Goal: Task Accomplishment & Management: Manage account settings

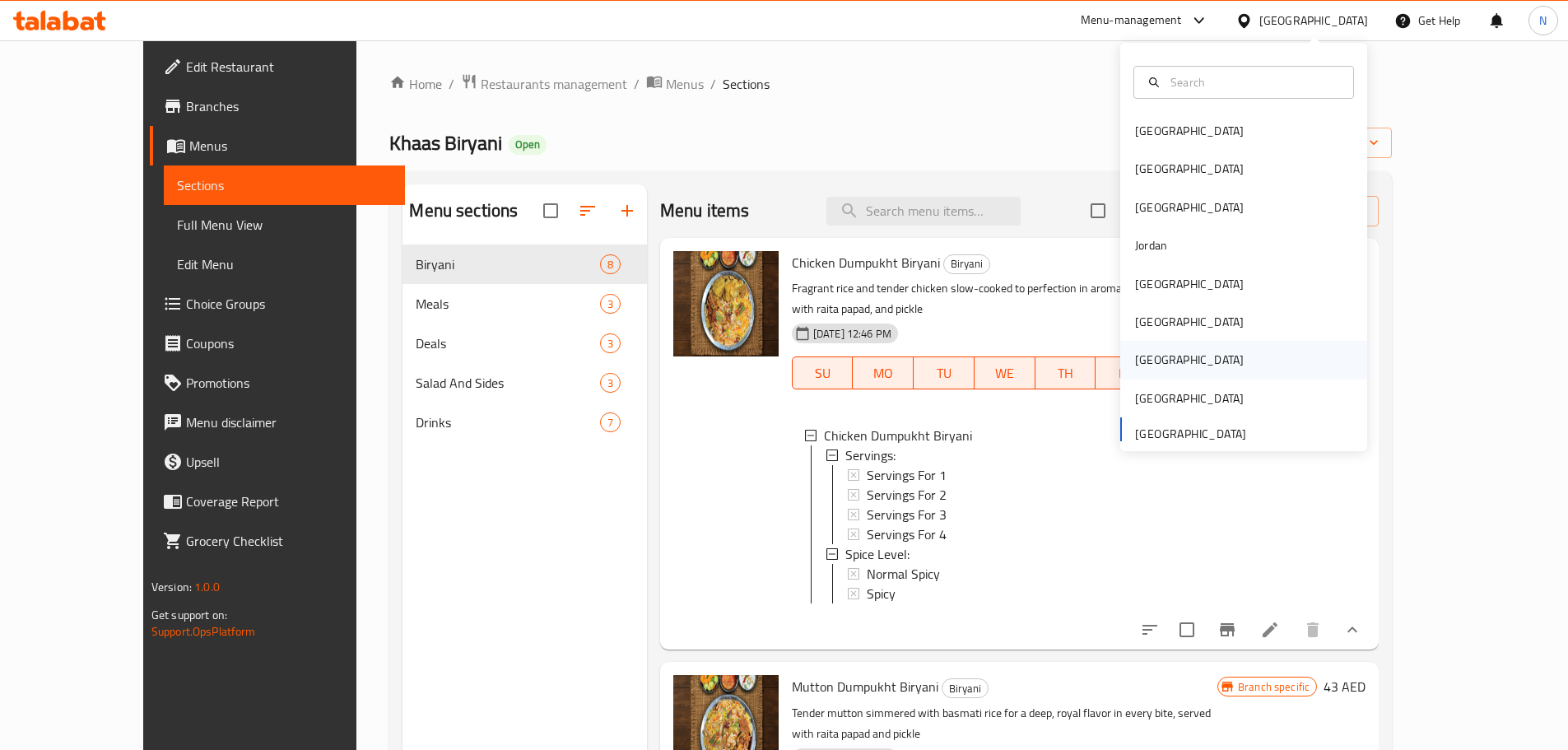
click at [1139, 358] on div "[GEOGRAPHIC_DATA]" at bounding box center [1190, 359] width 109 height 18
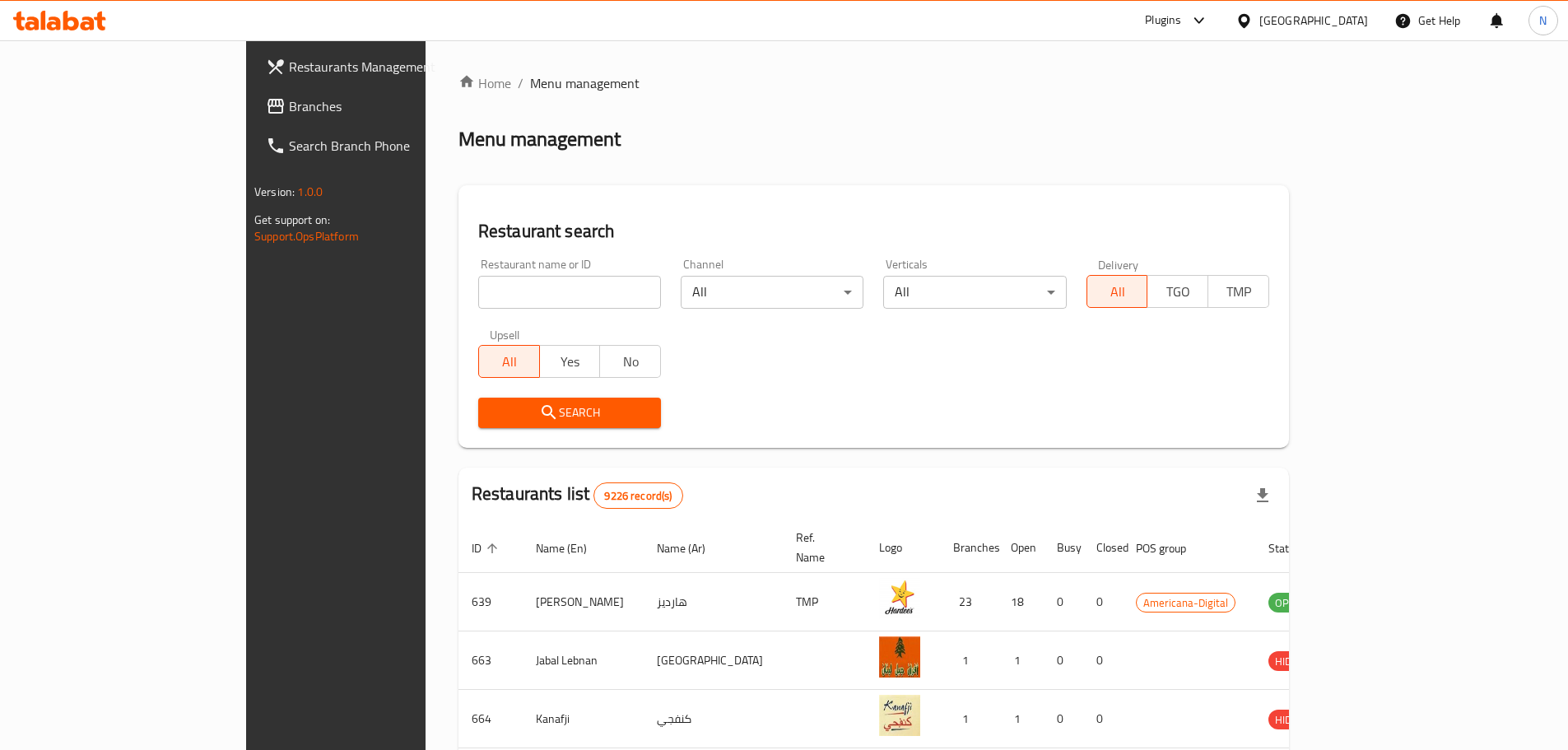
click at [289, 107] on span "Branches" at bounding box center [392, 106] width 205 height 19
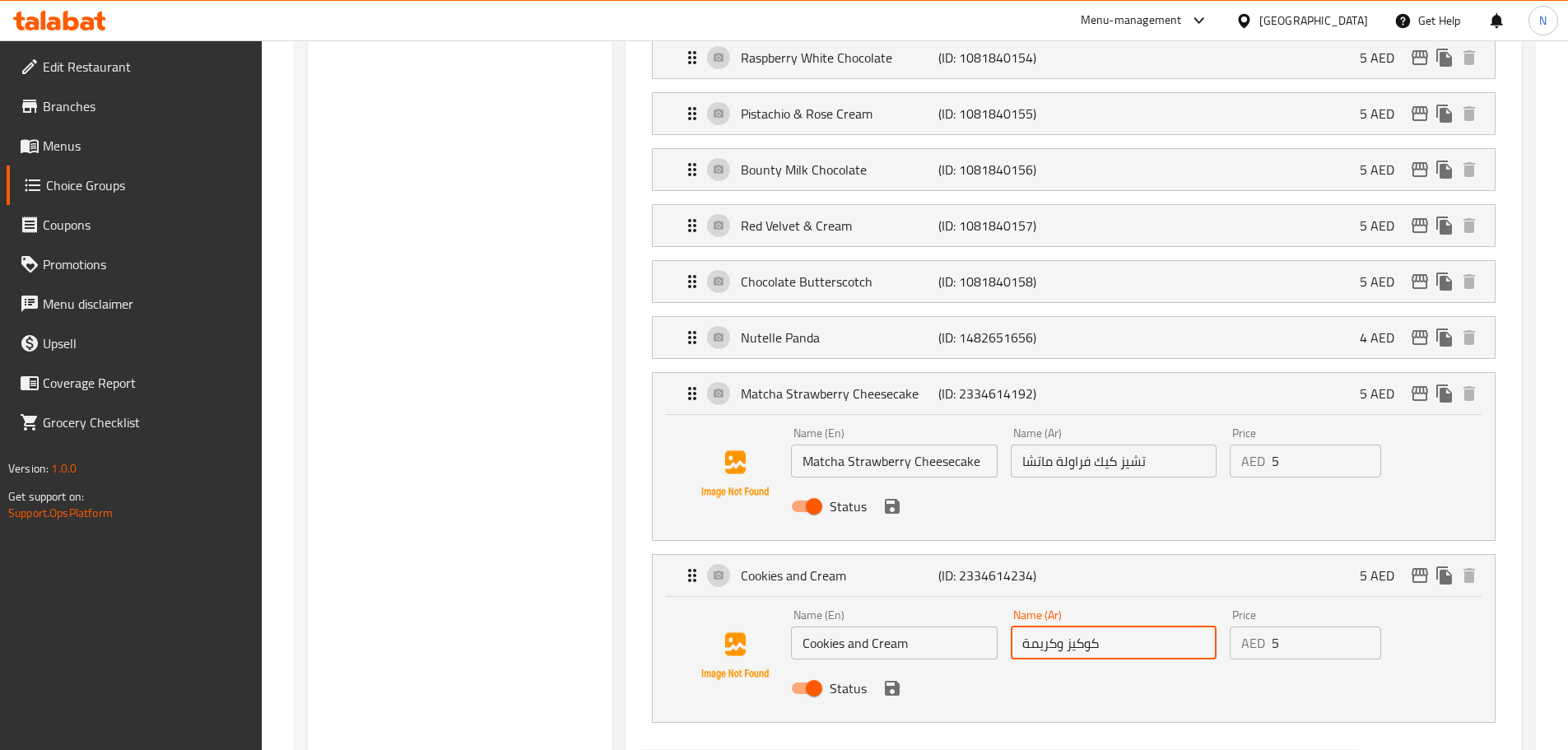
click at [1320, 19] on div "[GEOGRAPHIC_DATA]" at bounding box center [1314, 20] width 109 height 18
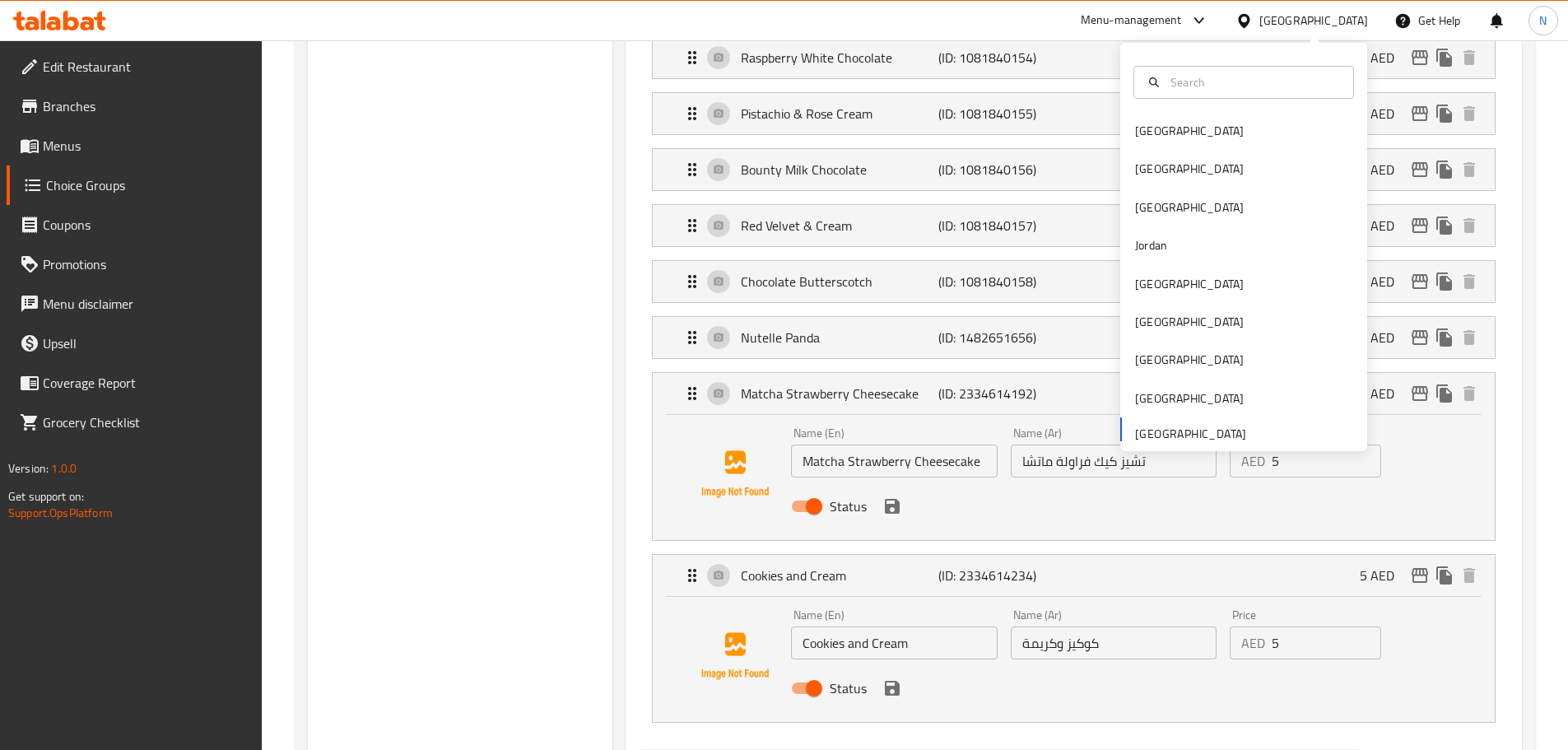
click at [1175, 433] on div "Bahrain Egypt Iraq Jordan Kuwait Oman Qatar Saudi Arabia United Arab Emirates" at bounding box center [1243, 281] width 247 height 338
click at [1162, 148] on div "Bahrain" at bounding box center [1189, 131] width 135 height 38
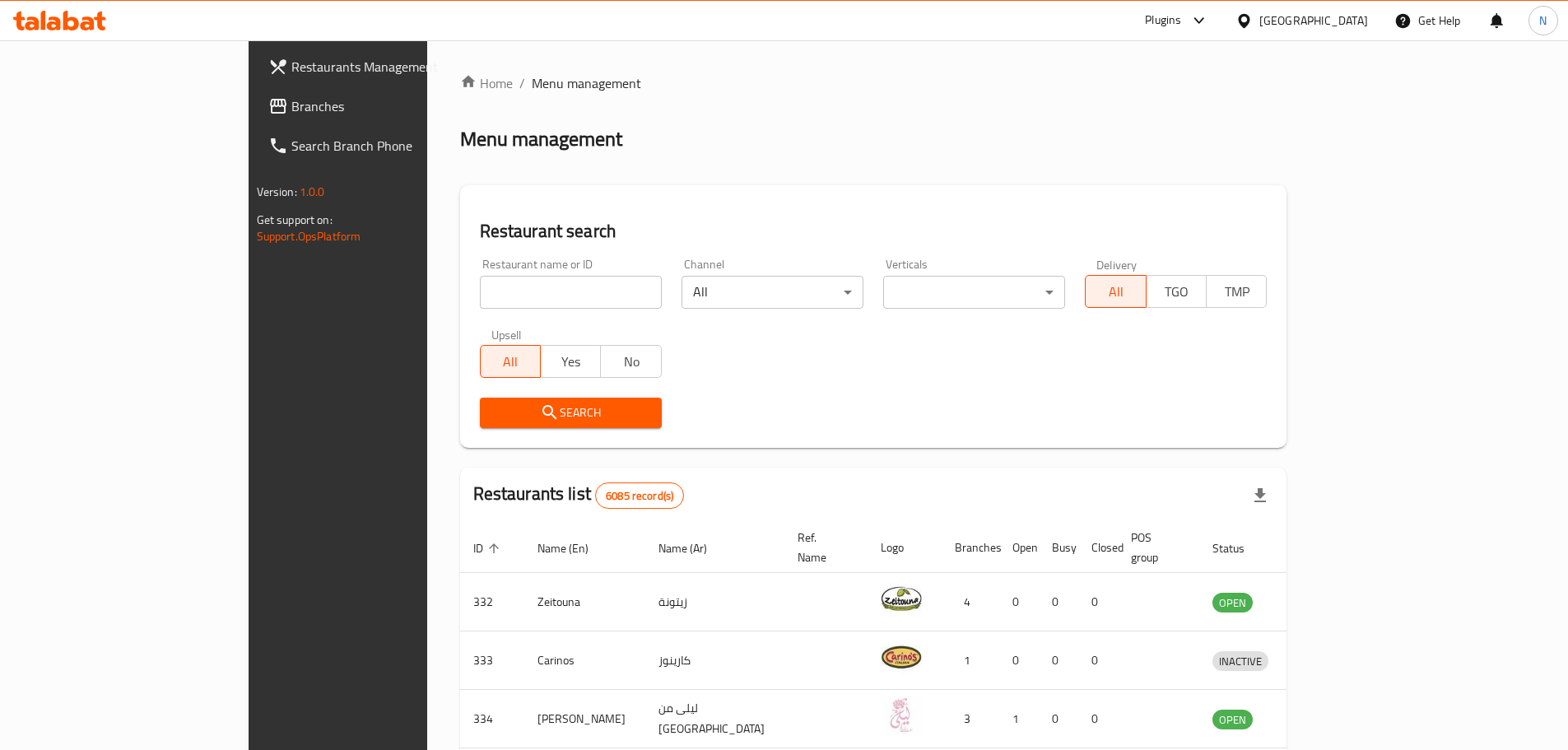
click at [1353, 19] on div "Bahrain" at bounding box center [1314, 20] width 109 height 18
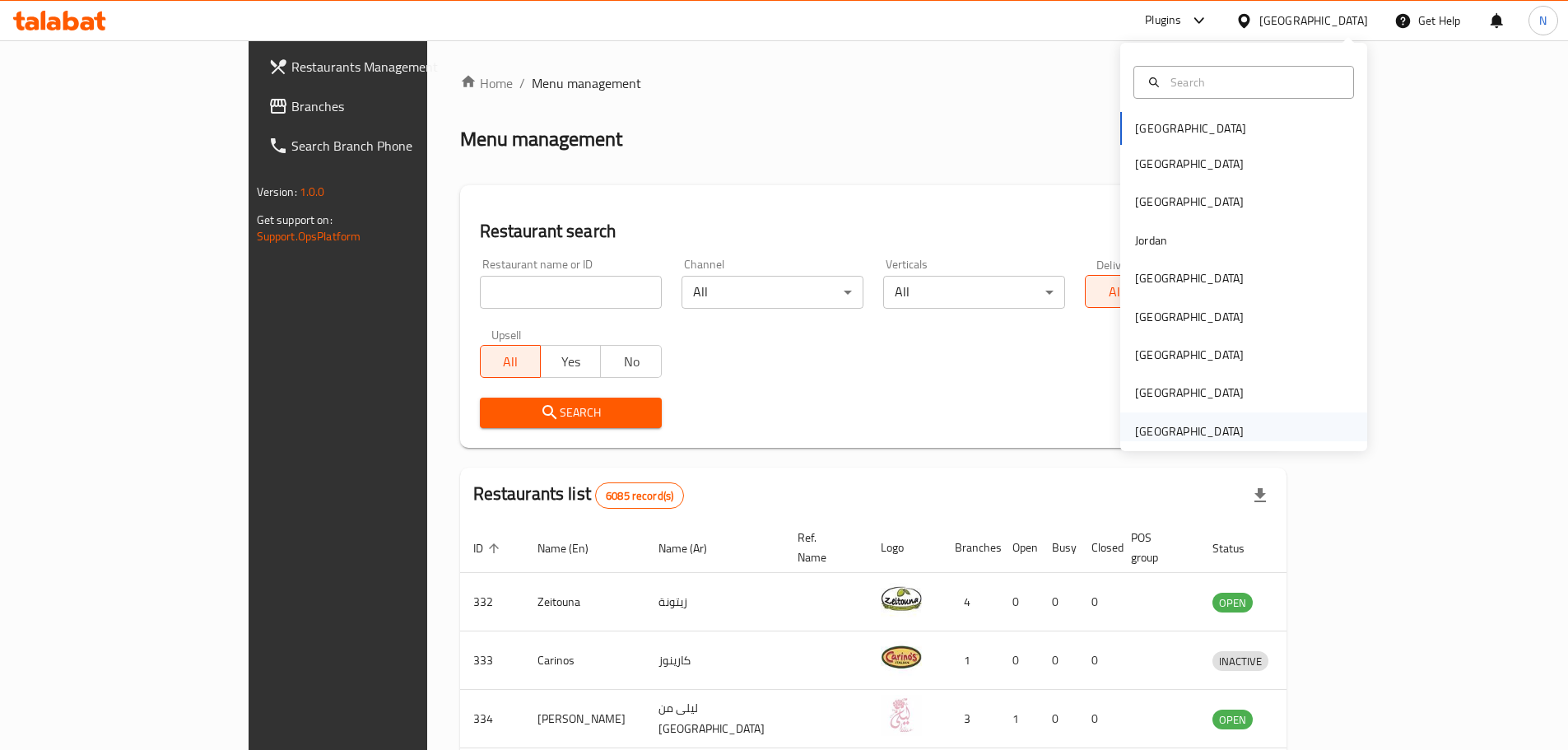
click at [1152, 430] on div "[GEOGRAPHIC_DATA]" at bounding box center [1190, 431] width 109 height 18
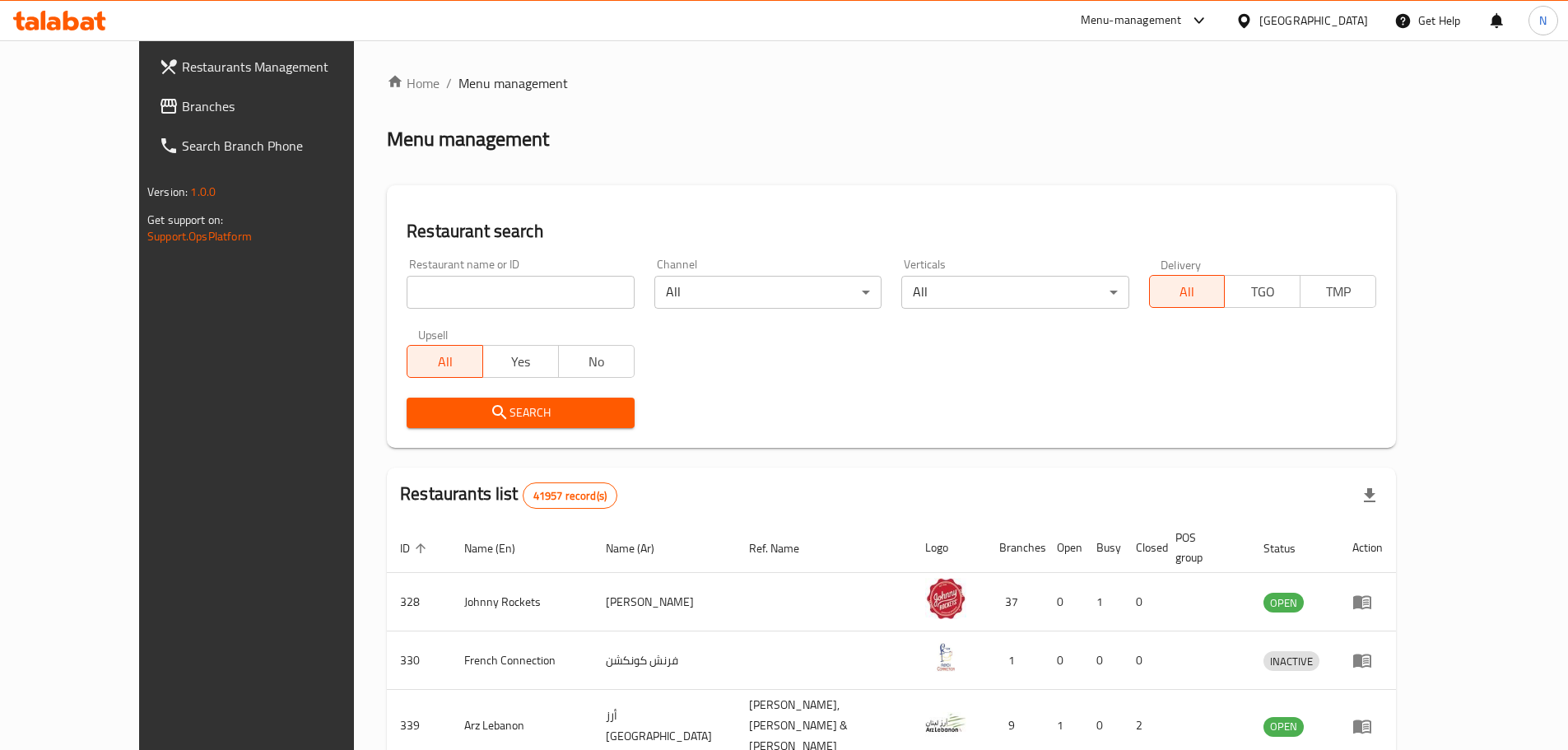
click at [182, 114] on span "Branches" at bounding box center [285, 106] width 205 height 19
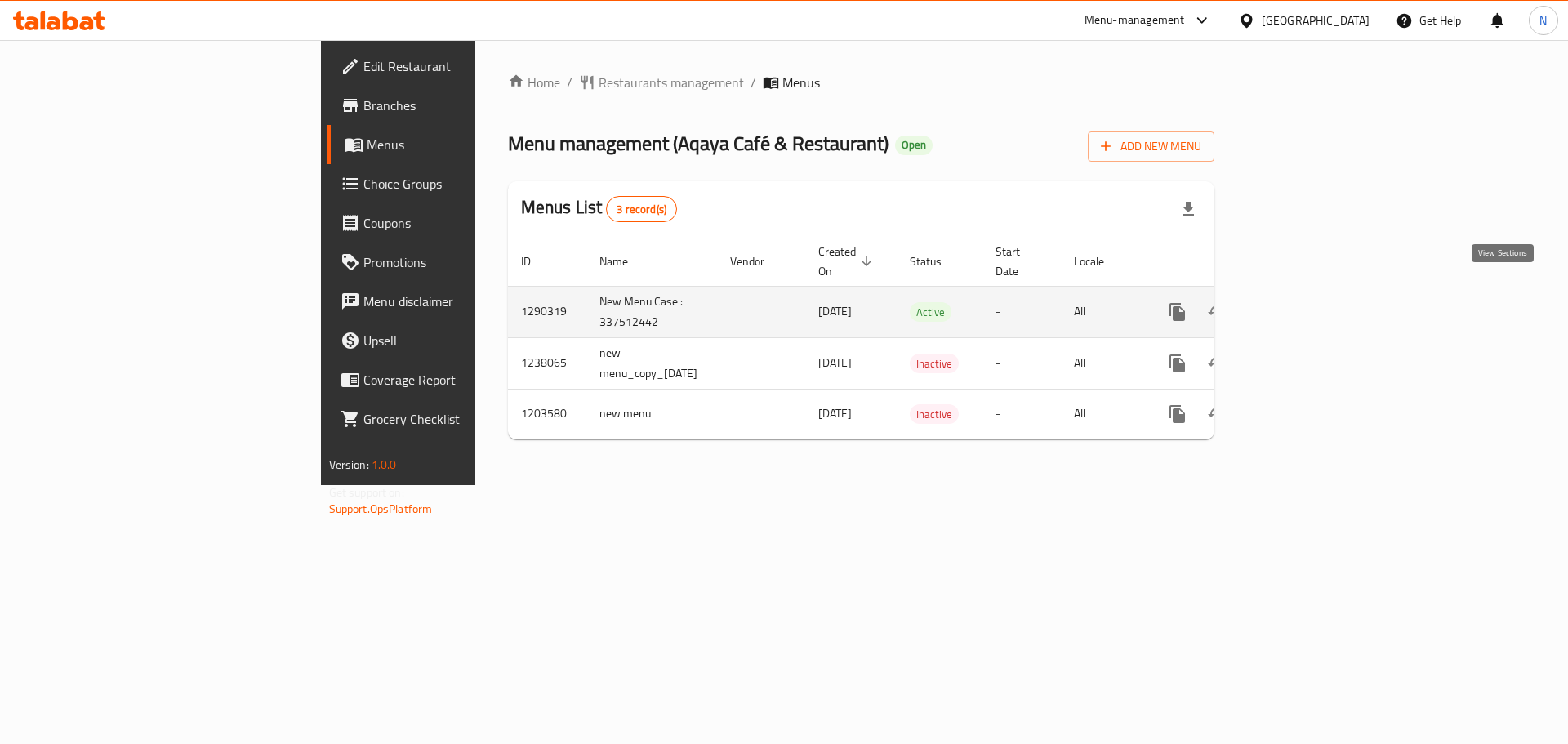
click at [1306, 302] on icon "enhanced table" at bounding box center [1295, 311] width 19 height 19
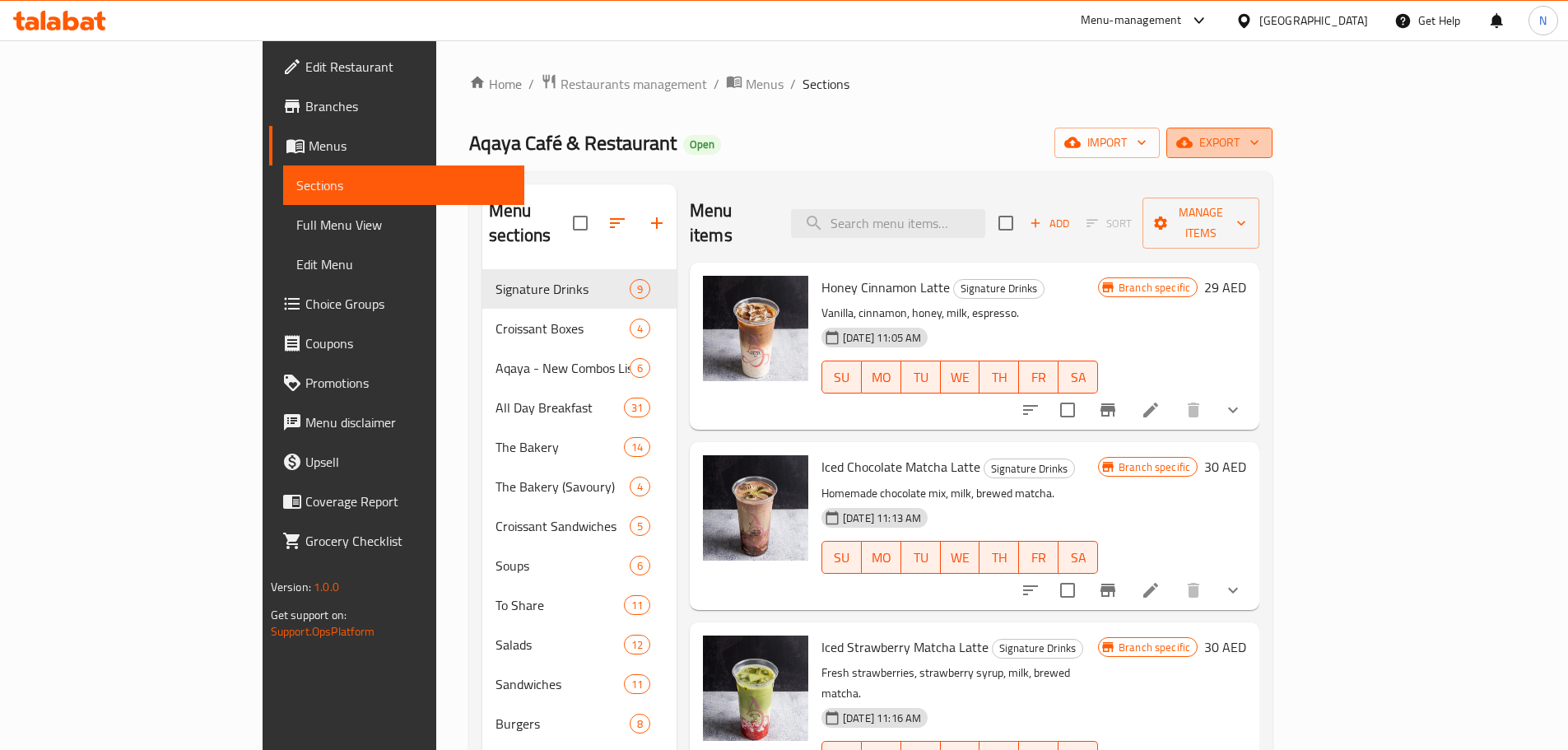
click at [1260, 141] on span "export" at bounding box center [1219, 142] width 79 height 20
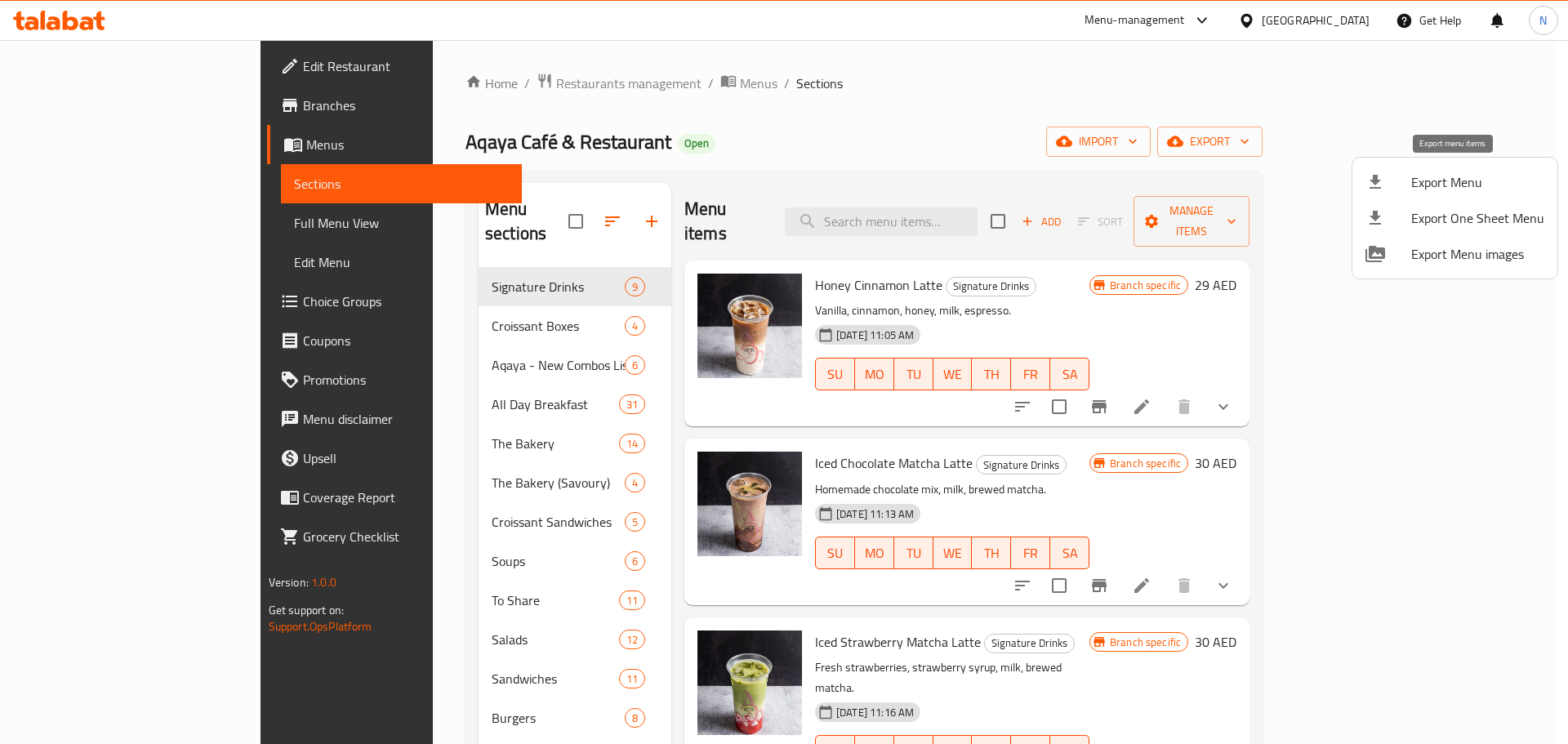
click at [1439, 177] on span "Export Menu" at bounding box center [1478, 182] width 133 height 19
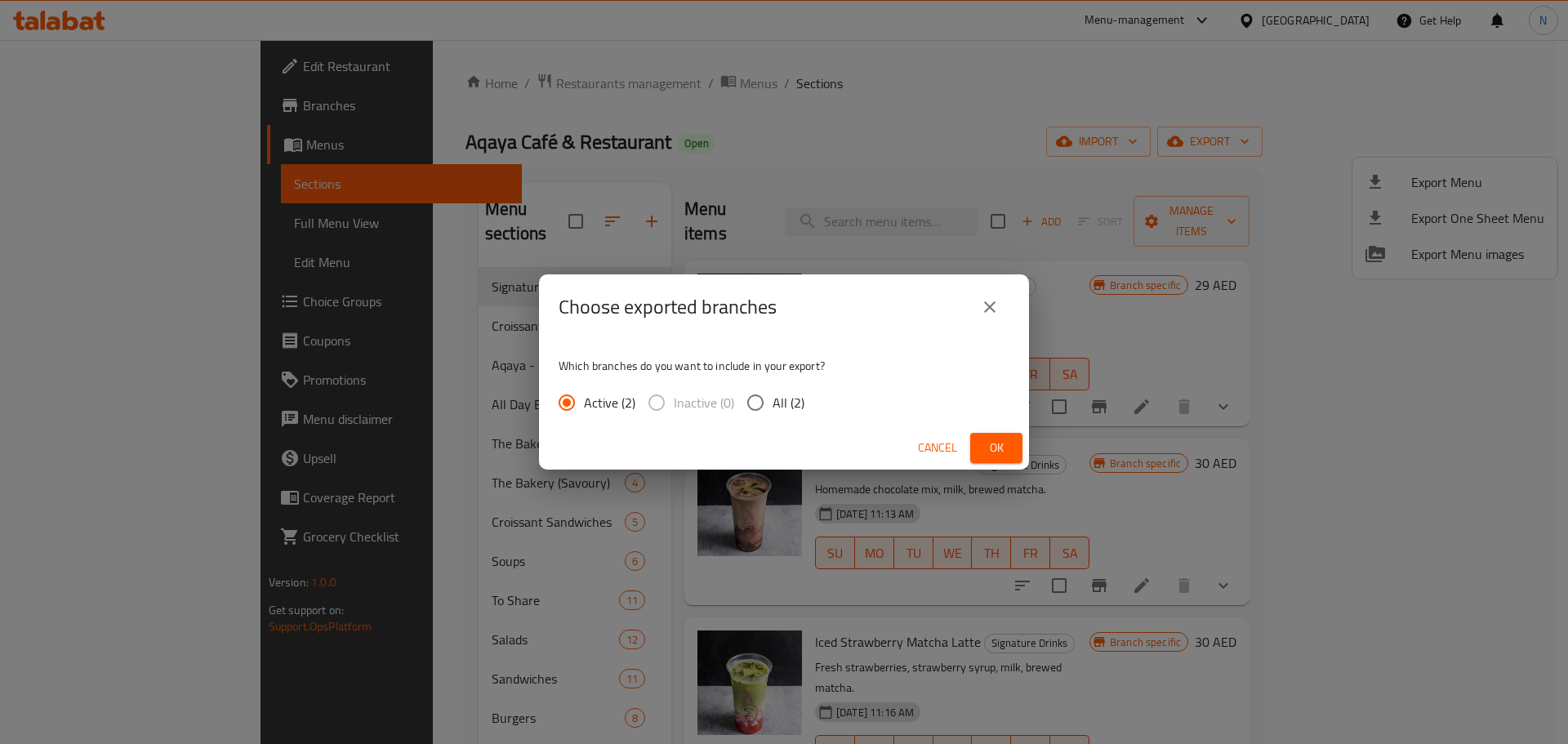
click at [995, 452] on span "Ok" at bounding box center [996, 447] width 26 height 20
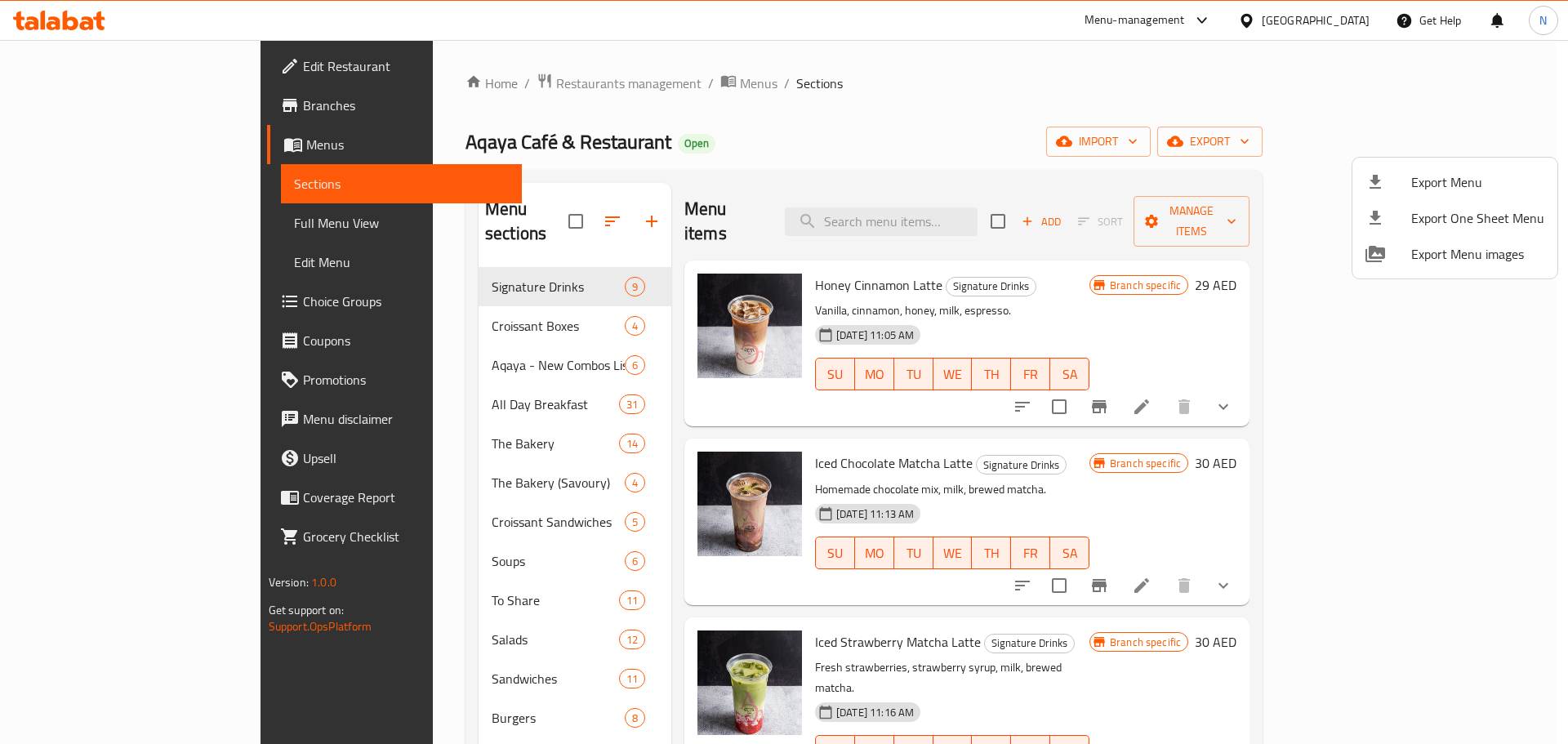
click at [100, 225] on div at bounding box center [784, 372] width 1568 height 744
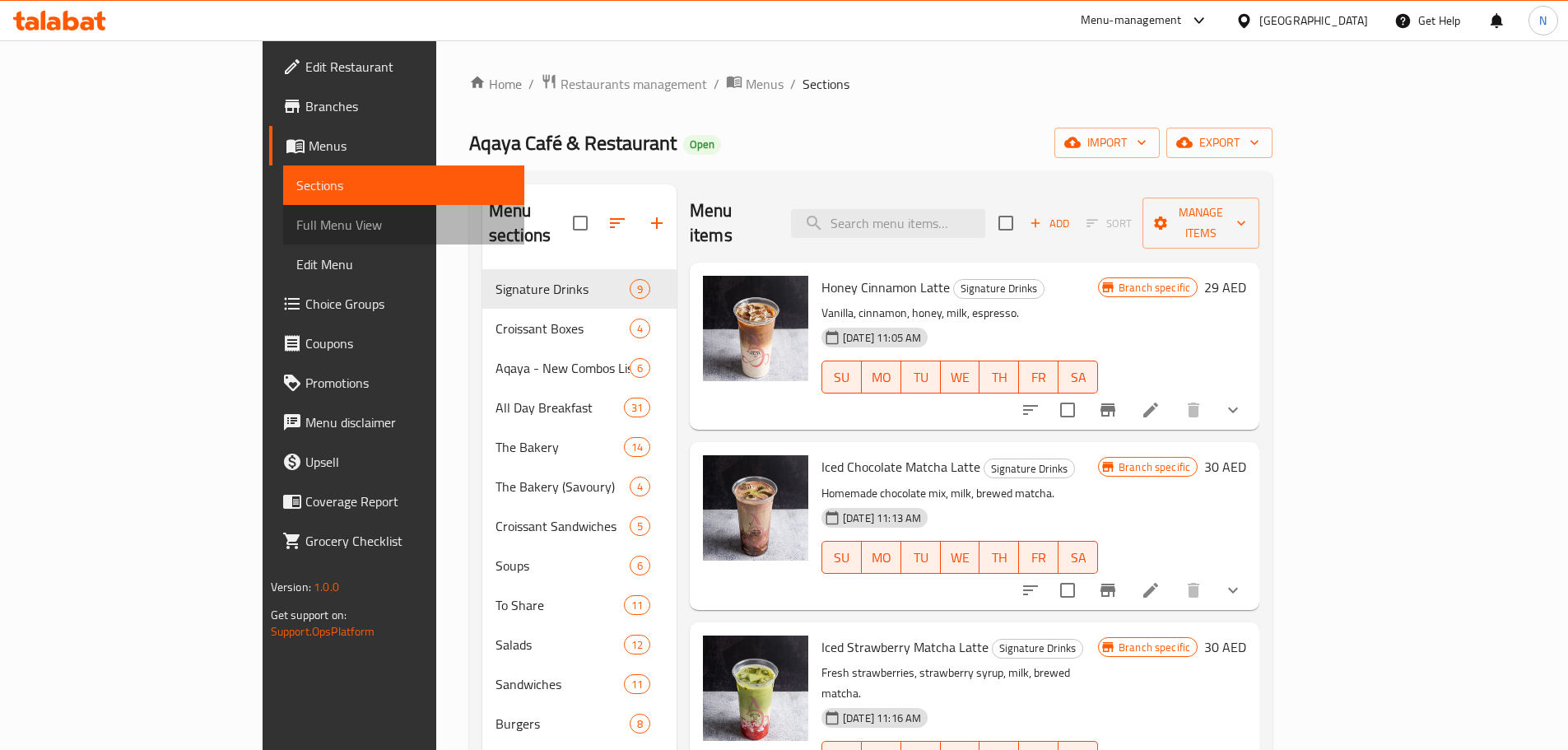
click at [297, 227] on span "Full Menu View" at bounding box center [404, 225] width 215 height 19
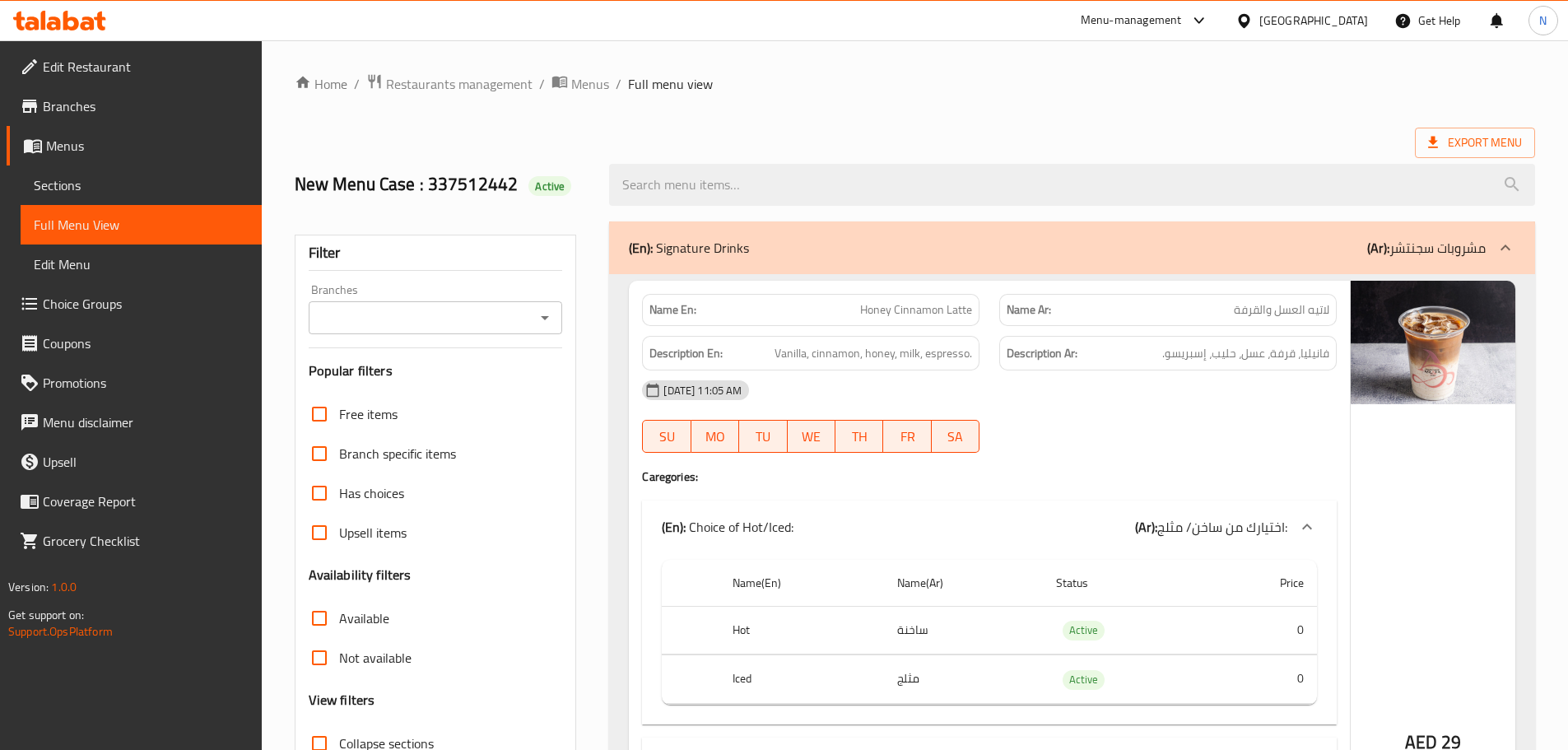
checkbox input "true"
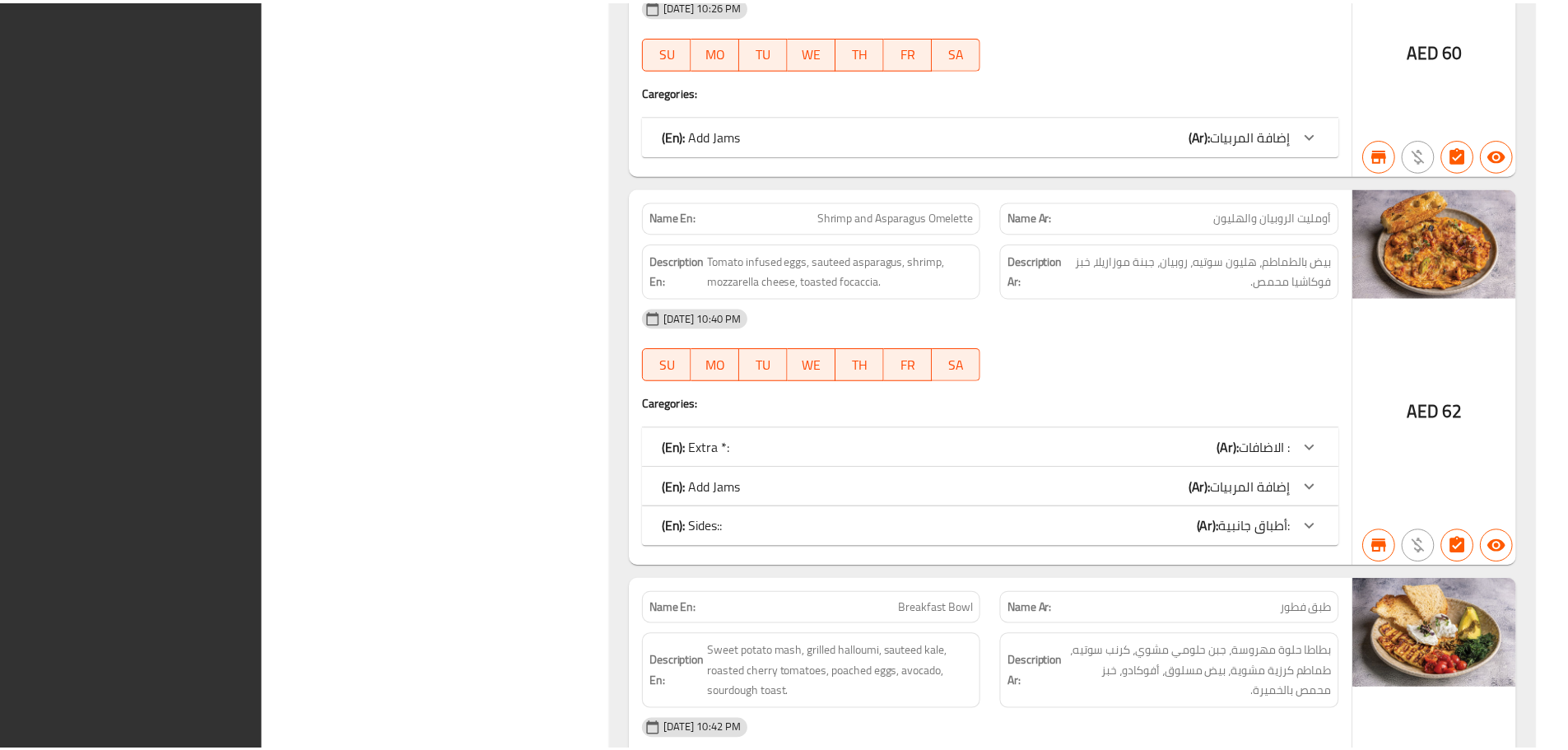
scroll to position [8767, 0]
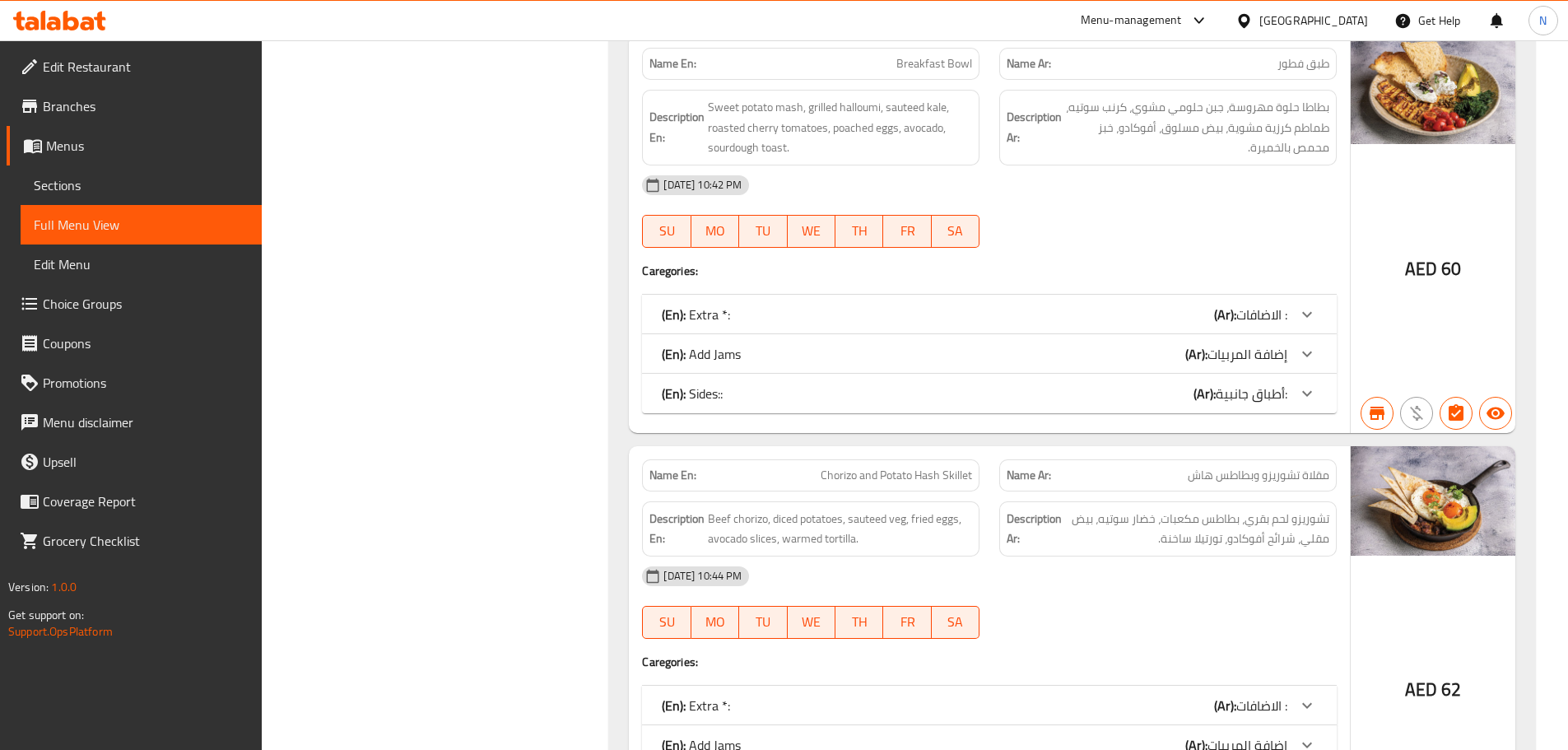
click at [81, 145] on span "Menus" at bounding box center [147, 145] width 203 height 19
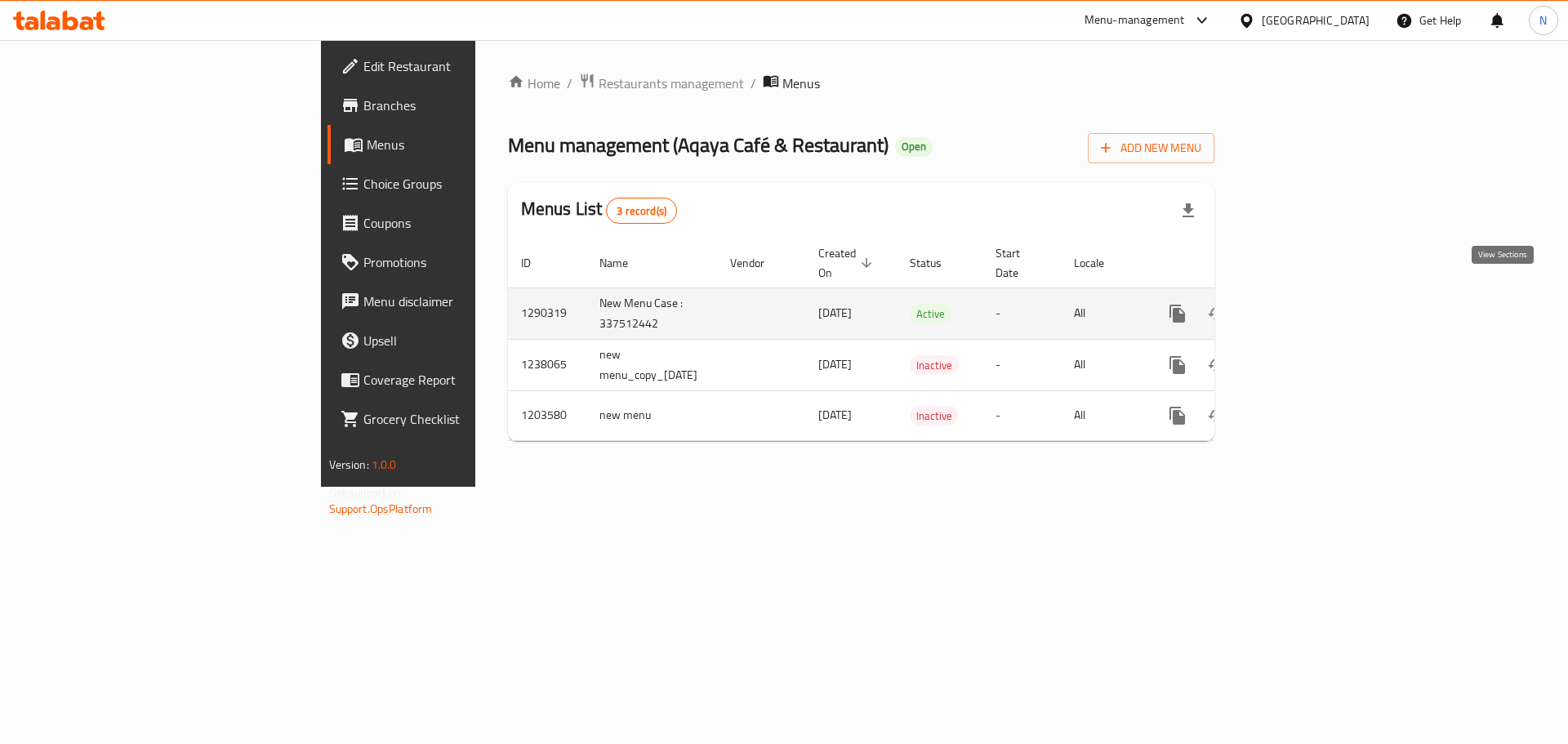
click at [1306, 304] on icon "enhanced table" at bounding box center [1295, 313] width 19 height 19
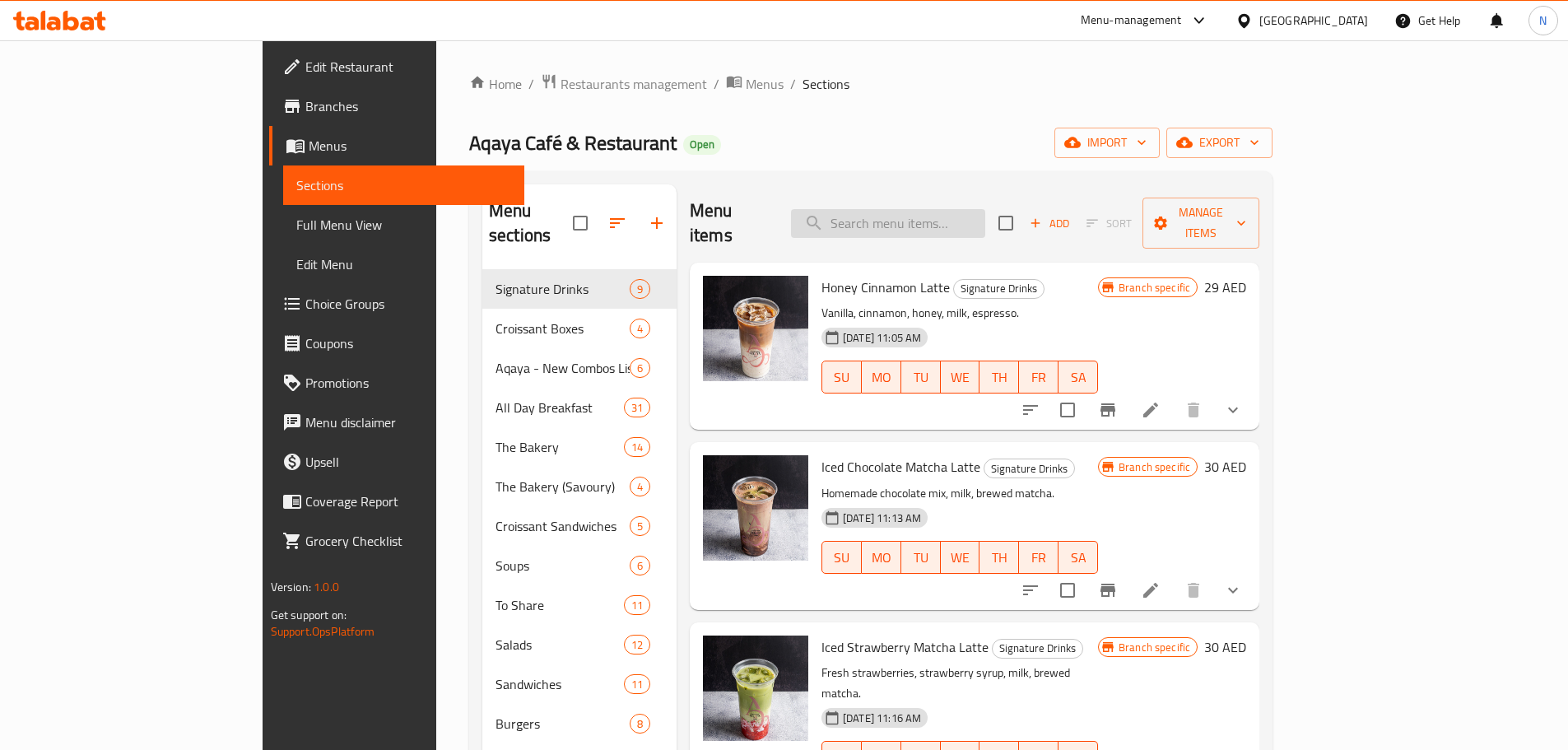
click at [932, 217] on input "search" at bounding box center [888, 224] width 195 height 29
paste input "Meat Overload Pizza"
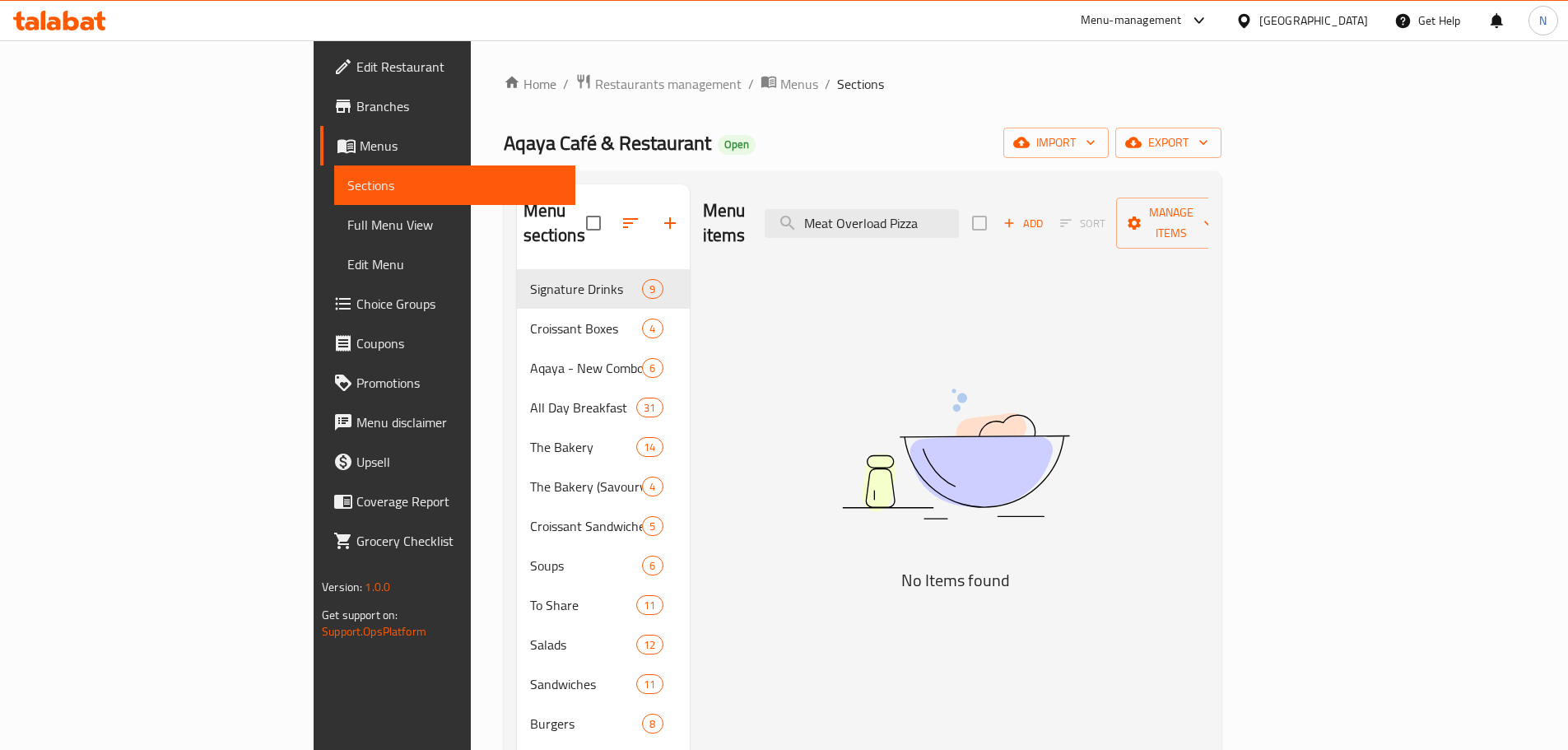
type input "Meat Overload Pizza"
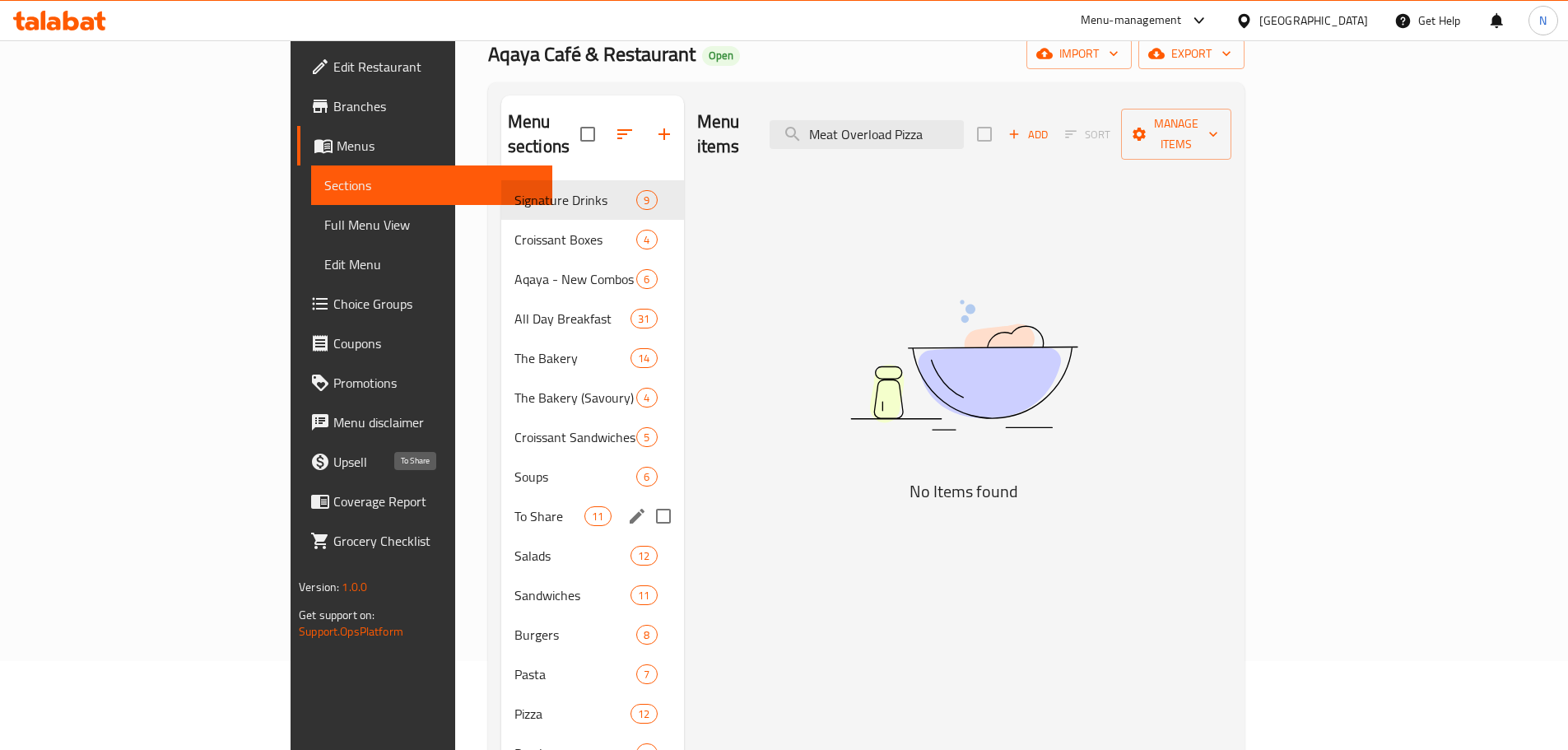
scroll to position [165, 0]
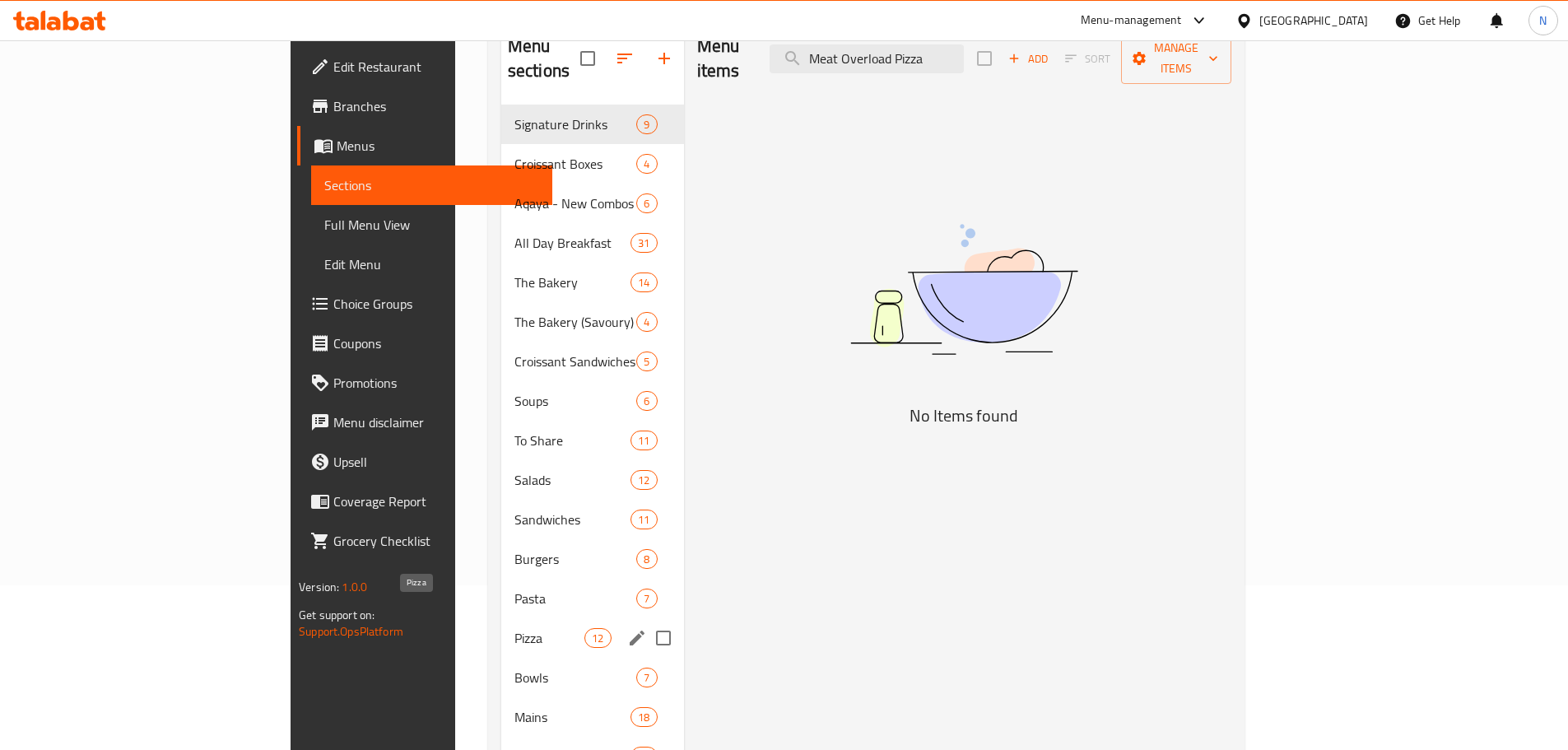
click at [515, 628] on span "Pizza" at bounding box center [549, 638] width 70 height 19
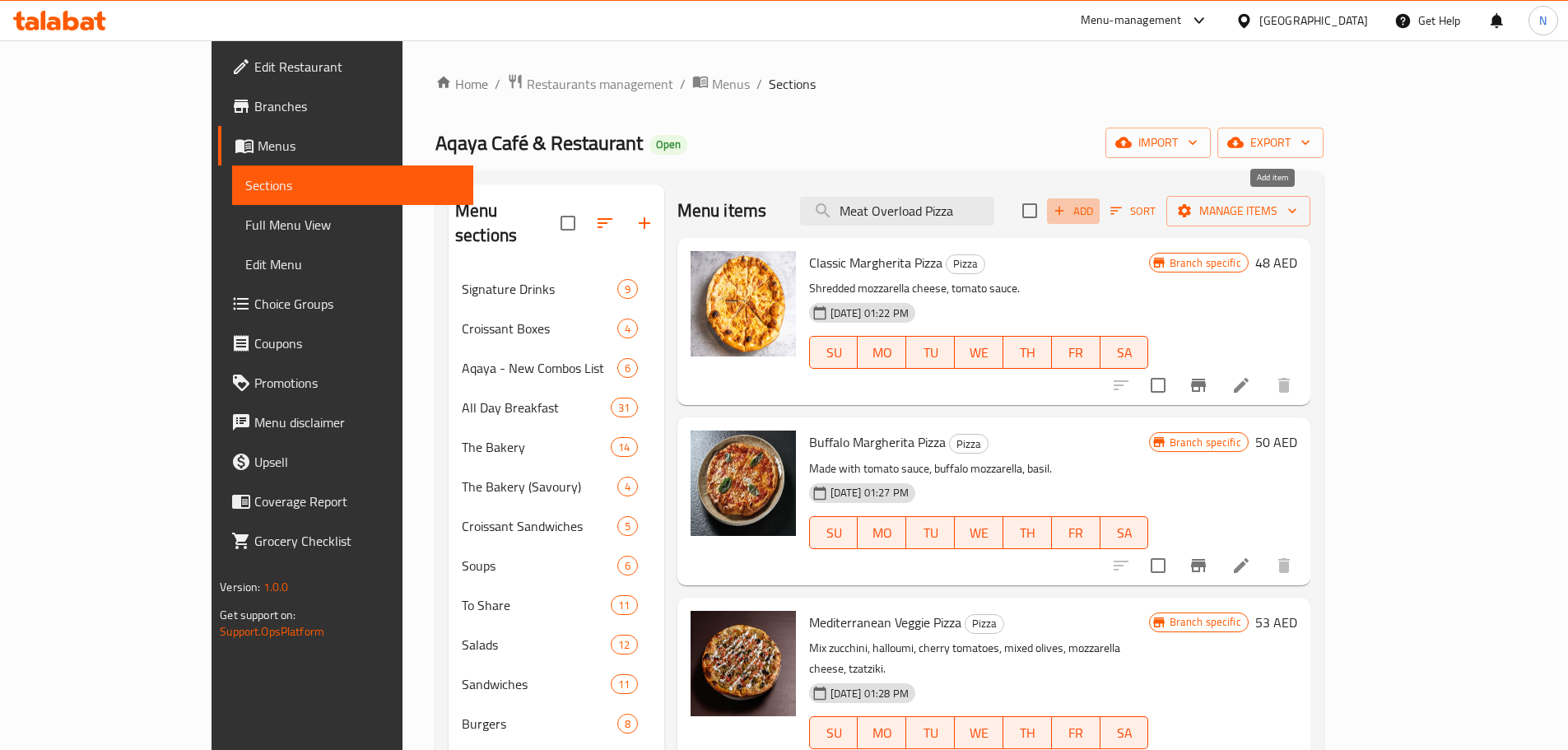
click at [1100, 215] on button "Add" at bounding box center [1074, 211] width 52 height 25
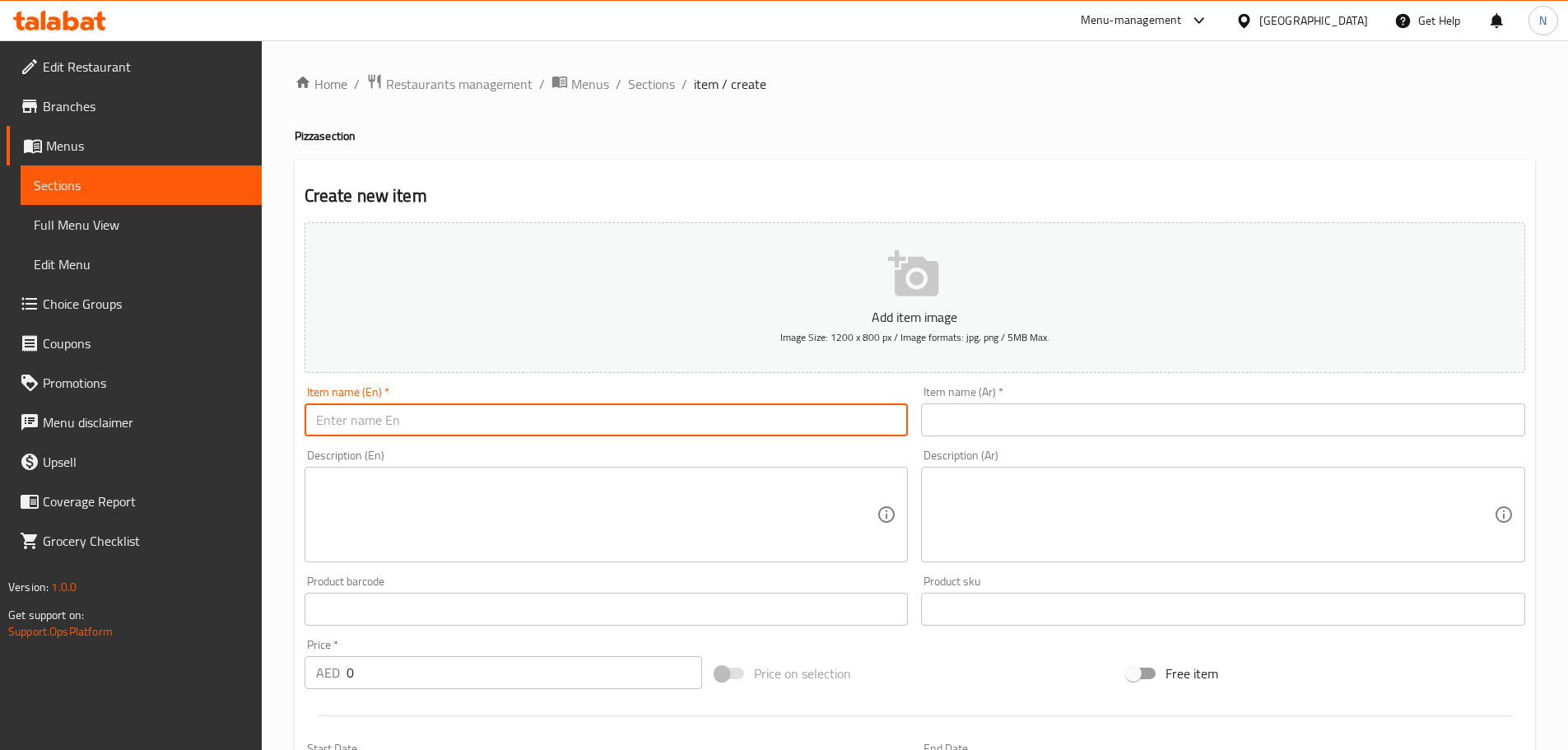
click at [396, 426] on input "text" at bounding box center [607, 420] width 605 height 33
paste input "Meat Overload Pizza"
type input "Meat Overload Pizza"
click at [985, 410] on input "text" at bounding box center [1224, 420] width 605 height 33
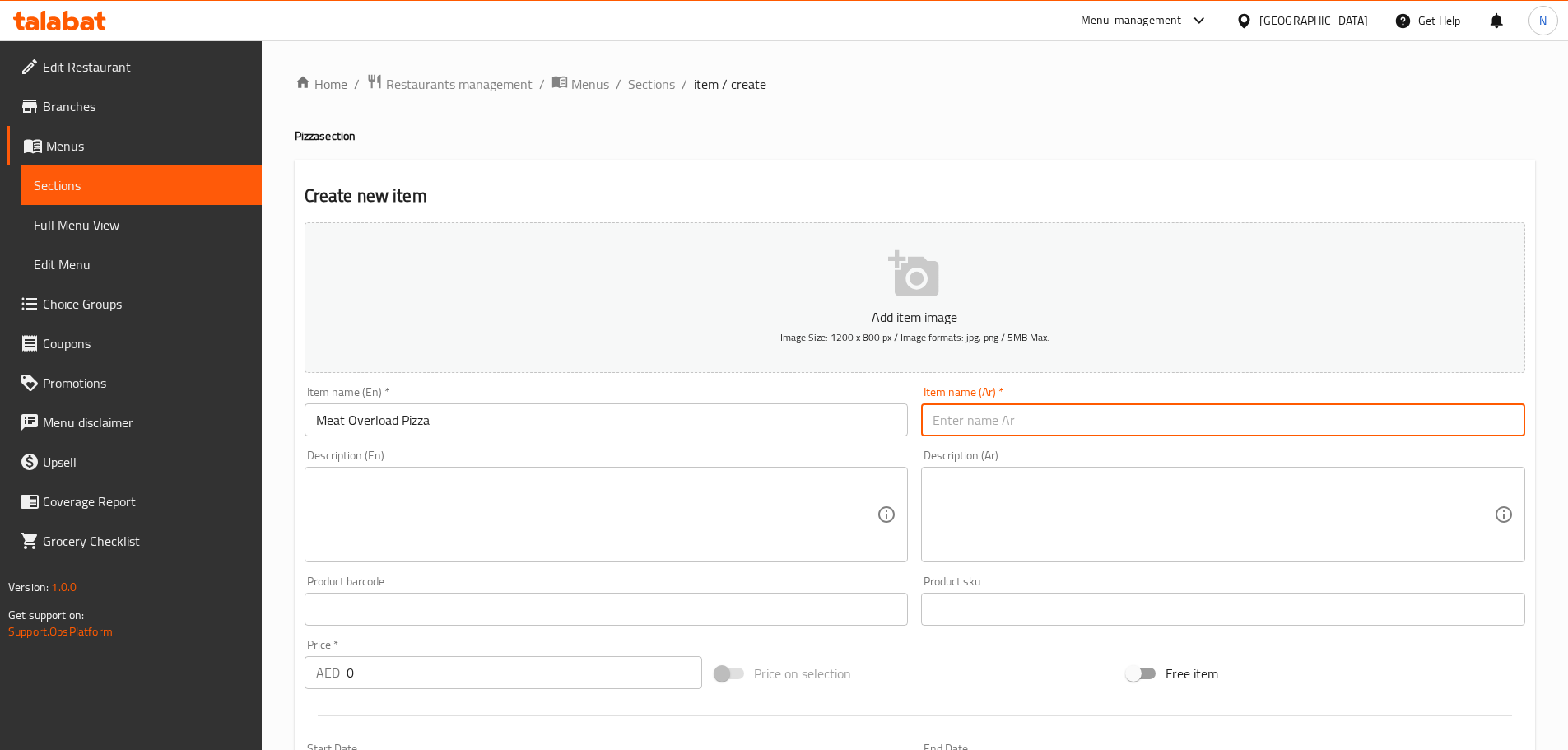
paste input "بيتزا اللحوم الزائدة"
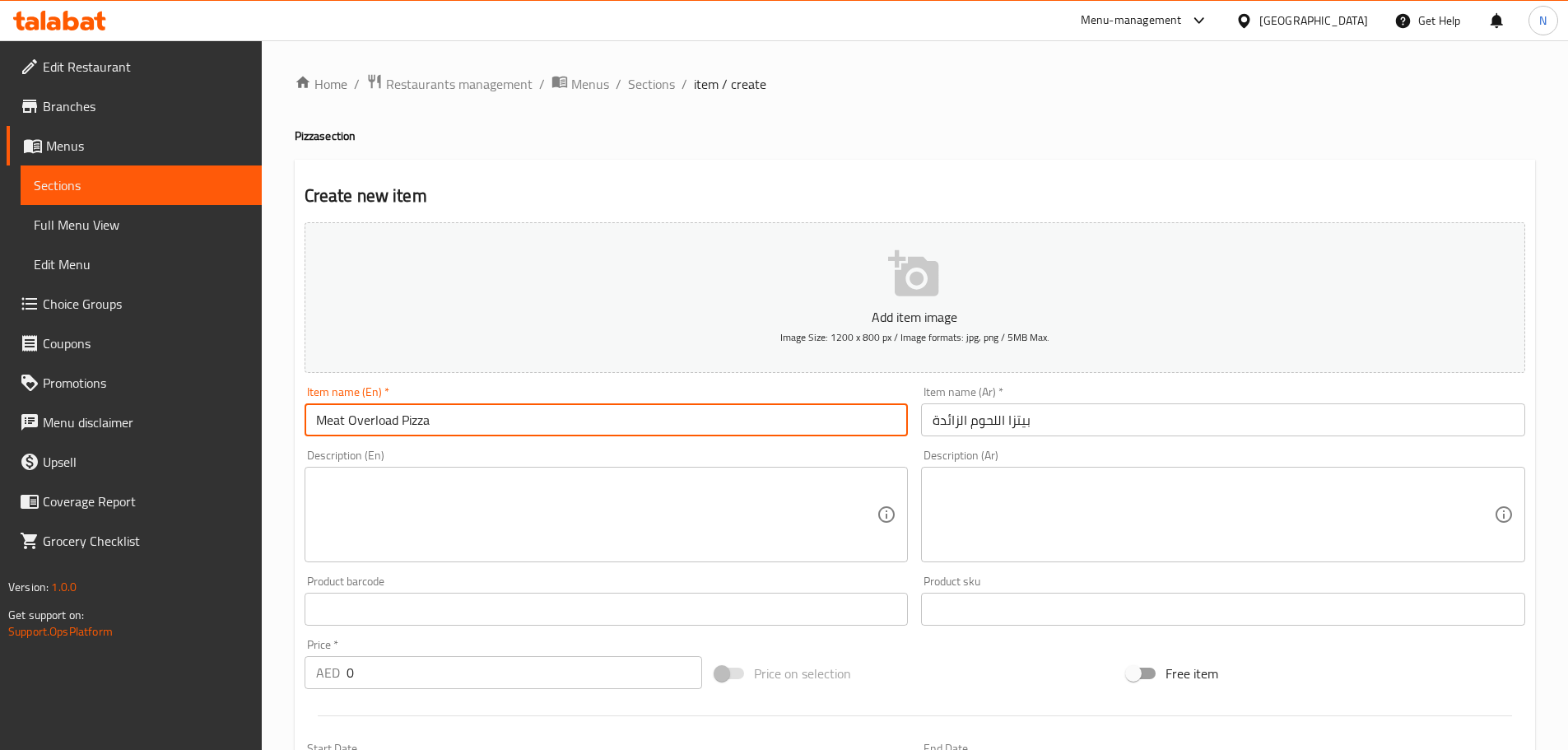
click at [385, 419] on input "Meat Overload Pizza" at bounding box center [607, 420] width 605 height 33
click at [944, 424] on input "بيتزا اللحوم الزائدة" at bounding box center [1224, 420] width 605 height 33
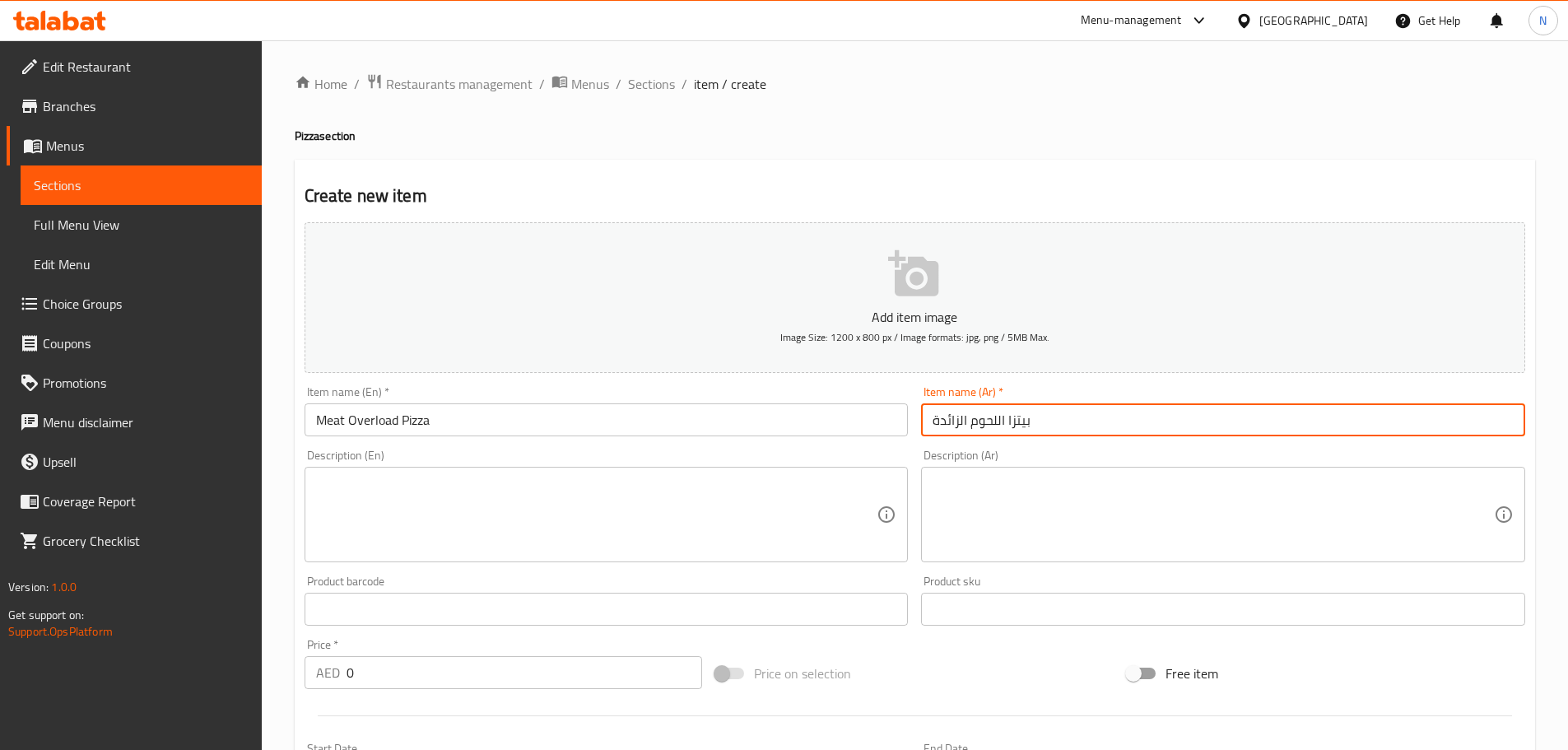
click at [944, 424] on input "بيتزا اللحوم الزائدة" at bounding box center [1224, 420] width 605 height 33
click at [960, 421] on input "بيتزا اللحوم" at bounding box center [1224, 420] width 605 height 33
click at [1017, 428] on input "بيتزا لحوم" at bounding box center [1224, 420] width 605 height 33
type input "بيتزا لحوم أوفر لوديد"
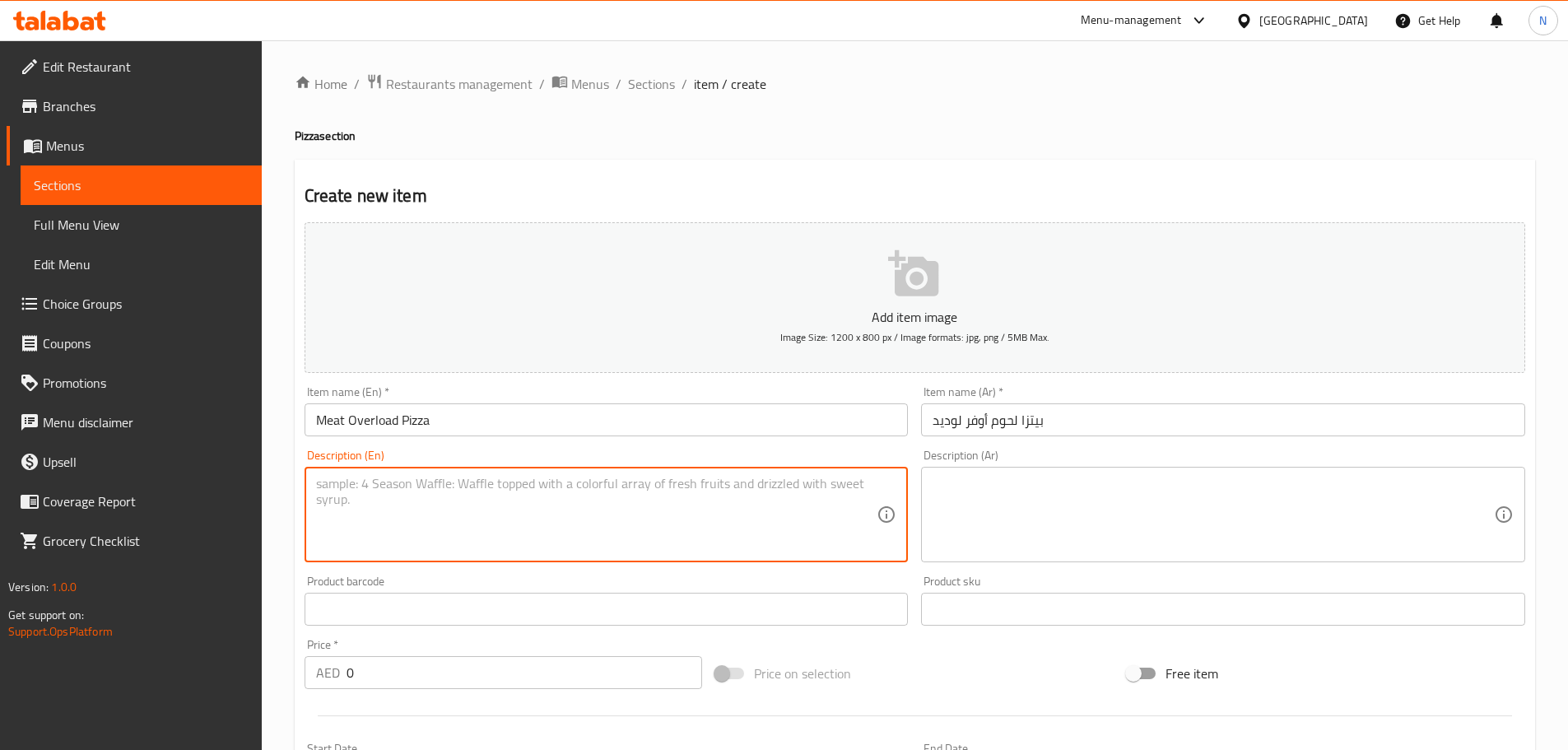
click at [617, 538] on textarea at bounding box center [596, 515] width 561 height 78
paste textarea "Tomato sauce, smoked bacon, smoked turkey, beef sausage, beef chorizo, pepperon…"
click at [446, 484] on textarea "Tomato sauce, smoked bacon, smoked turkey, beef sausage, beef chorizo, pepperon…" at bounding box center [596, 515] width 561 height 78
paste textarea "eef b"
click at [580, 483] on textarea "Tomato sauce, smoked beef bacon, smoked turkey, beef sausage, beef chorizo, pep…" at bounding box center [596, 515] width 561 height 78
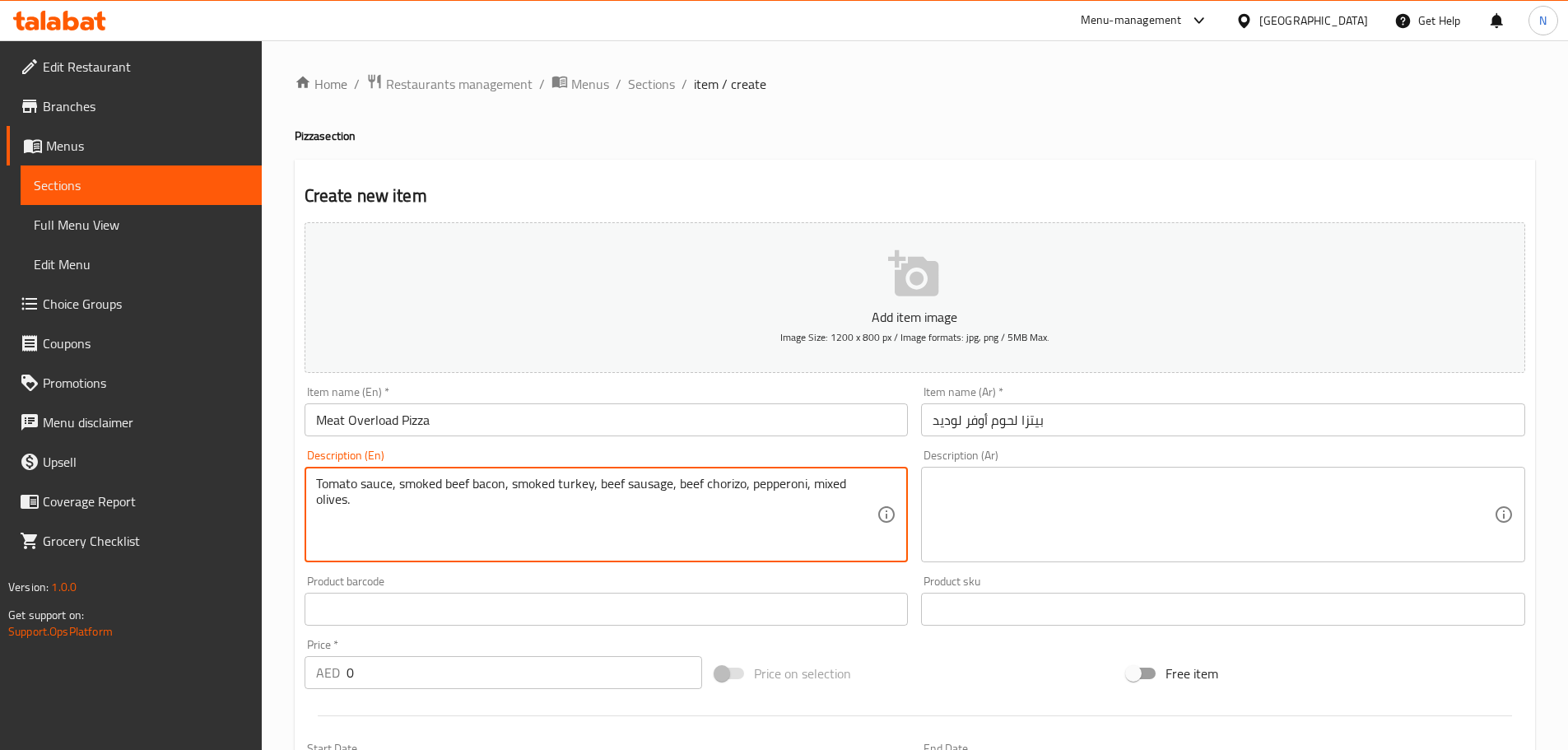
click at [580, 484] on textarea "Tomato sauce, smoked beef bacon, smoked turkey, beef sausage, beef chorizo, pep…" at bounding box center [596, 515] width 561 height 78
type textarea "Tomato sauce, smoked beef bacon, smoked turkey, beef sausage, beef chorizo, pep…"
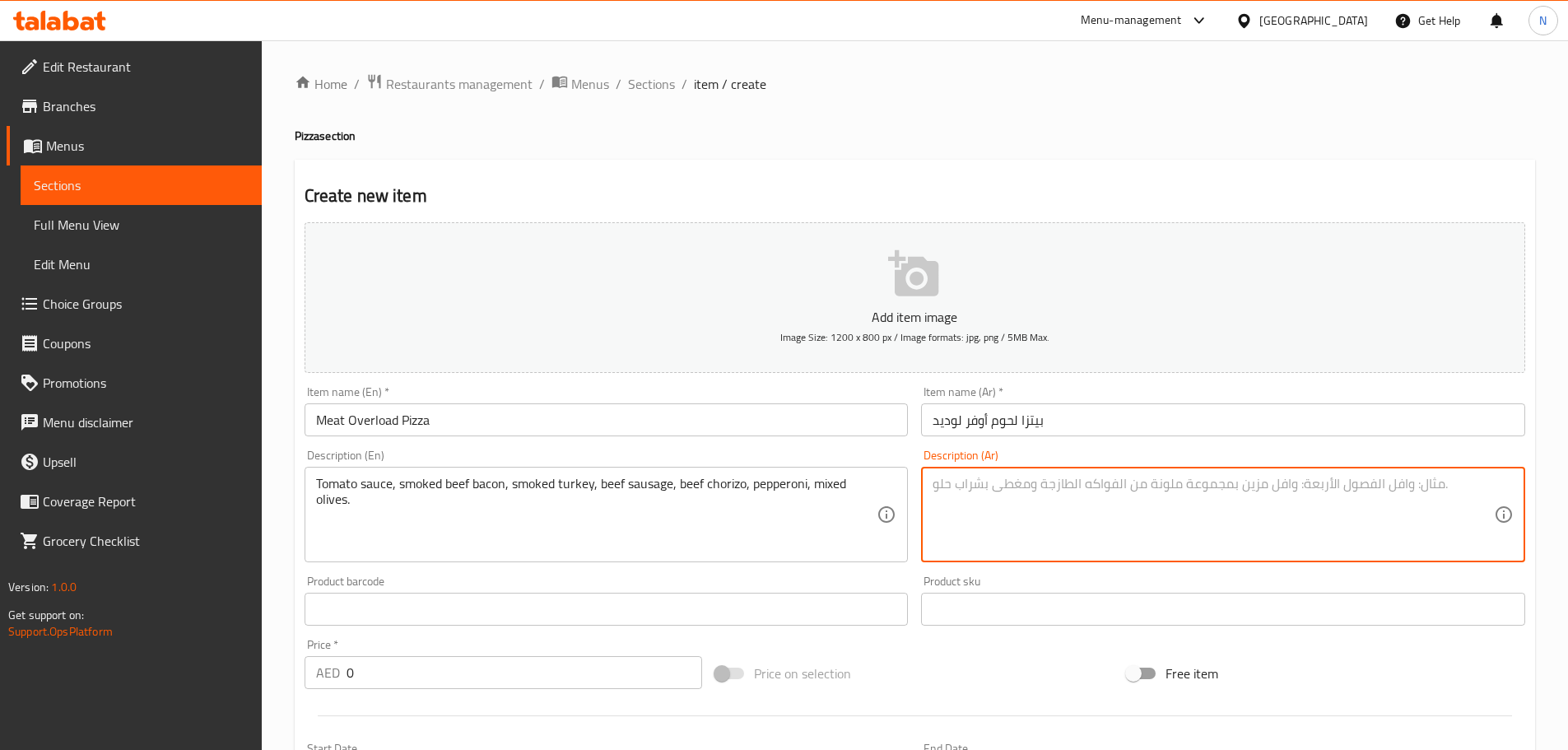
click at [1024, 513] on textarea at bounding box center [1213, 515] width 561 height 78
paste textarea "صلصة طماطم، لحم مقدد مدخن، ديك رومي مدخن، سجق لحم بقري، تشوريزو لحم بقري، بيبرو…"
type textarea "صلصة طماطم، لحم مقدد مدخن، ديك رومي مدخن، سجق لحم بقري، تشوريزو لحم بقري، بيبرو…"
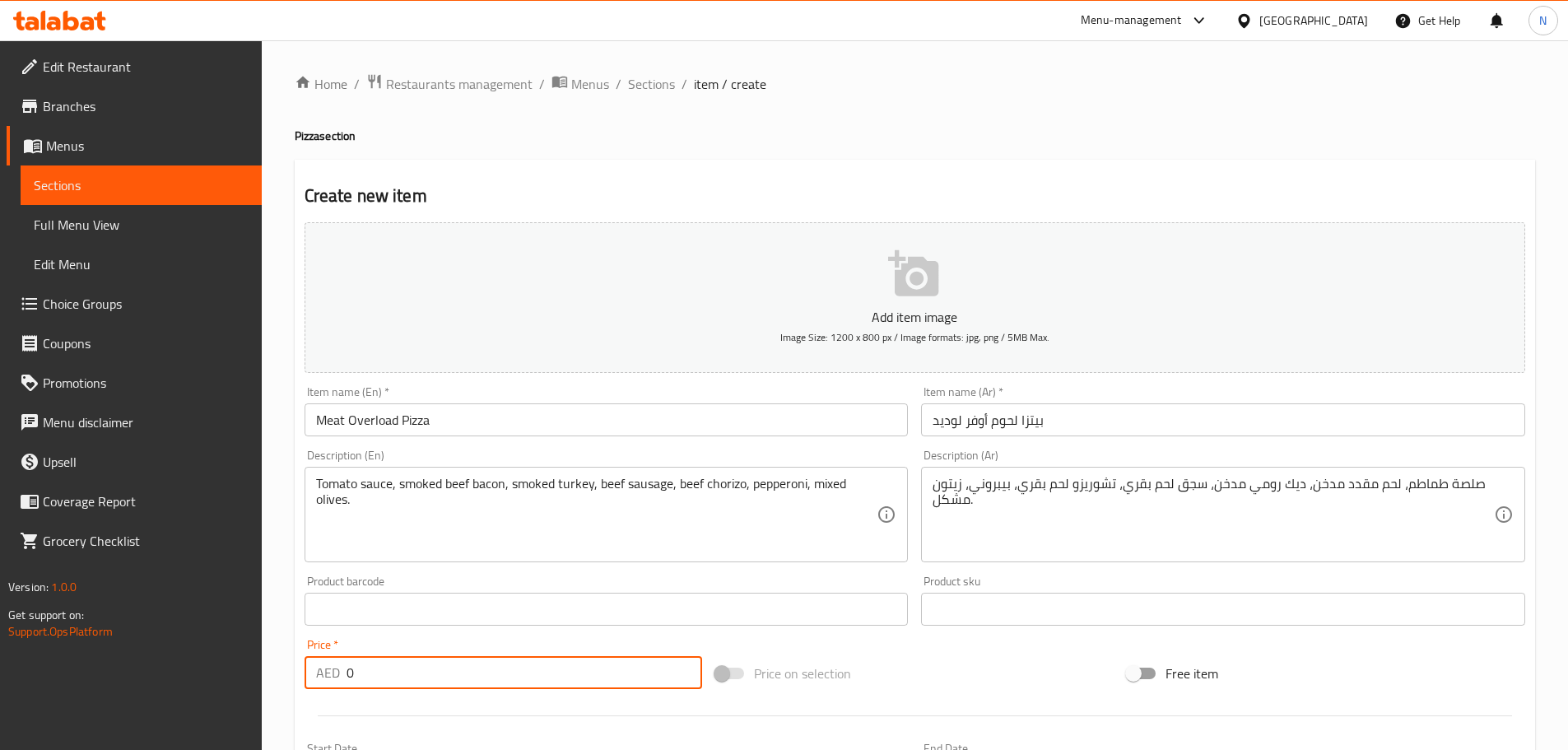
drag, startPoint x: 424, startPoint y: 669, endPoint x: 335, endPoint y: 677, distance: 89.4
click at [335, 677] on div "AED 0 Price *" at bounding box center [503, 672] width 398 height 33
type input "69"
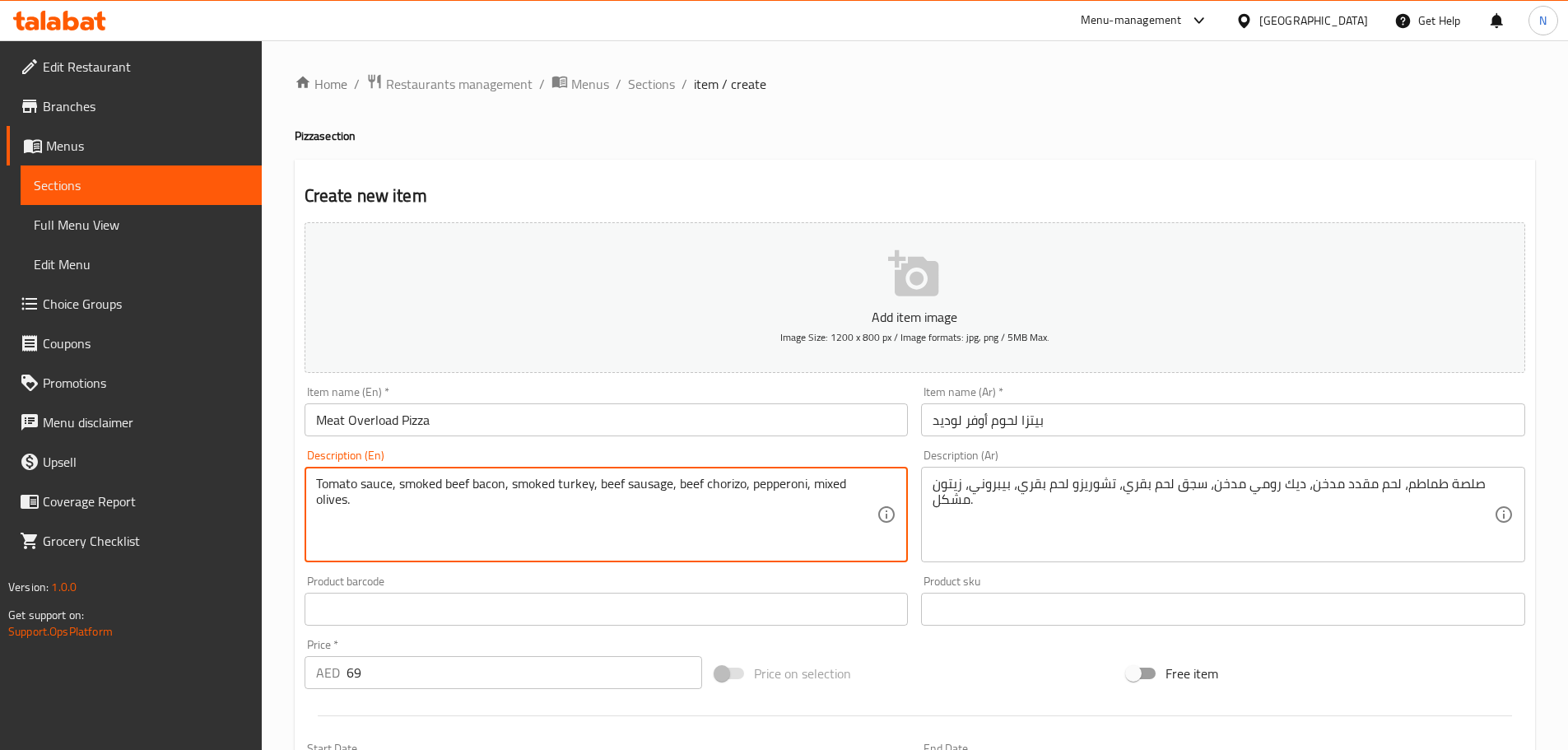
click at [462, 483] on textarea "Tomato sauce, smoked beef bacon, smoked turkey, beef sausage, beef chorizo, pep…" at bounding box center [596, 515] width 561 height 78
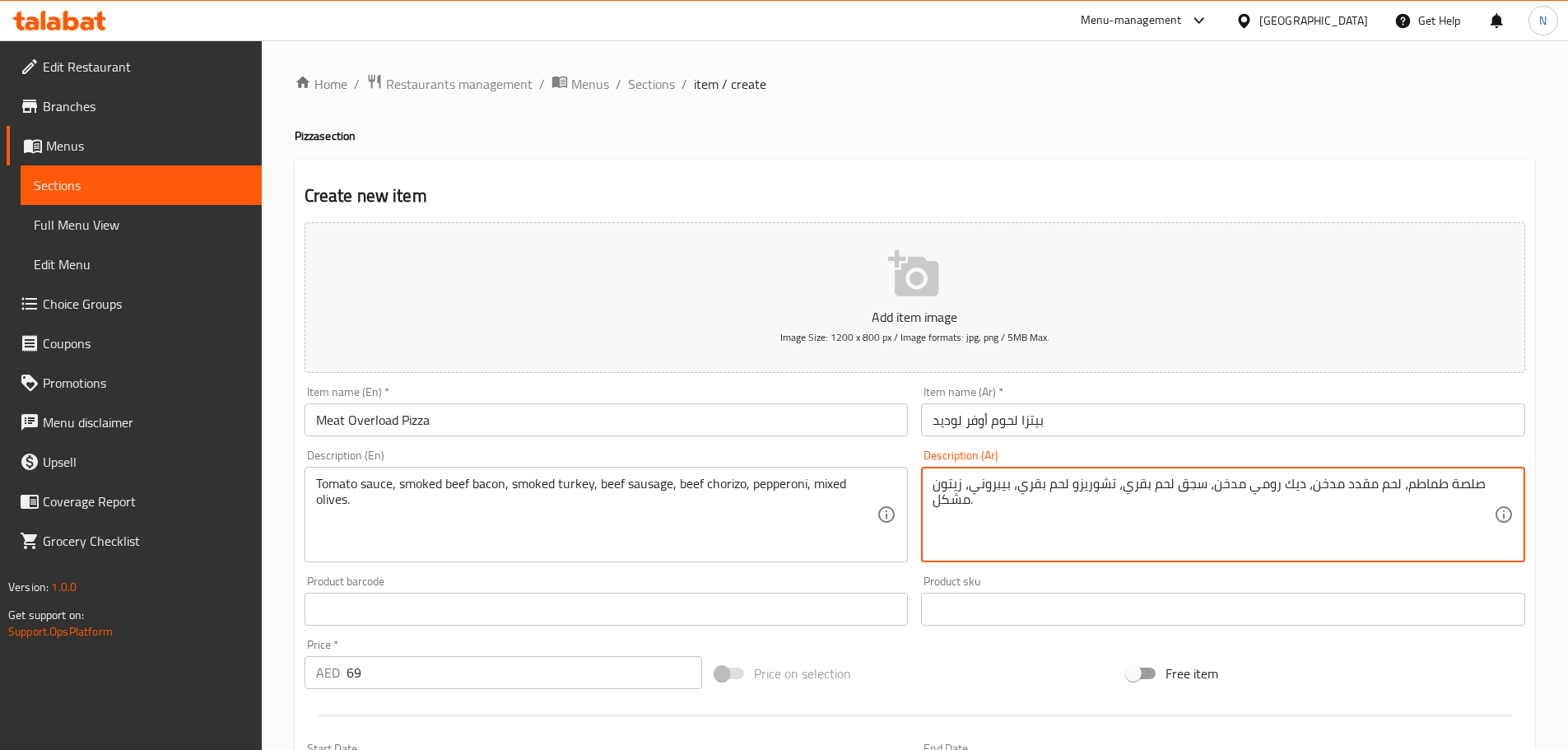
drag, startPoint x: 1310, startPoint y: 484, endPoint x: 1394, endPoint y: 483, distance: 84.0
click at [1394, 483] on textarea "صلصة طماطم، لحم مقدد مدخن، ديك رومي مدخن، سجق لحم بقري، تشوريزو لحم بقري، بيبرو…" at bounding box center [1213, 515] width 561 height 78
paste textarea "بقري مقدد مدخن،"
type textarea "صلصة طماطم، لحم بقري مقدد مدخن، ديك رومي مدخن، سجق لحم بقري، تشوريزو لحم بقري، …"
click at [927, 667] on div "Price on selection" at bounding box center [915, 673] width 412 height 45
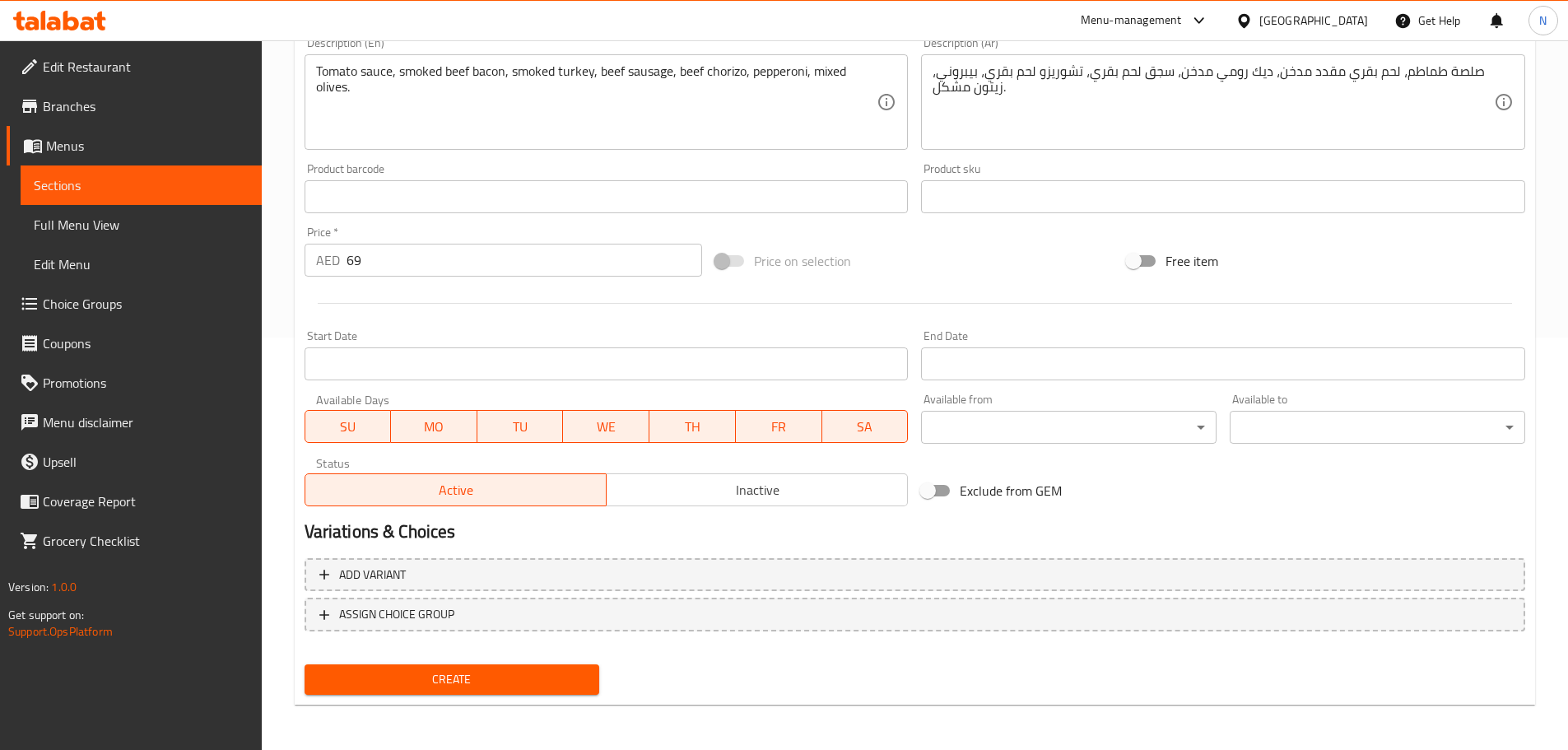
scroll to position [413, 0]
click at [517, 679] on span "Create" at bounding box center [453, 678] width 269 height 20
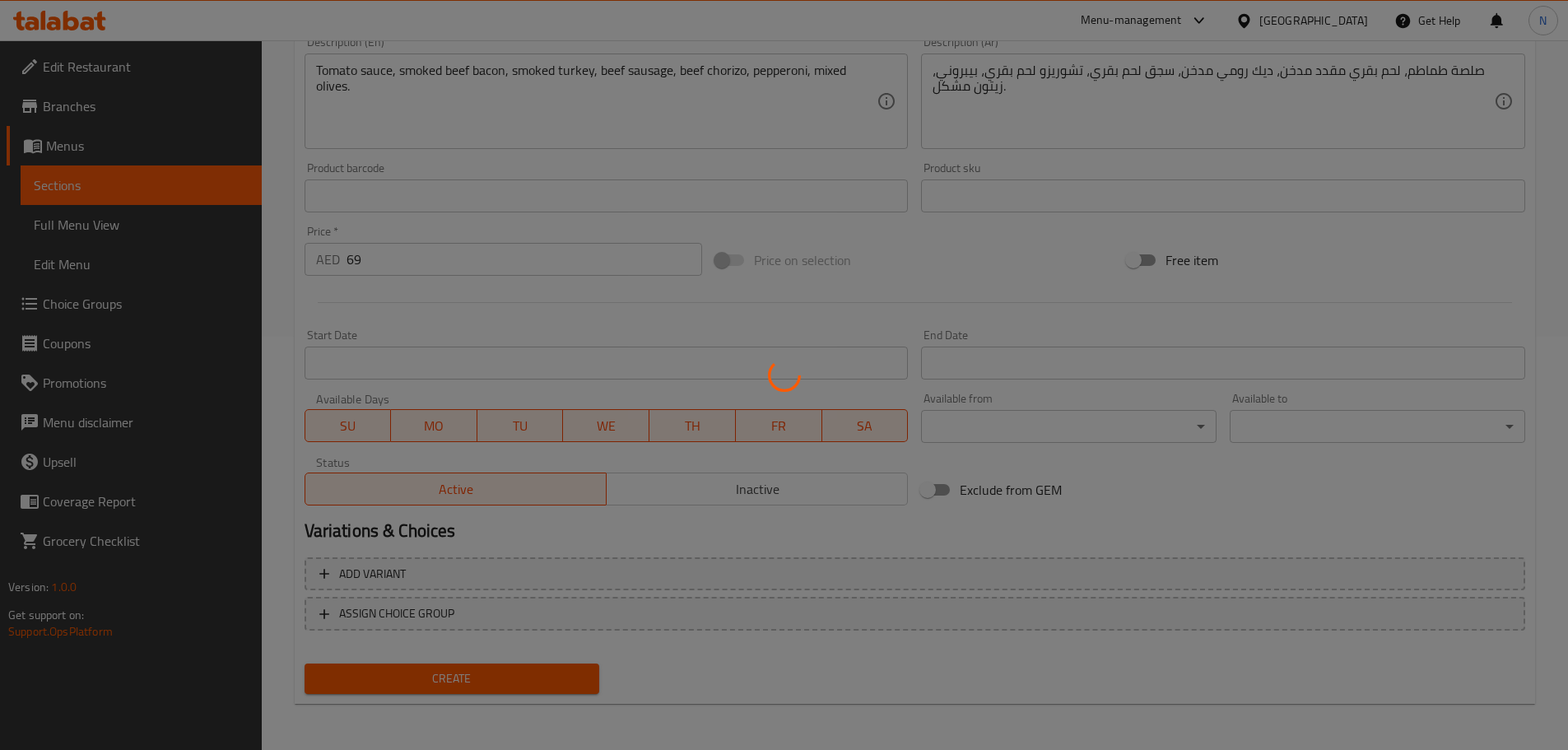
type input "0"
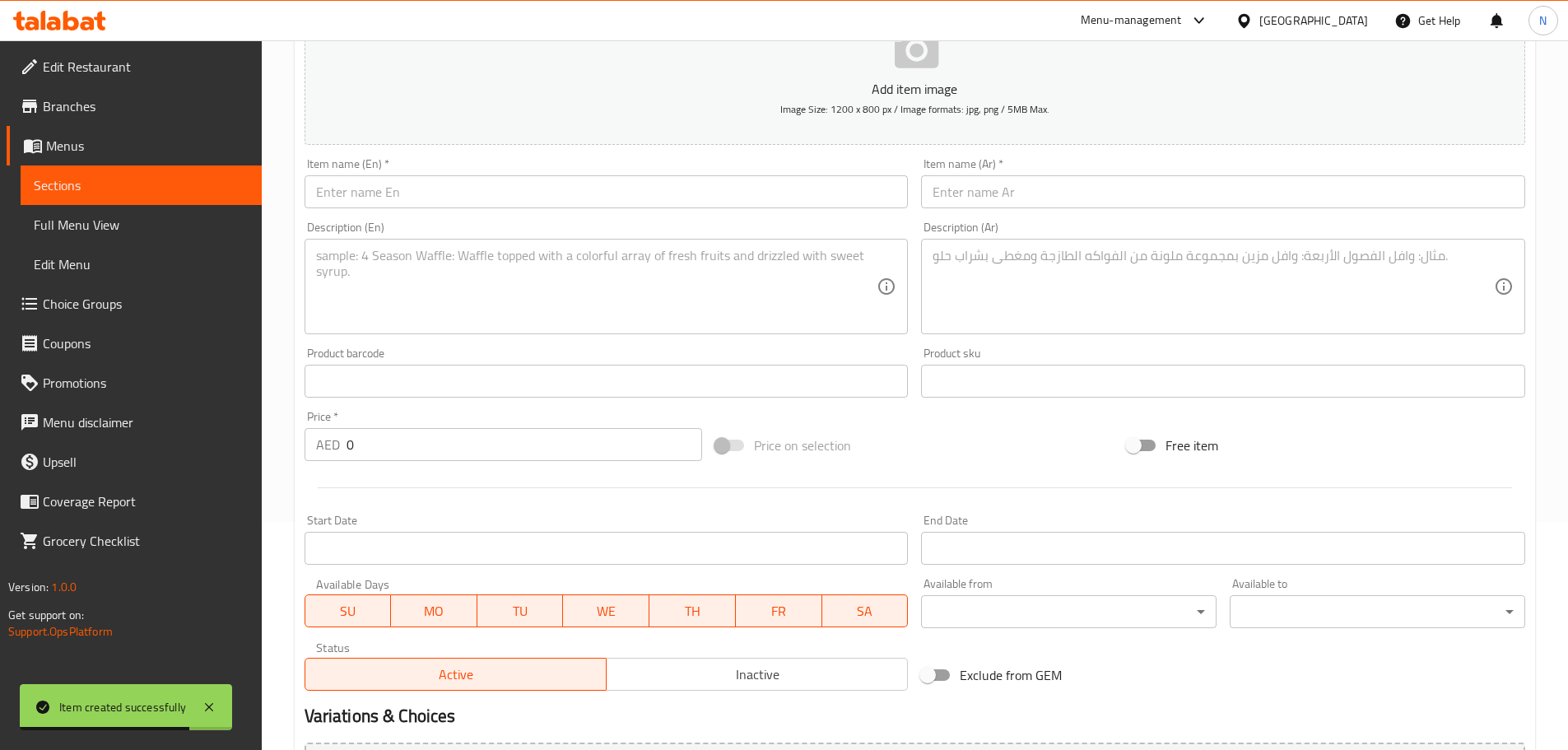
scroll to position [0, 0]
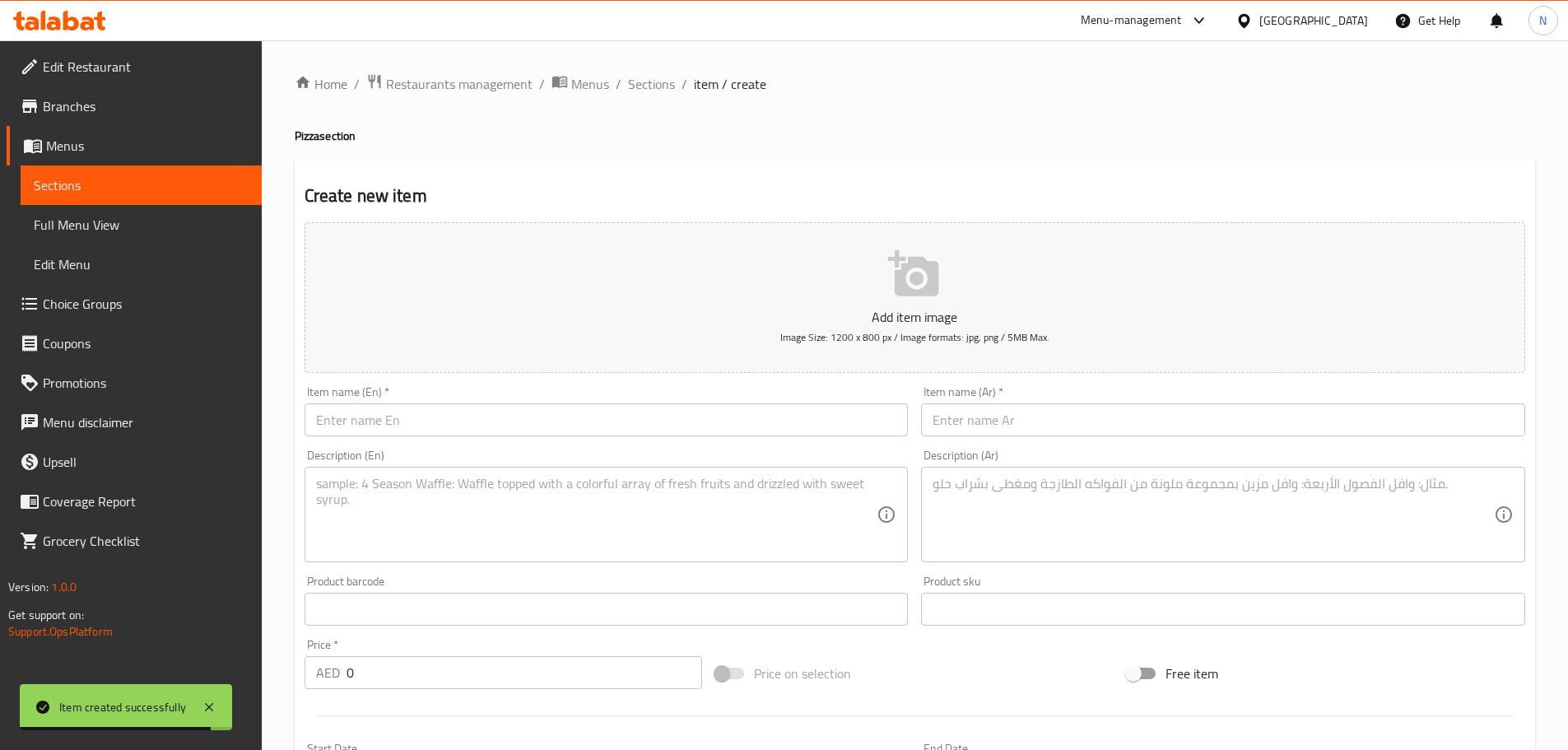
drag, startPoint x: 646, startPoint y: 85, endPoint x: 640, endPoint y: 109, distance: 24.7
click at [646, 85] on span "Sections" at bounding box center [651, 83] width 47 height 19
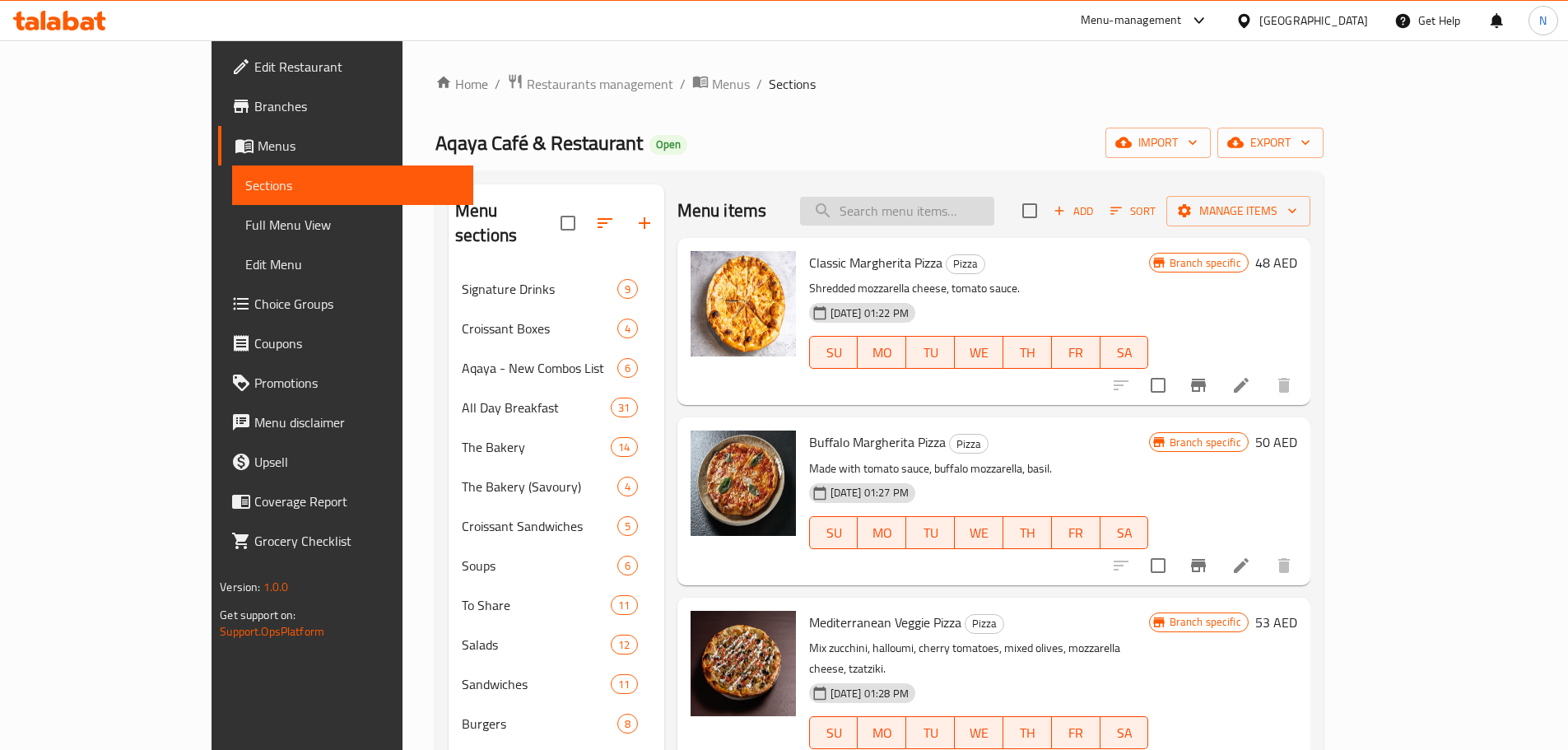
click at [976, 206] on input "search" at bounding box center [897, 211] width 195 height 29
paste input "Hawaiian Blue"
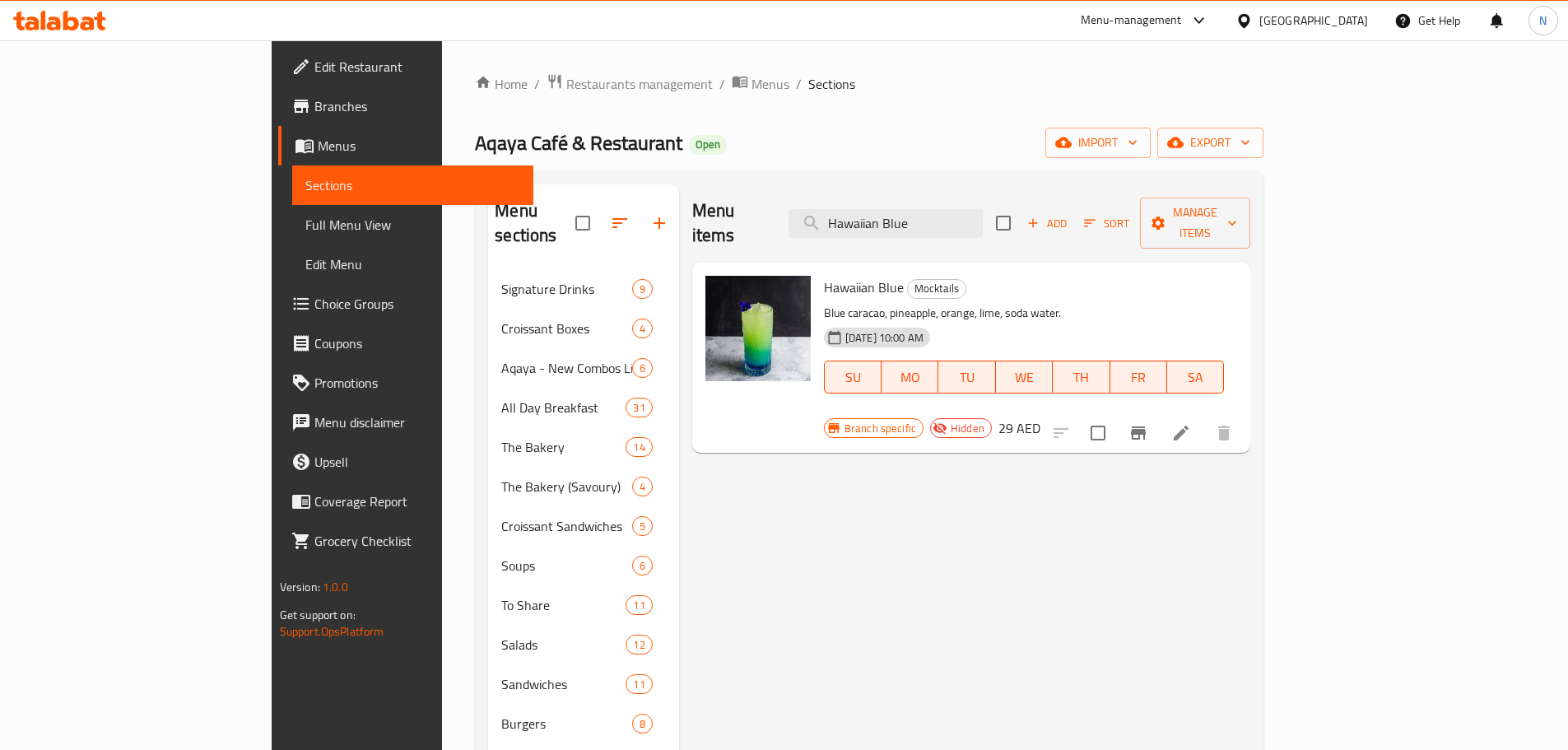
type input "Hawaiian Blue"
click at [1205, 419] on li at bounding box center [1181, 433] width 47 height 30
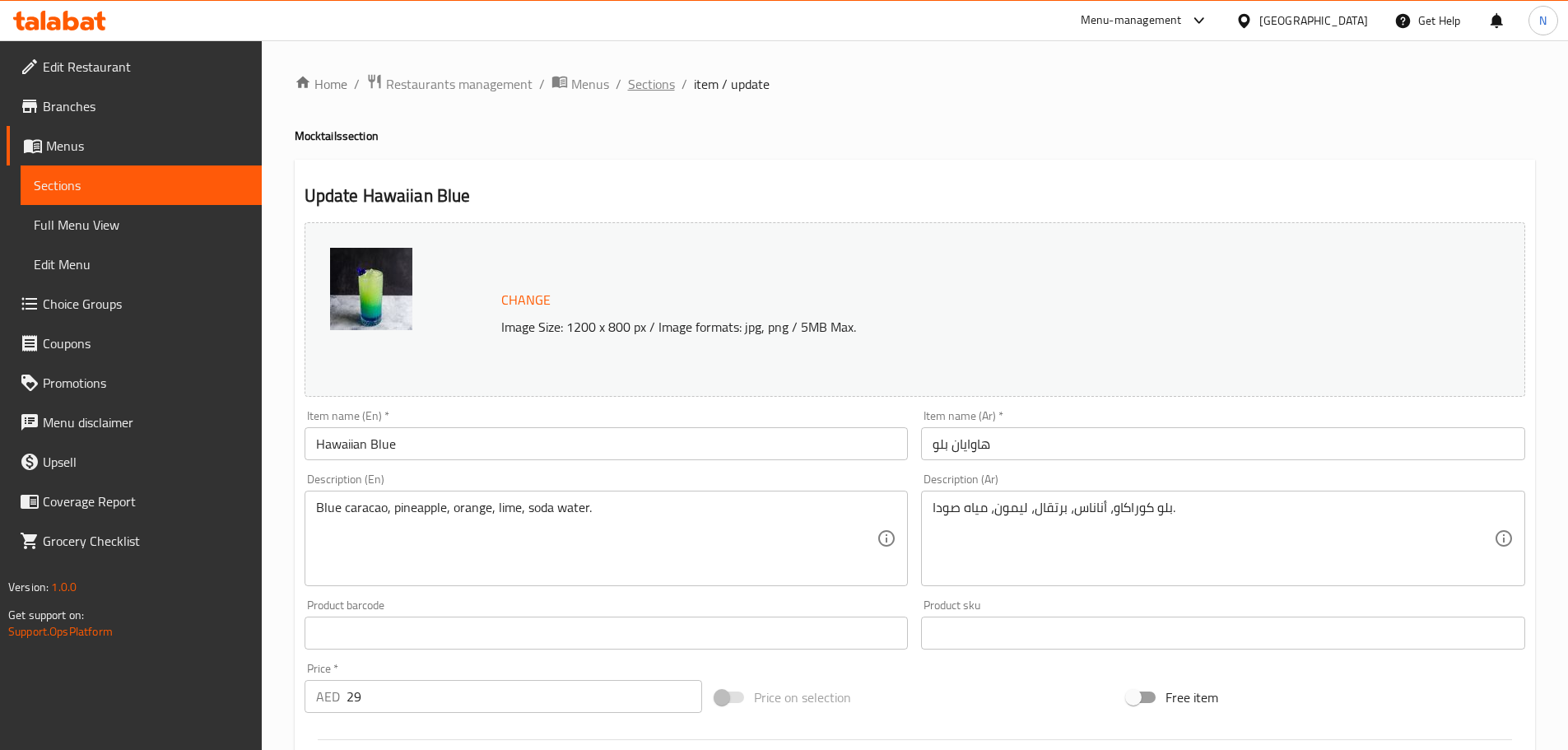
click at [655, 78] on span "Sections" at bounding box center [651, 83] width 47 height 19
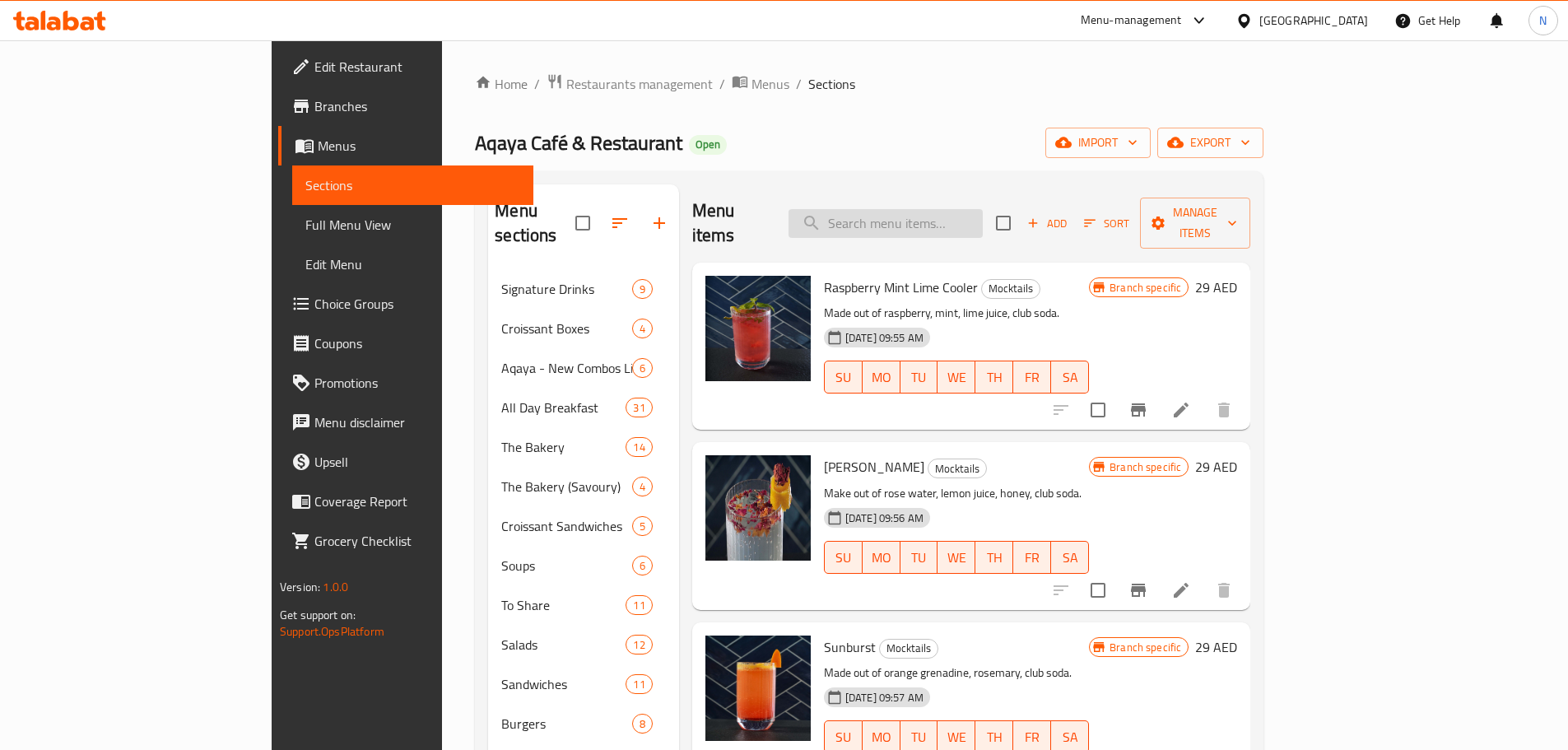
click at [917, 209] on input "search" at bounding box center [886, 224] width 195 height 29
paste input "Latte"
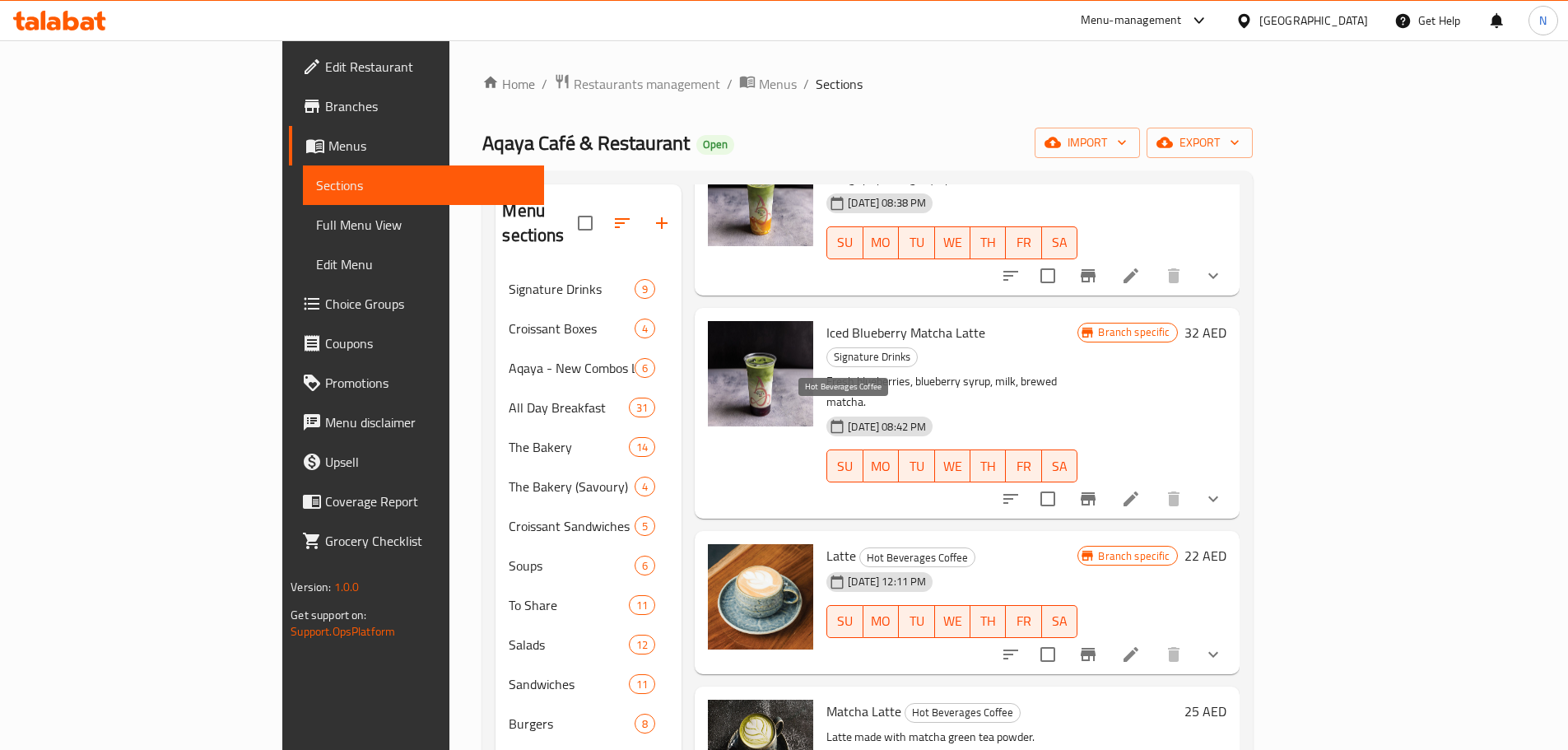
scroll to position [824, 0]
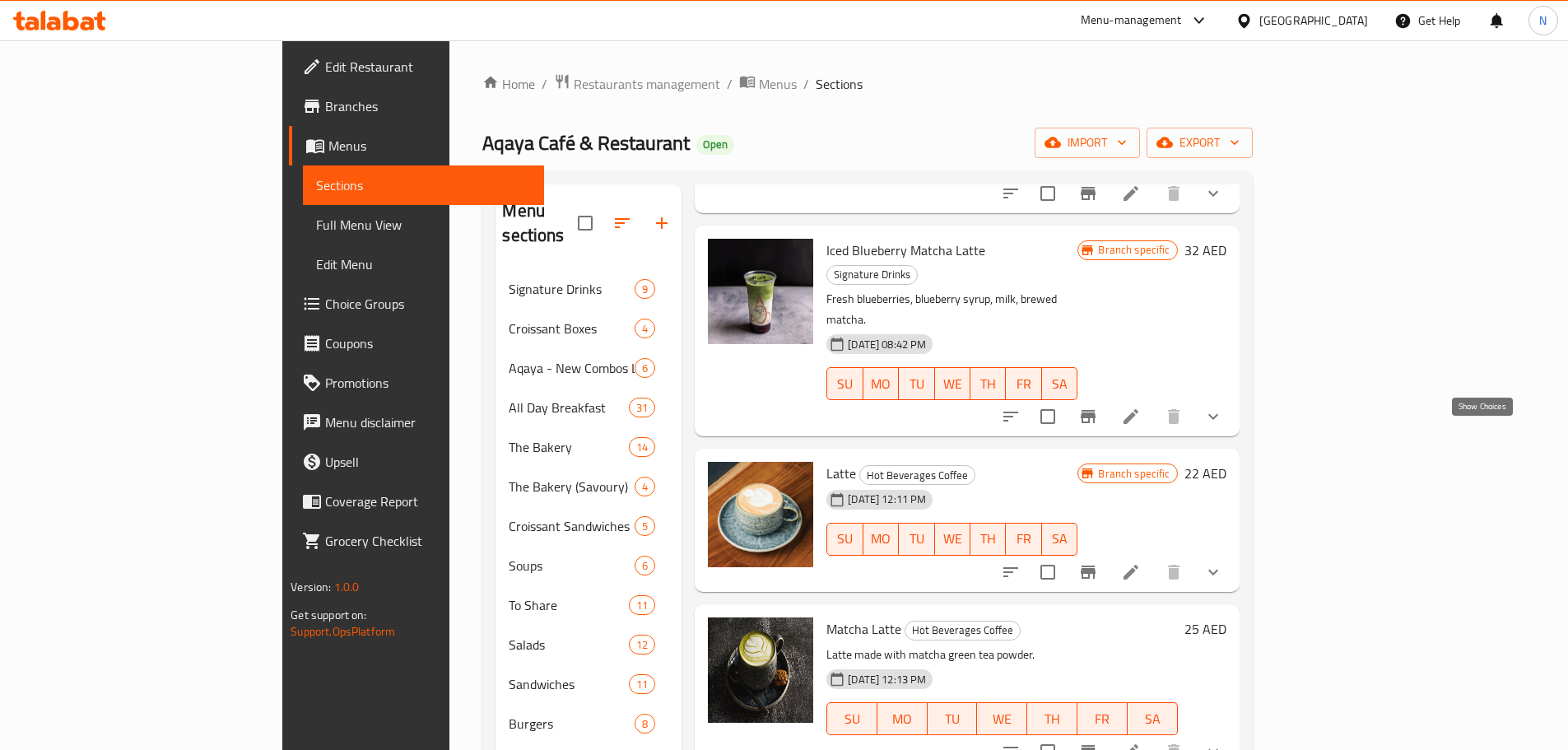
type input "Latte"
click at [1218, 569] on icon "show more" at bounding box center [1213, 572] width 10 height 6
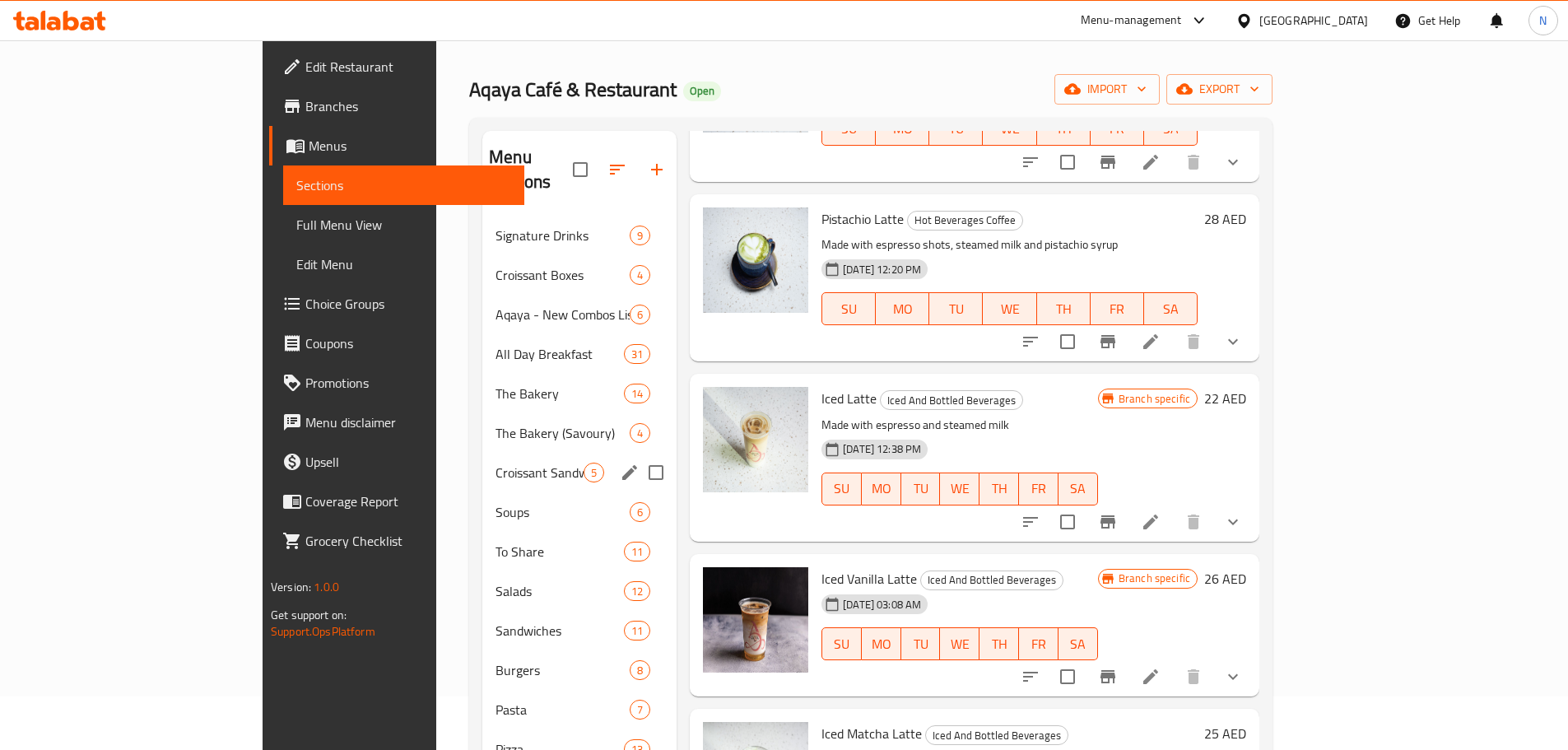
scroll to position [82, 0]
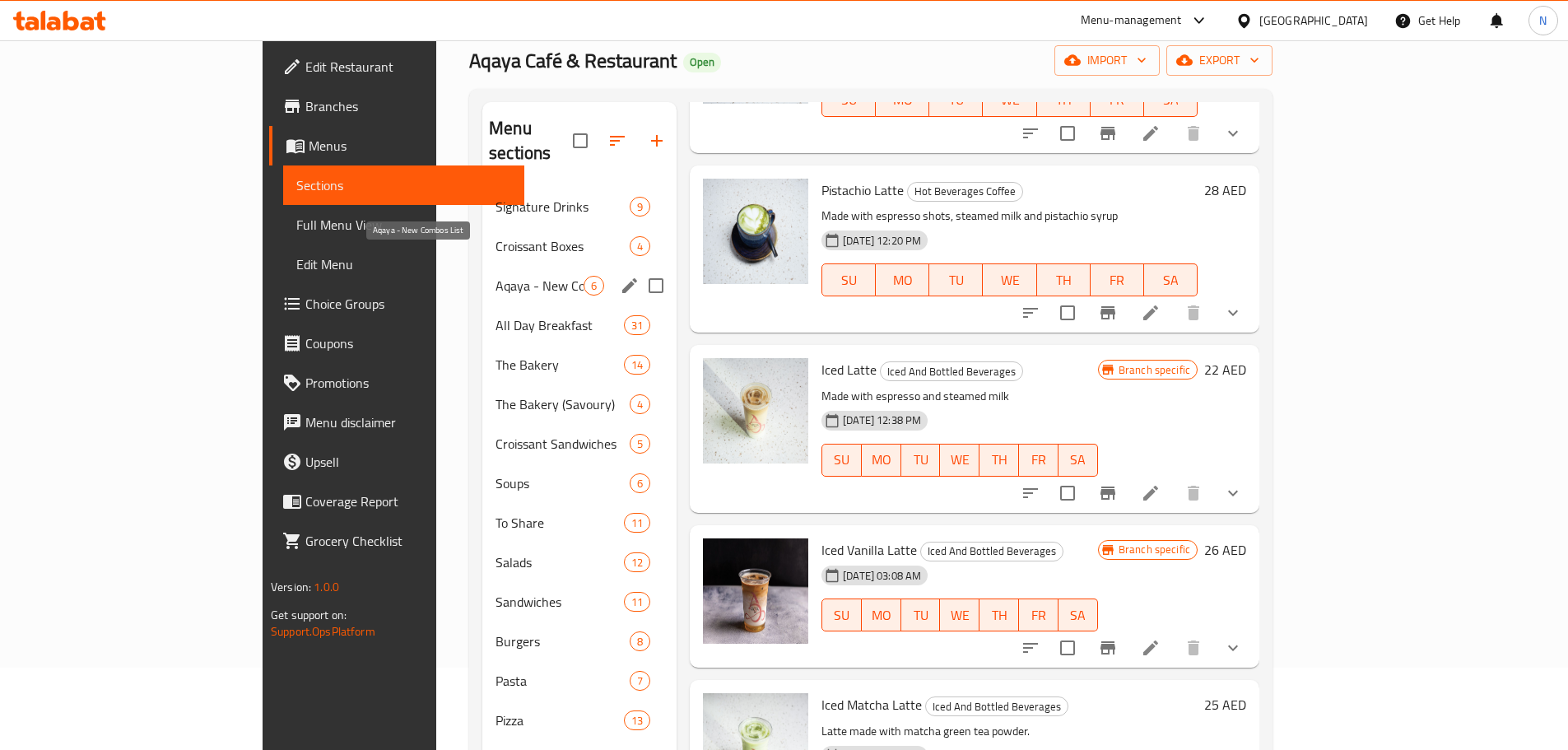
click at [495, 276] on span "Aqaya - New Combos List" at bounding box center [539, 286] width 88 height 19
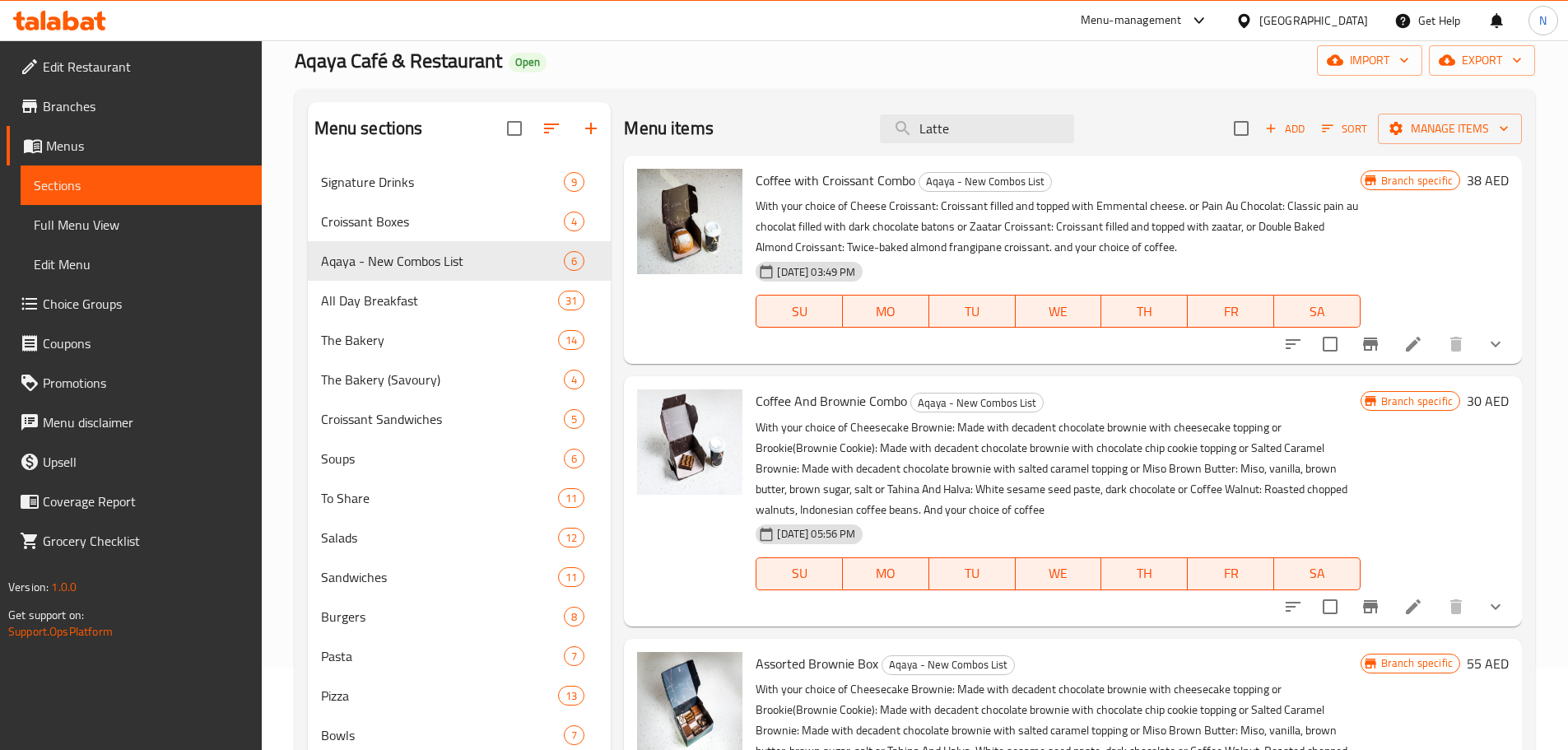
click at [1487, 352] on icon "show more" at bounding box center [1496, 344] width 19 height 19
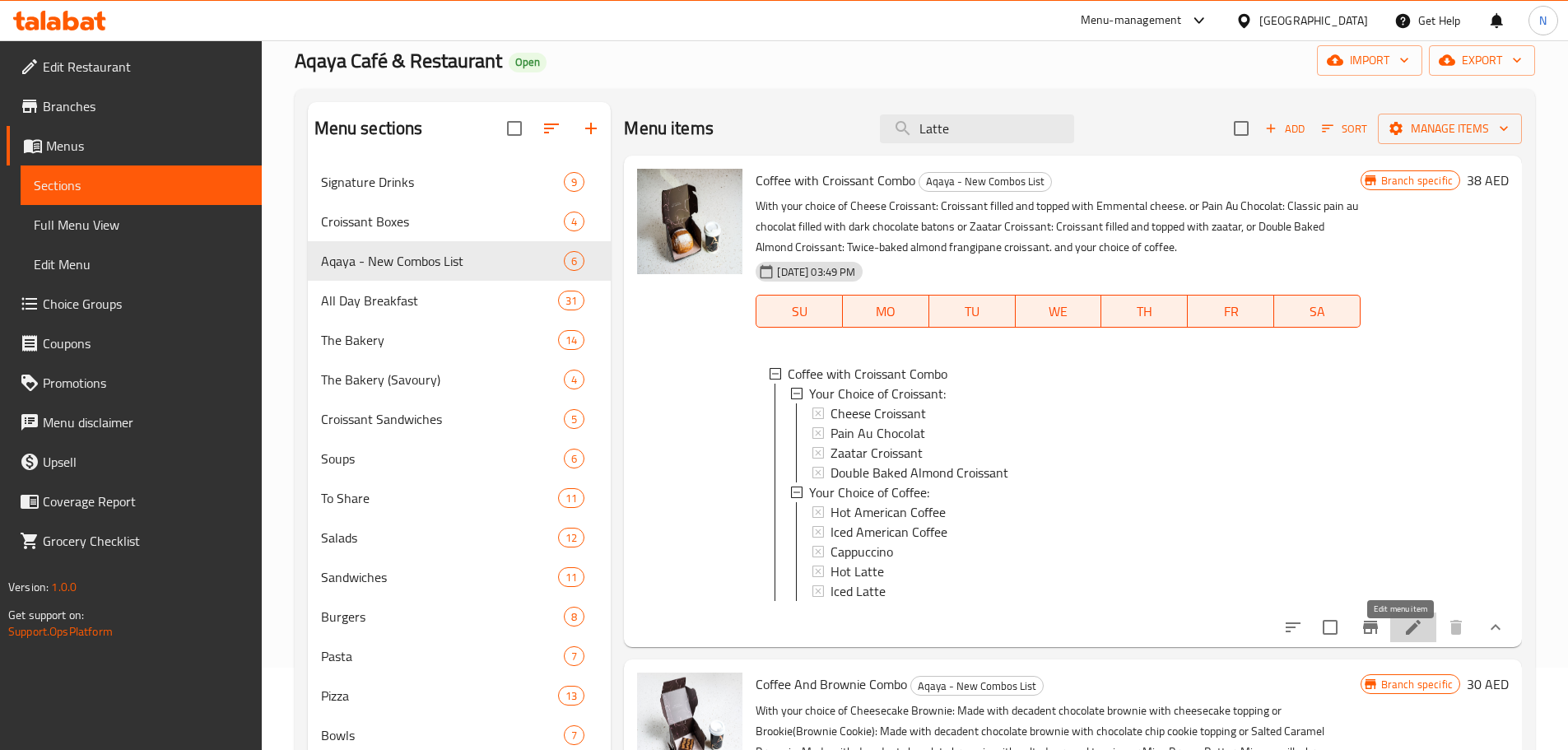
click at [1404, 637] on icon at bounding box center [1414, 627] width 19 height 19
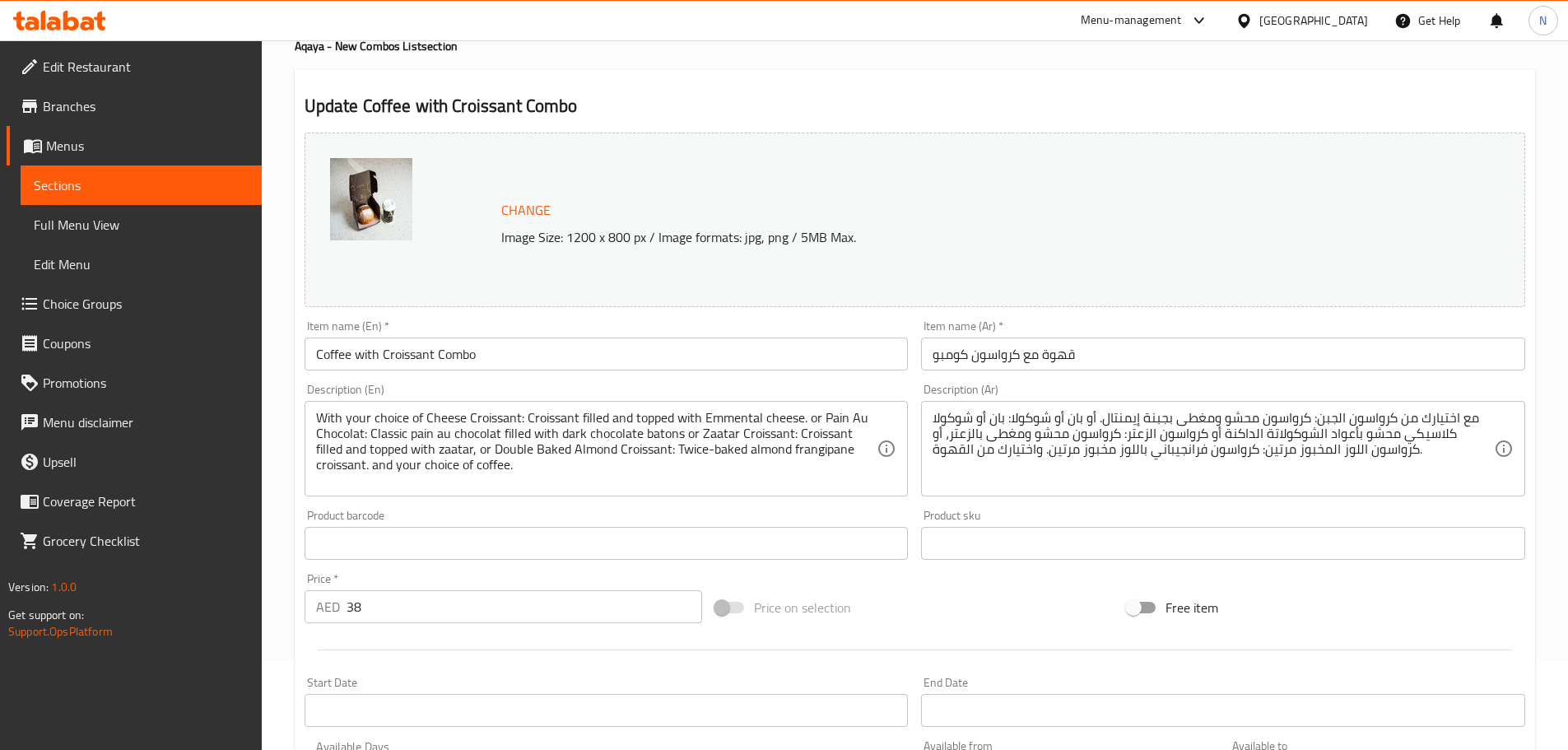
scroll to position [532, 0]
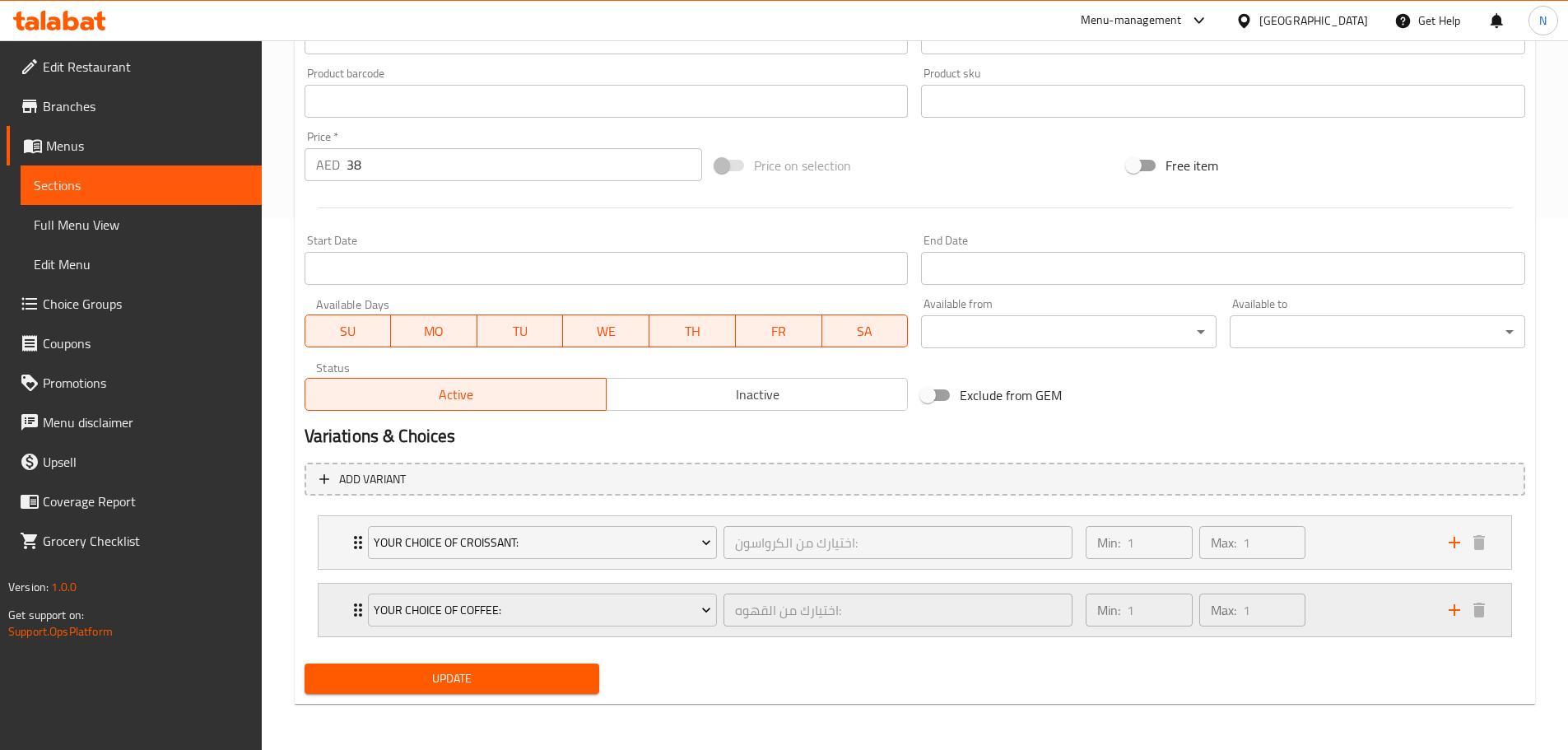
click at [1360, 601] on div "Min: 1 ​ Max: 1 ​" at bounding box center [1257, 609] width 362 height 52
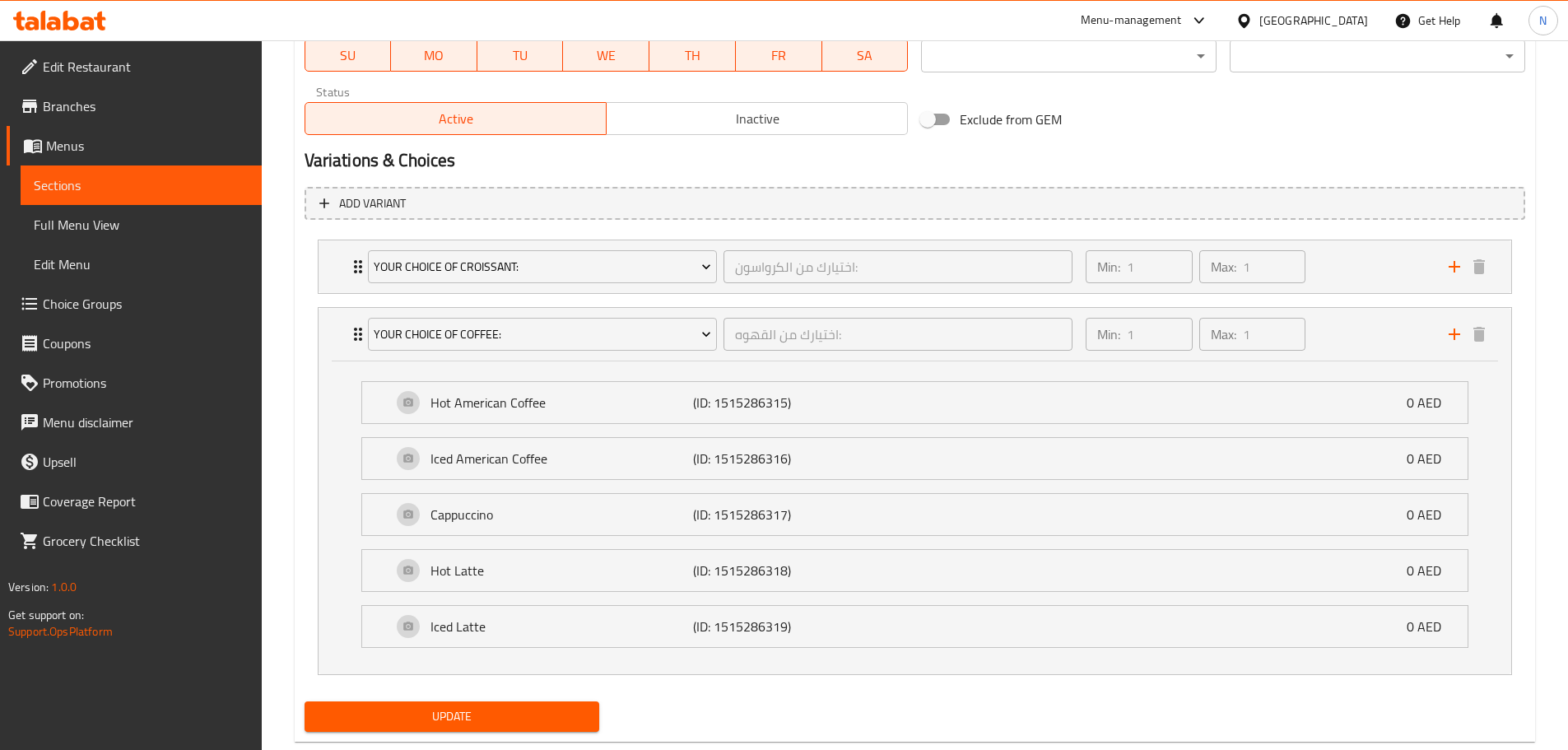
scroll to position [846, 0]
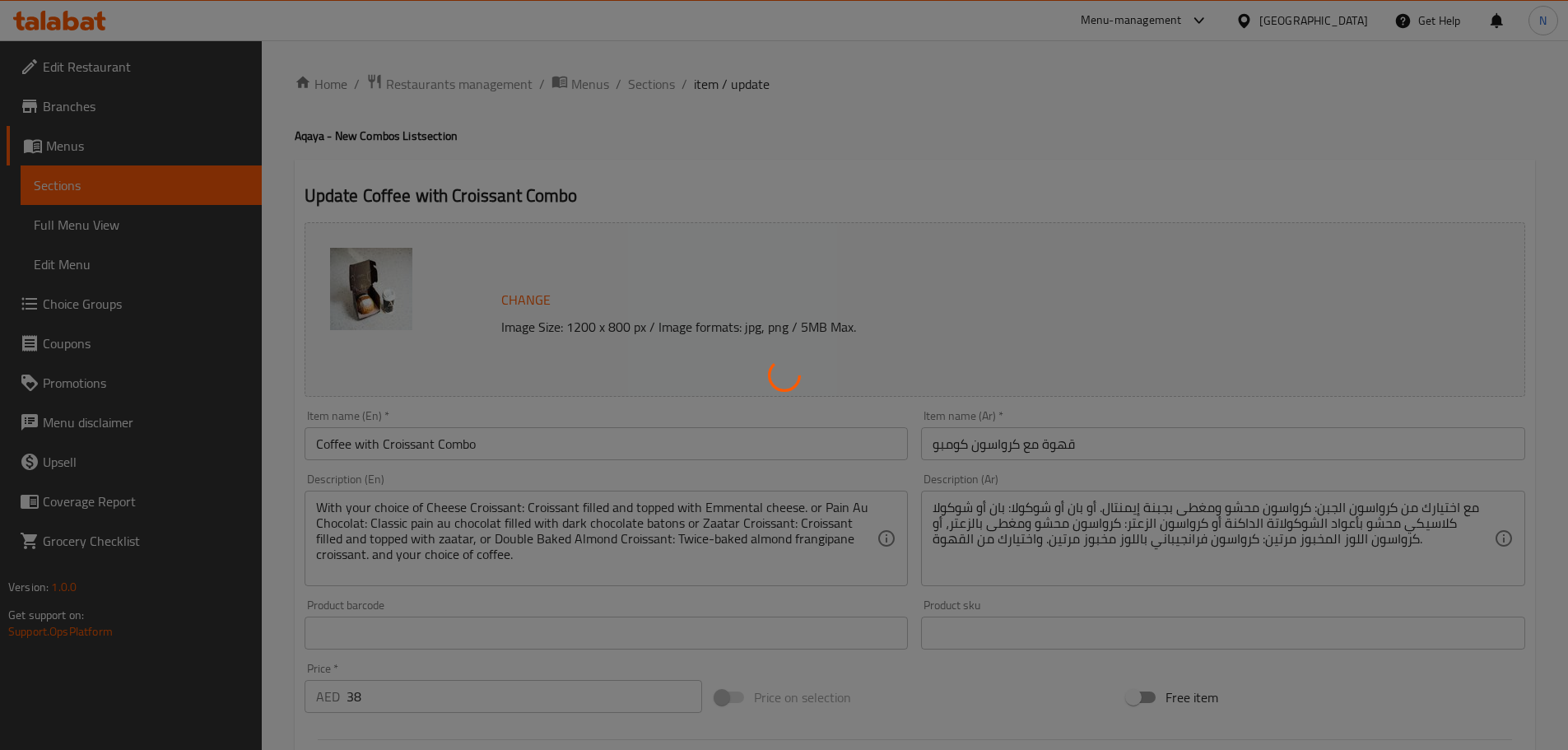
type input "اختيارك من الكرواسون:"
type input "1"
type input "اختيارك من القهوه:"
type input "1"
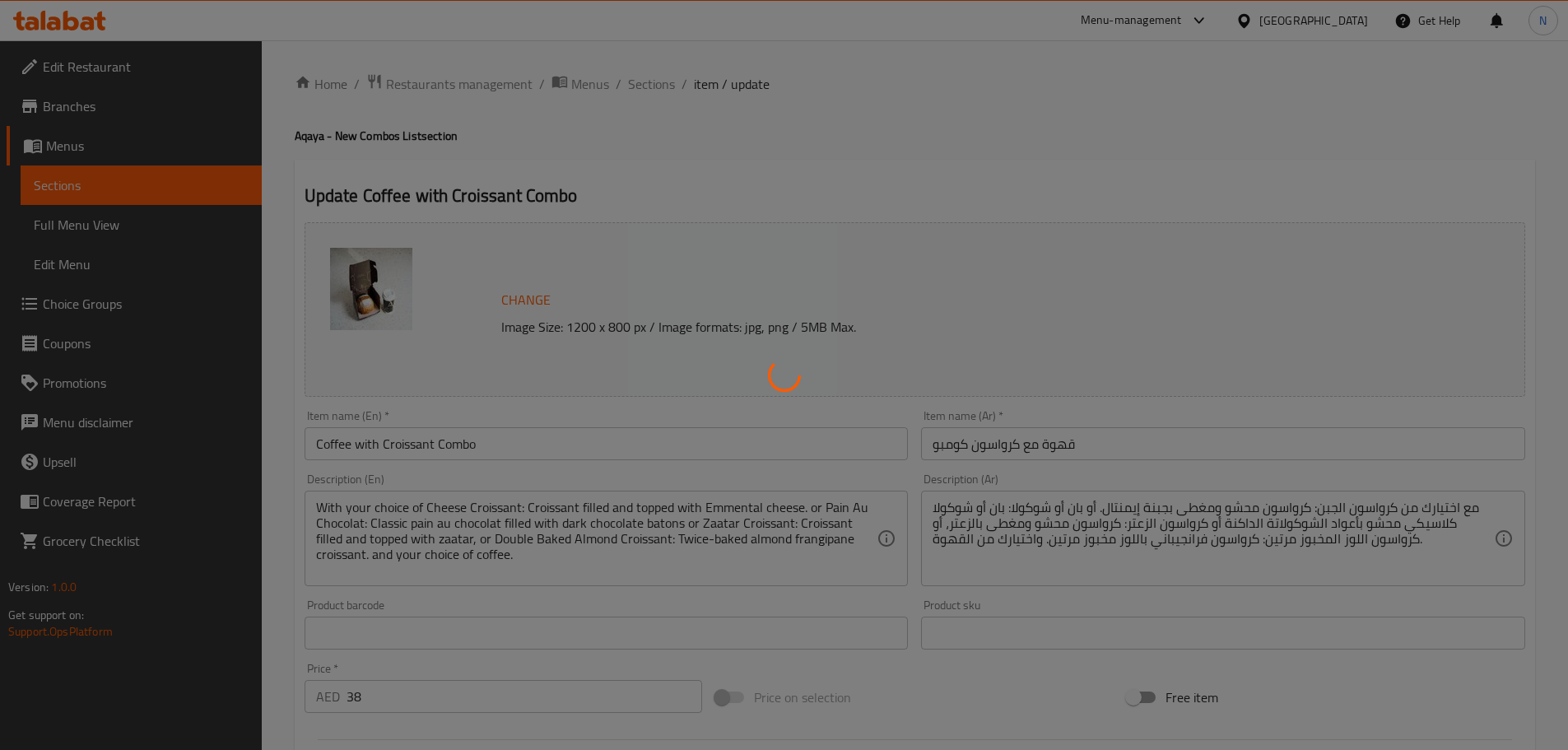
type input "1"
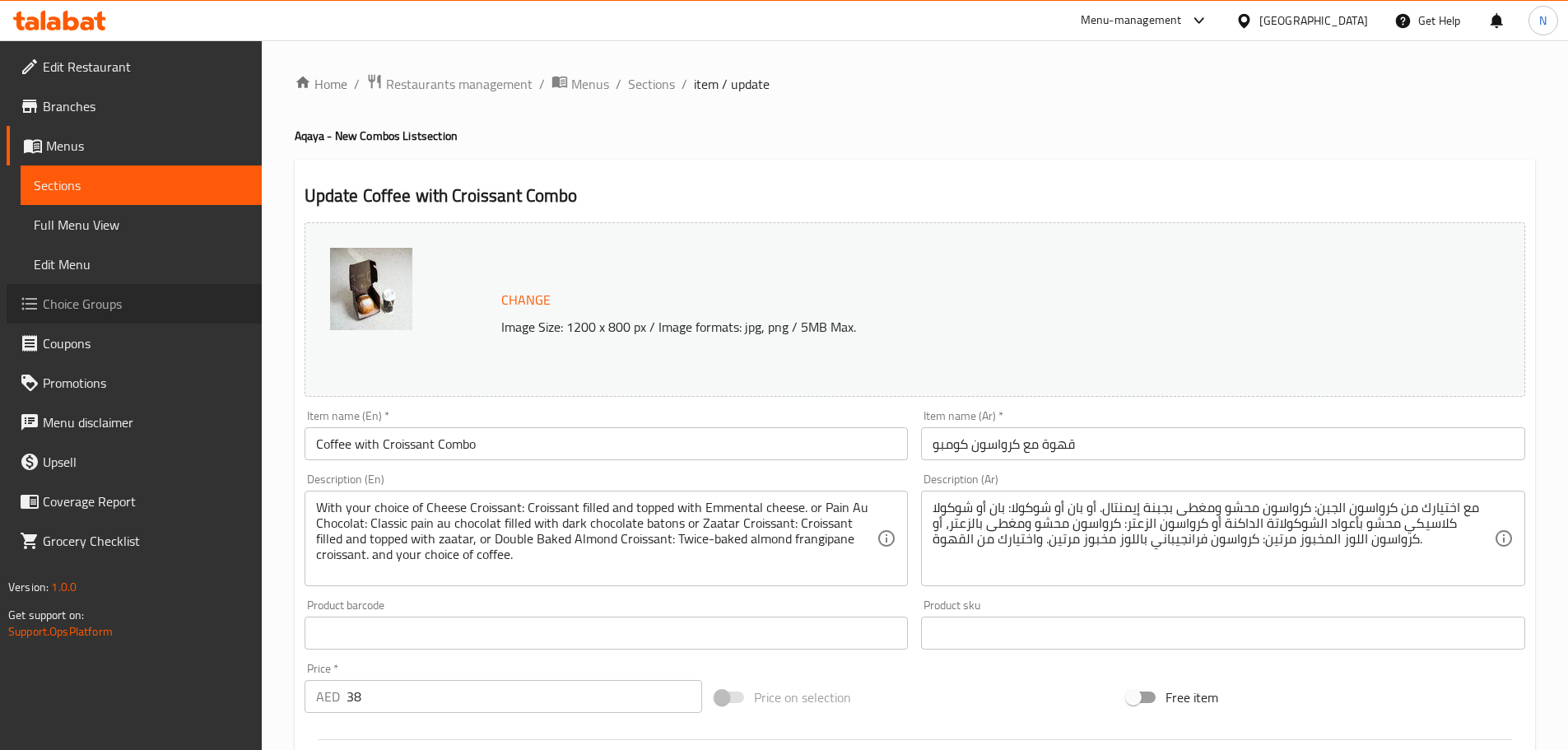
click at [99, 311] on span "Choice Groups" at bounding box center [145, 303] width 205 height 19
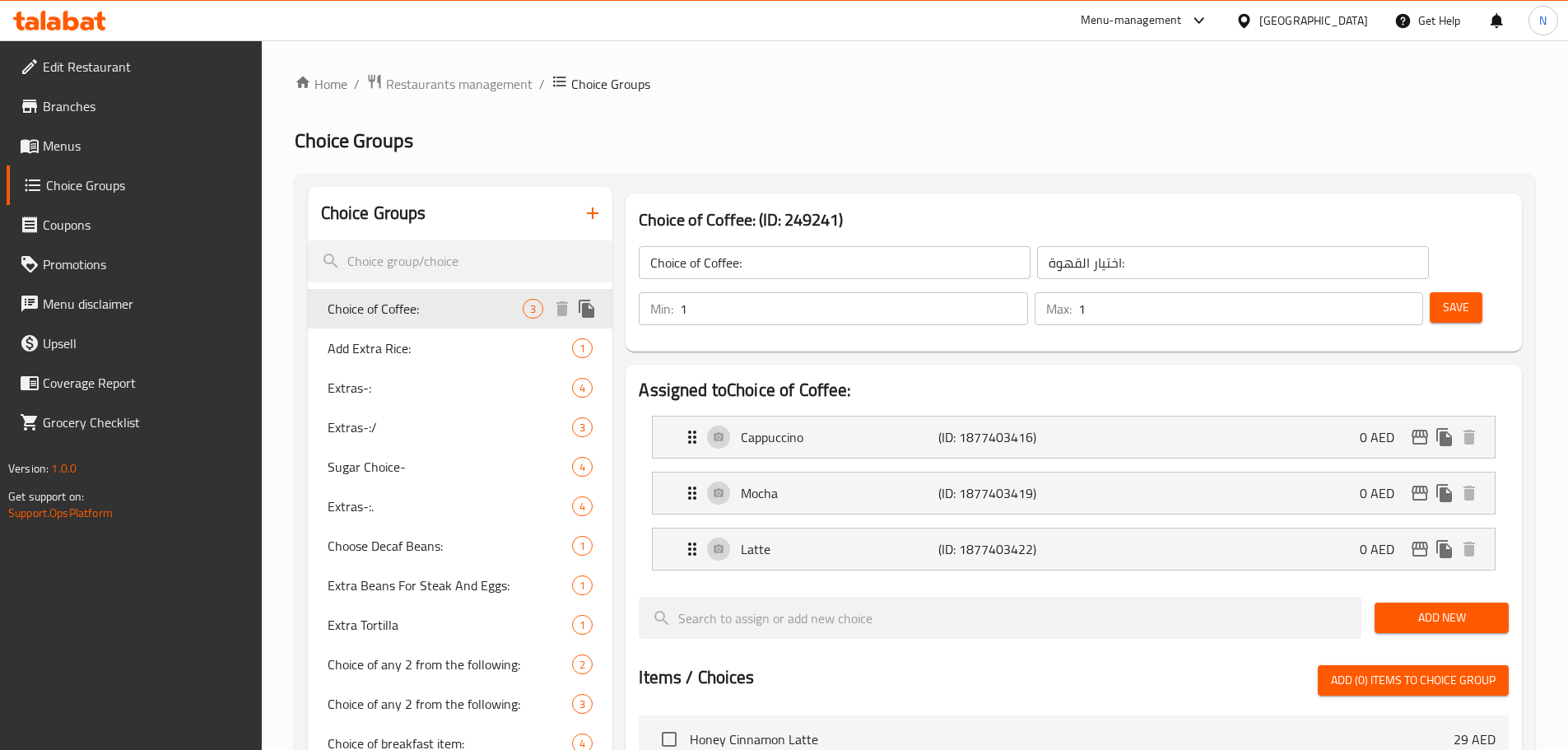
click at [459, 316] on span "Choice of Coffee:" at bounding box center [425, 308] width 196 height 19
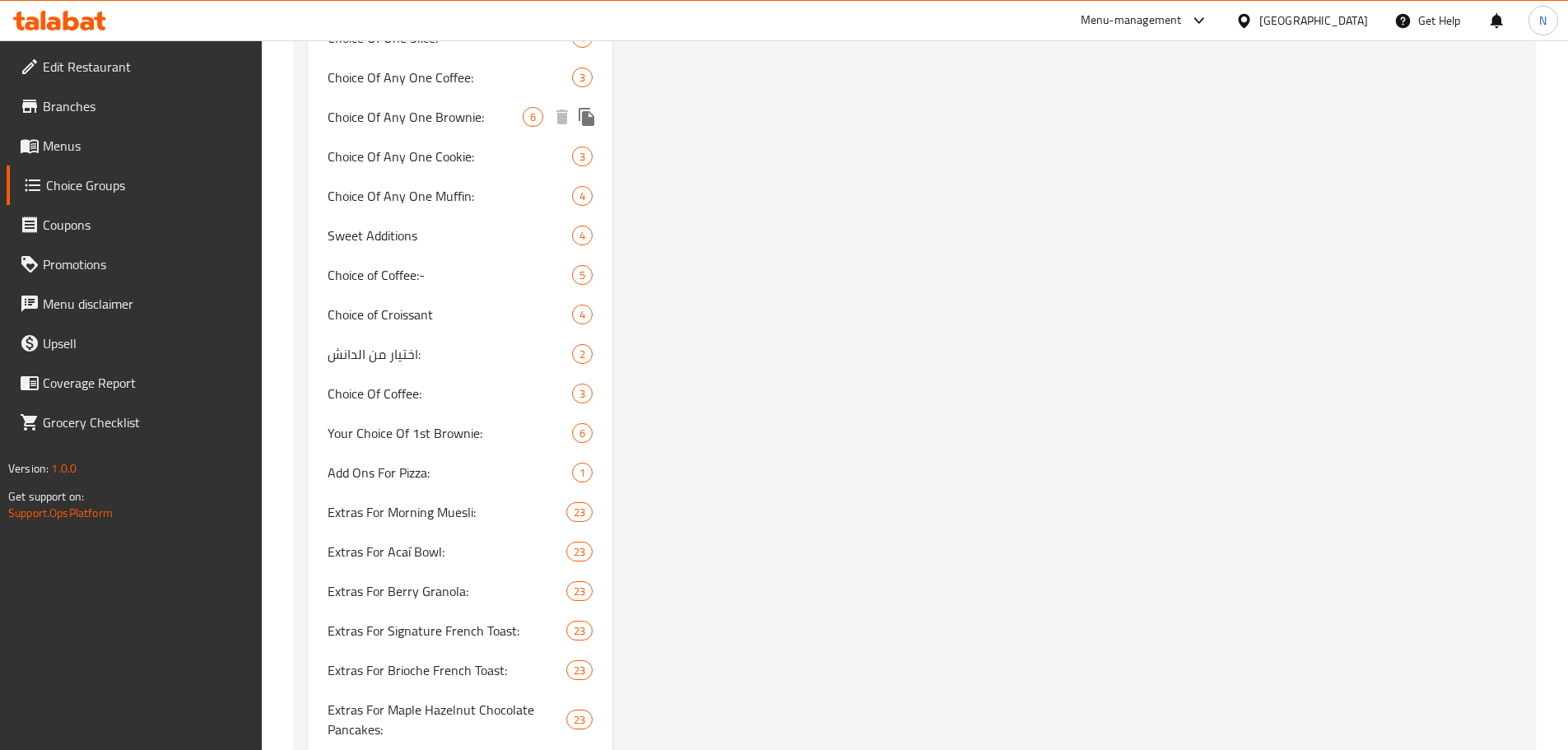
scroll to position [2223, 0]
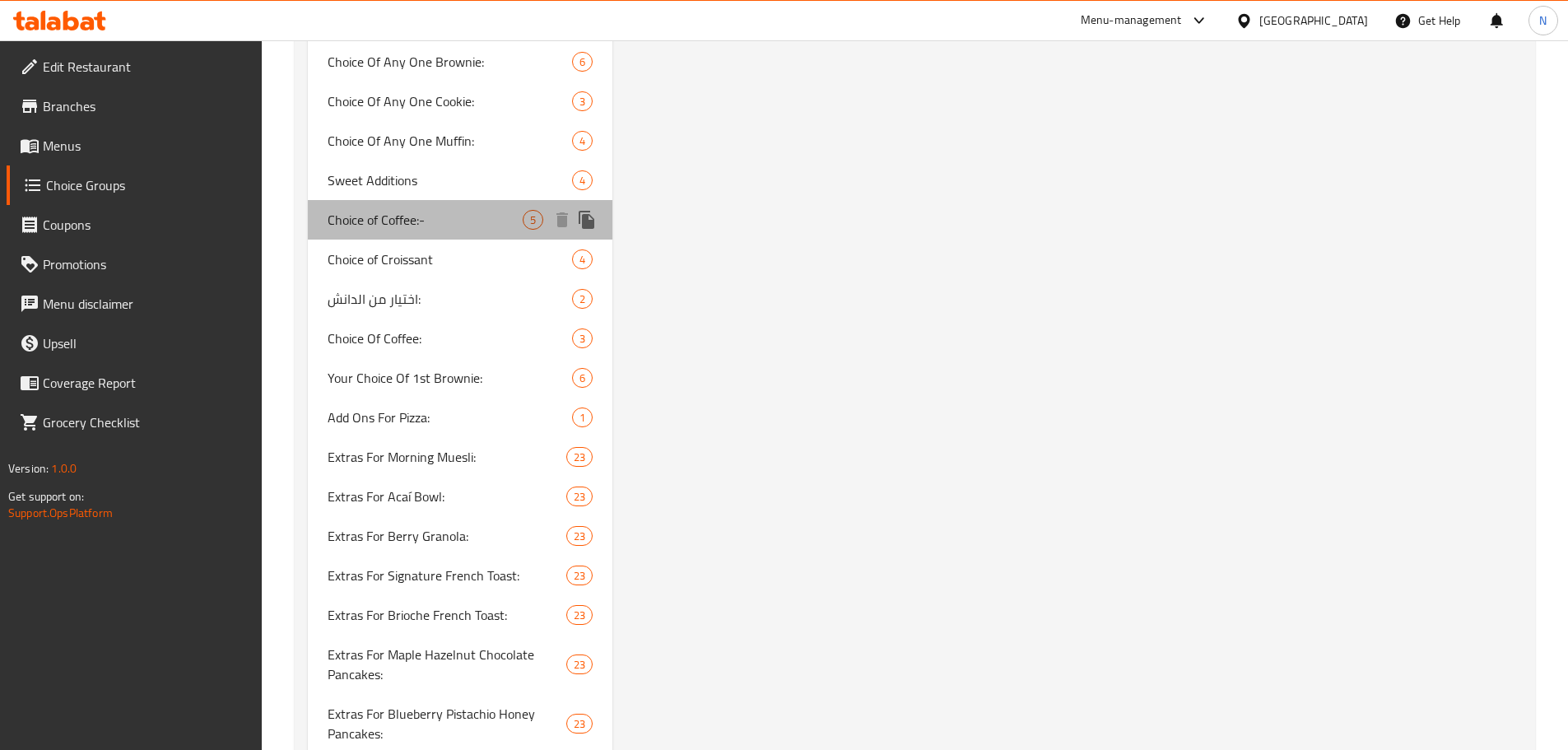
click at [465, 232] on div "Choice of Coffee:- 5" at bounding box center [460, 219] width 305 height 40
type input "Choice of Coffee:-"
type input "اختيار القهوة"
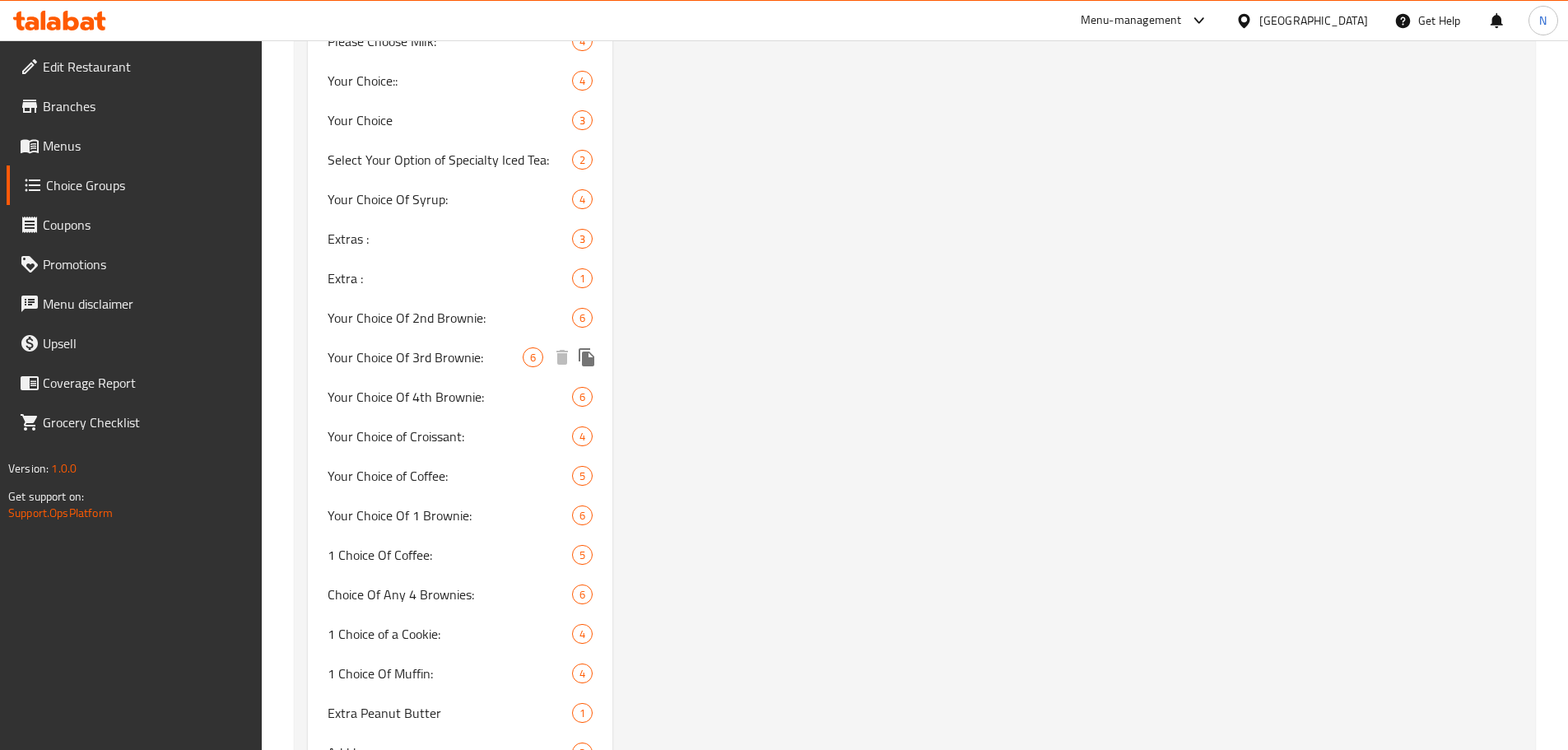
scroll to position [5927, 0]
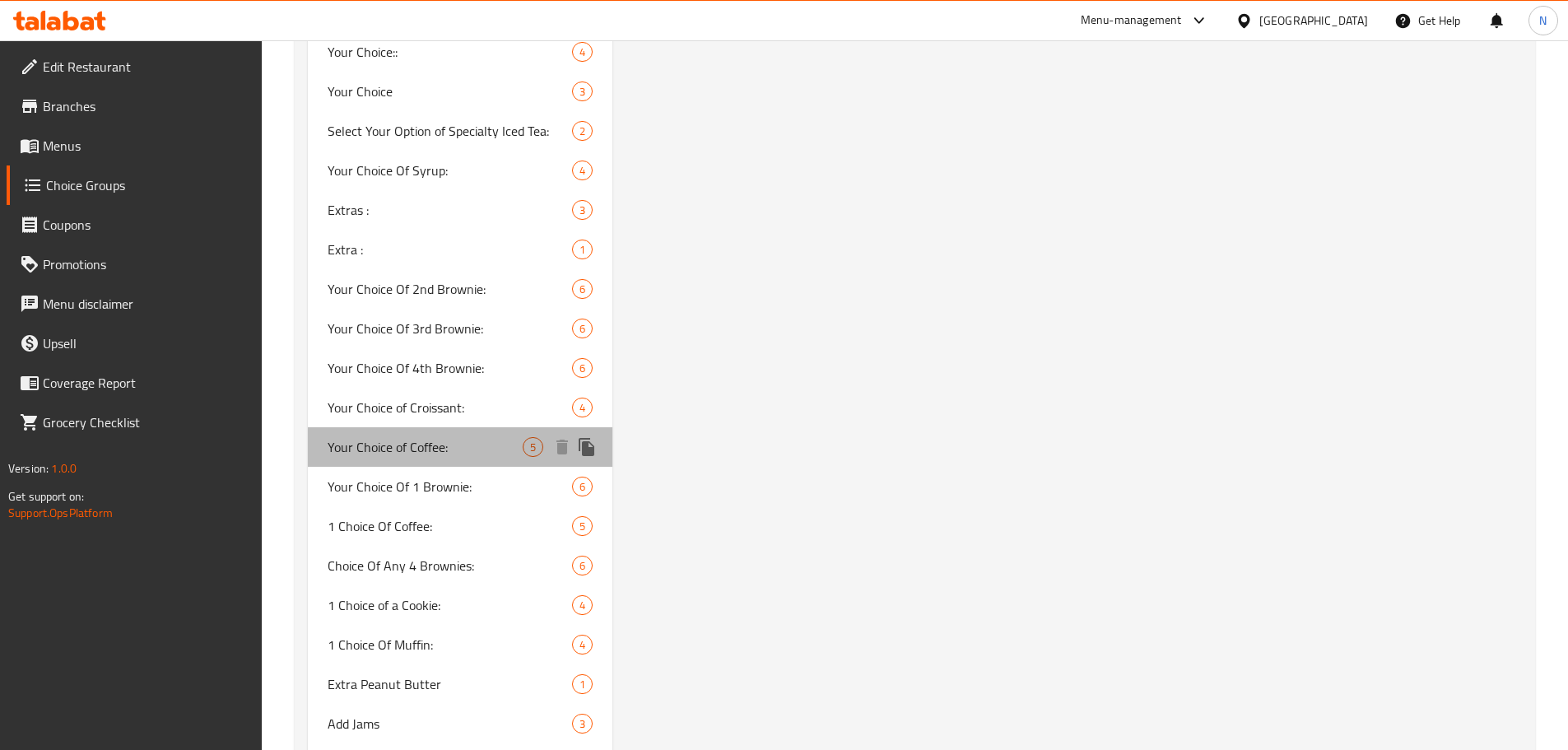
click at [444, 450] on span "Your Choice of Coffee:" at bounding box center [425, 447] width 196 height 19
type input "Your Choice of Coffee:"
type input "اختيارك من القهوه:"
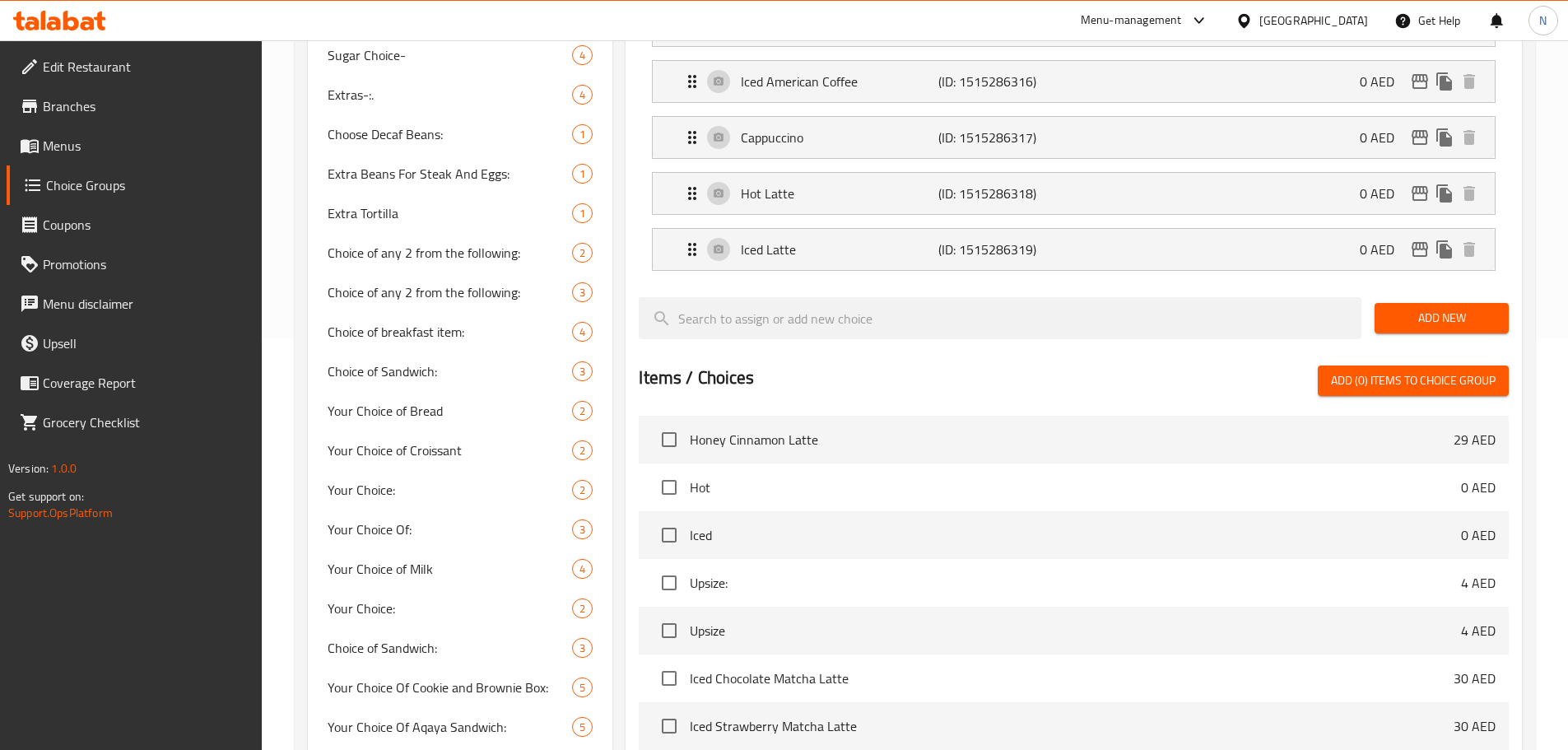
scroll to position [82, 0]
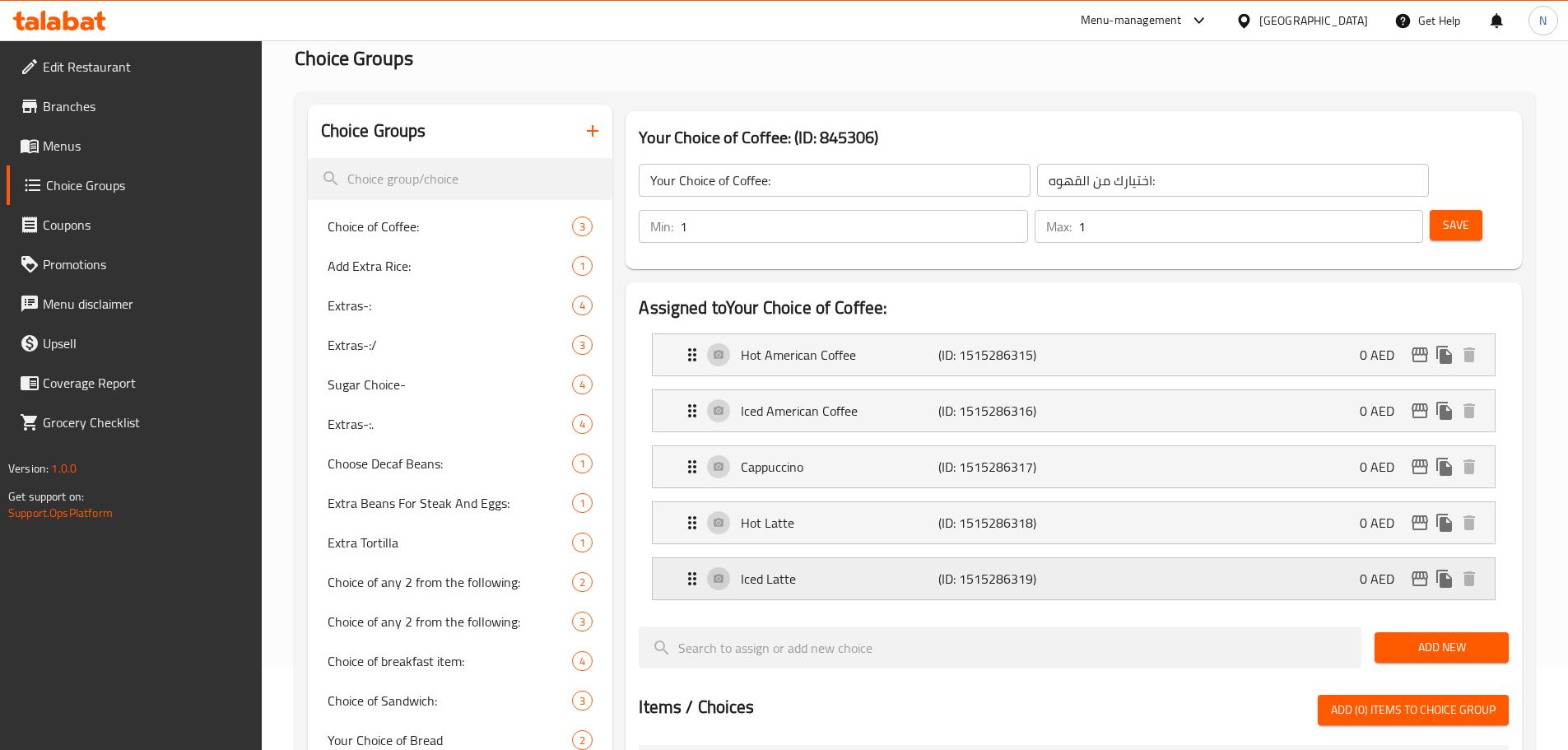
click at [1314, 558] on div "Iced Latte (ID: 1515286319) 0 AED" at bounding box center [1079, 578] width 793 height 41
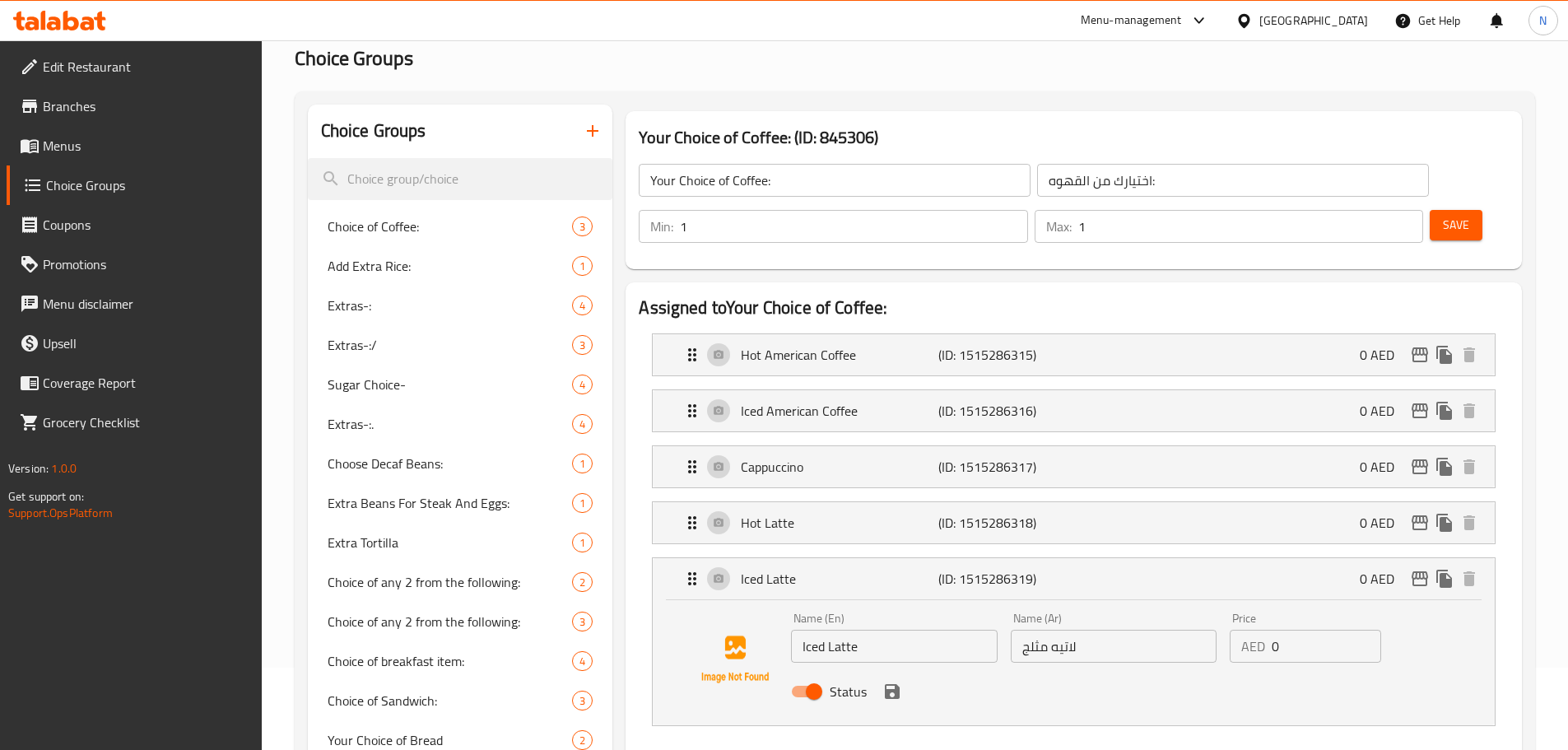
click at [807, 630] on input "Iced Latte" at bounding box center [894, 646] width 205 height 33
click at [817, 630] on input "Iced Latte" at bounding box center [894, 646] width 205 height 33
type input "Latte"
click at [1026, 630] on input "لاتيه مثلج" at bounding box center [1113, 646] width 205 height 33
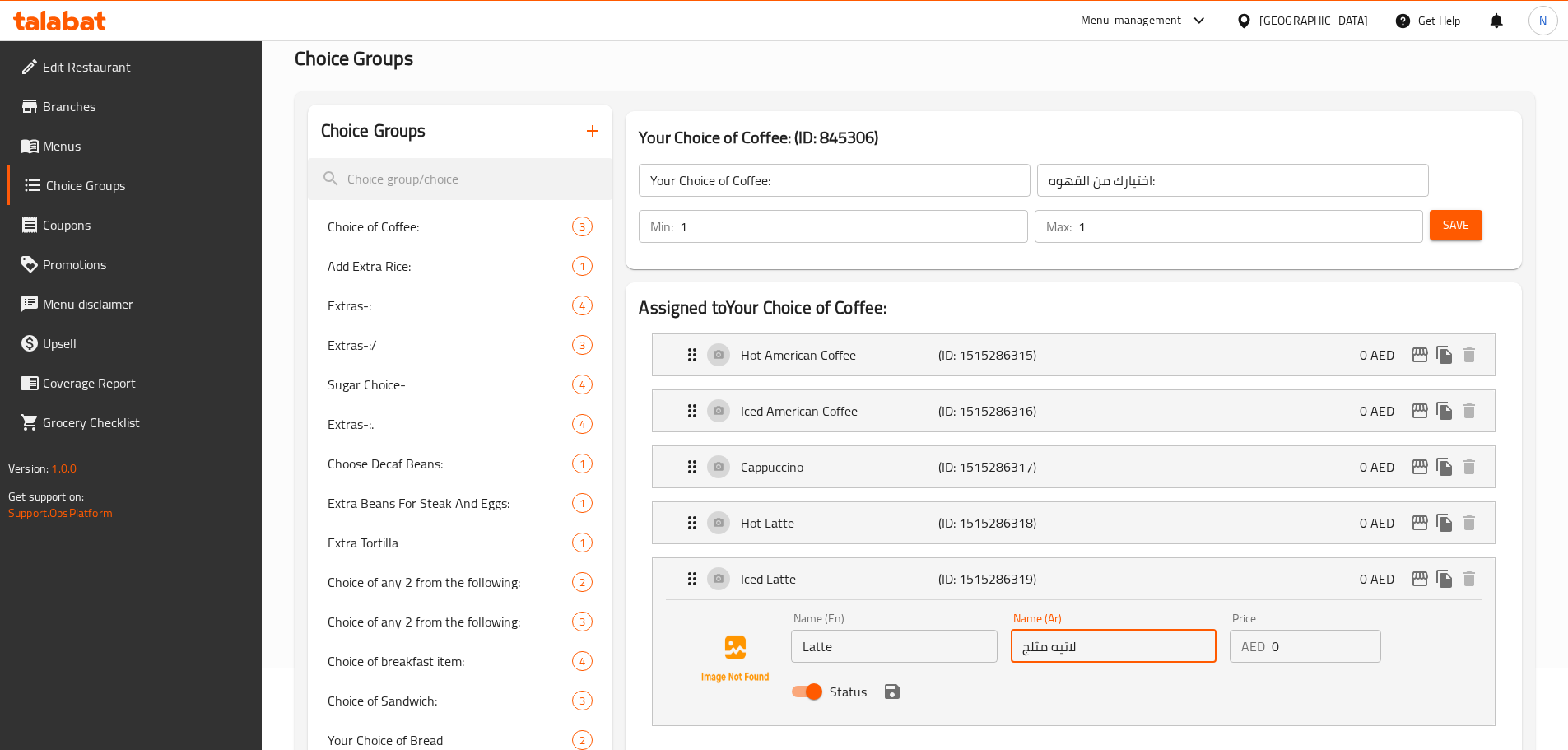
click at [1026, 630] on input "لاتيه مثلج" at bounding box center [1113, 646] width 205 height 33
click at [1036, 630] on input "لاتيه مثلج" at bounding box center [1113, 646] width 205 height 33
click at [1034, 630] on input "لاتيه مثلج" at bounding box center [1113, 646] width 205 height 33
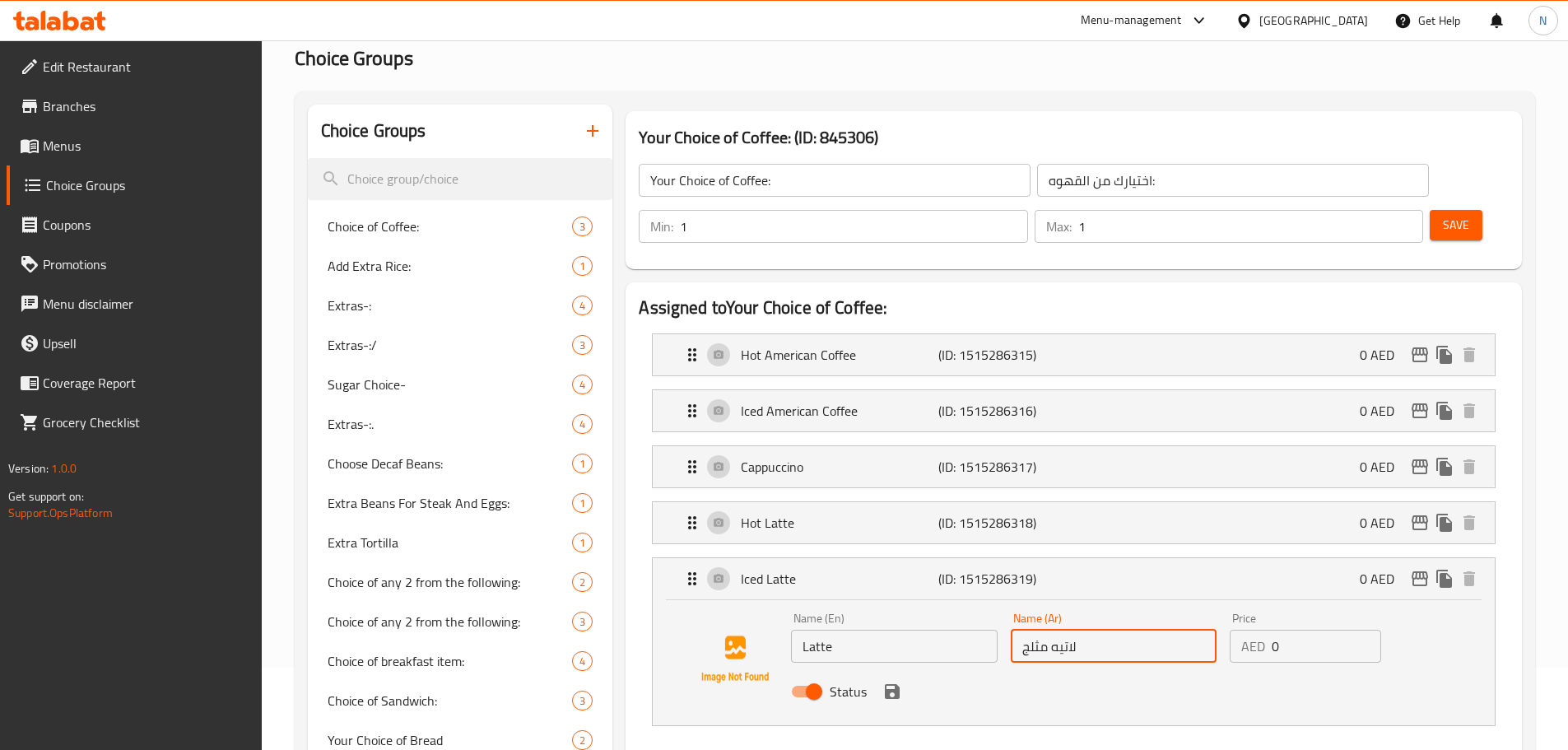
click at [1038, 630] on input "لاتيه مثلج" at bounding box center [1113, 646] width 205 height 33
click at [896, 684] on icon "save" at bounding box center [892, 691] width 15 height 15
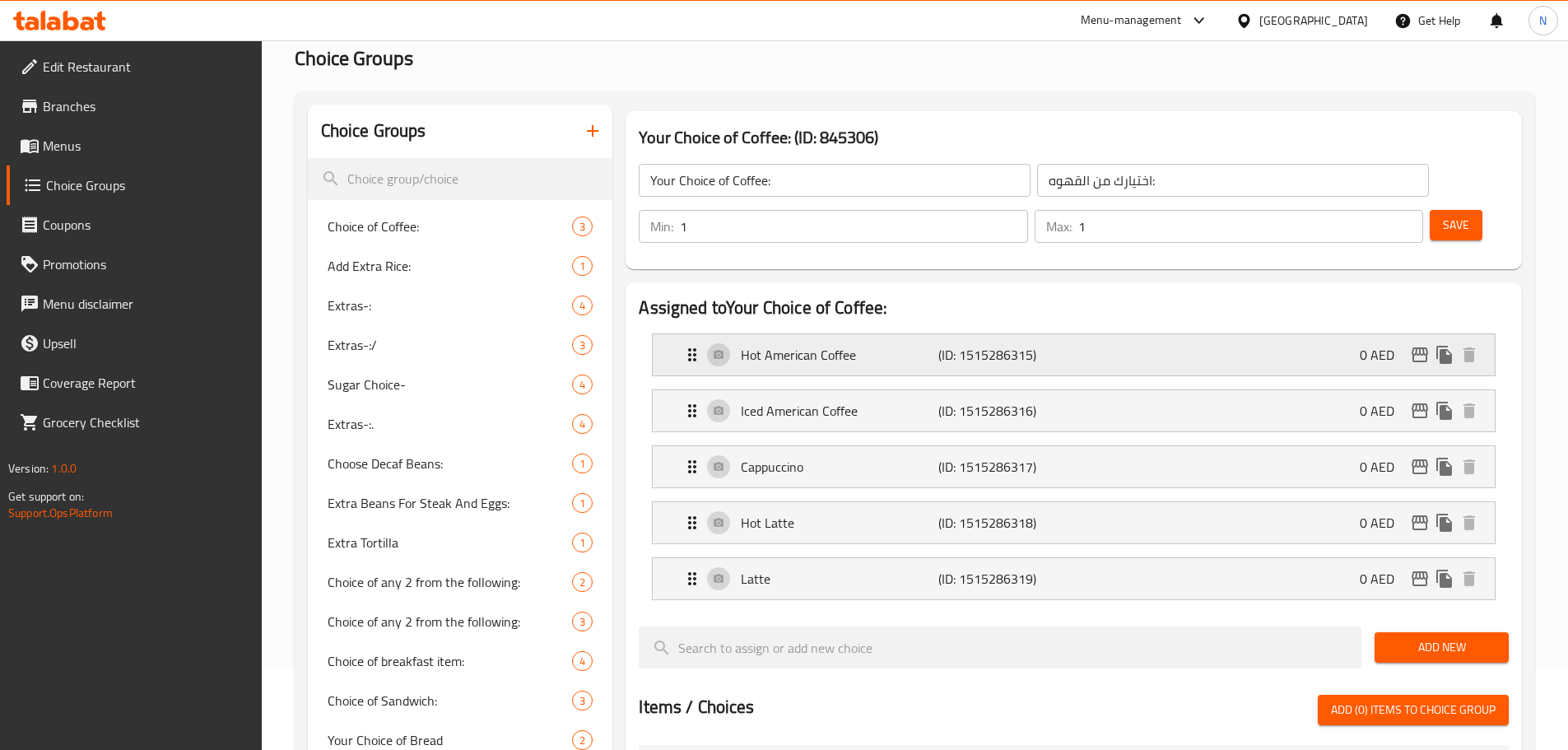
type input "لاتيه"
click at [1446, 210] on button "Save" at bounding box center [1457, 225] width 52 height 30
click at [1430, 210] on button "Save" at bounding box center [1457, 225] width 52 height 30
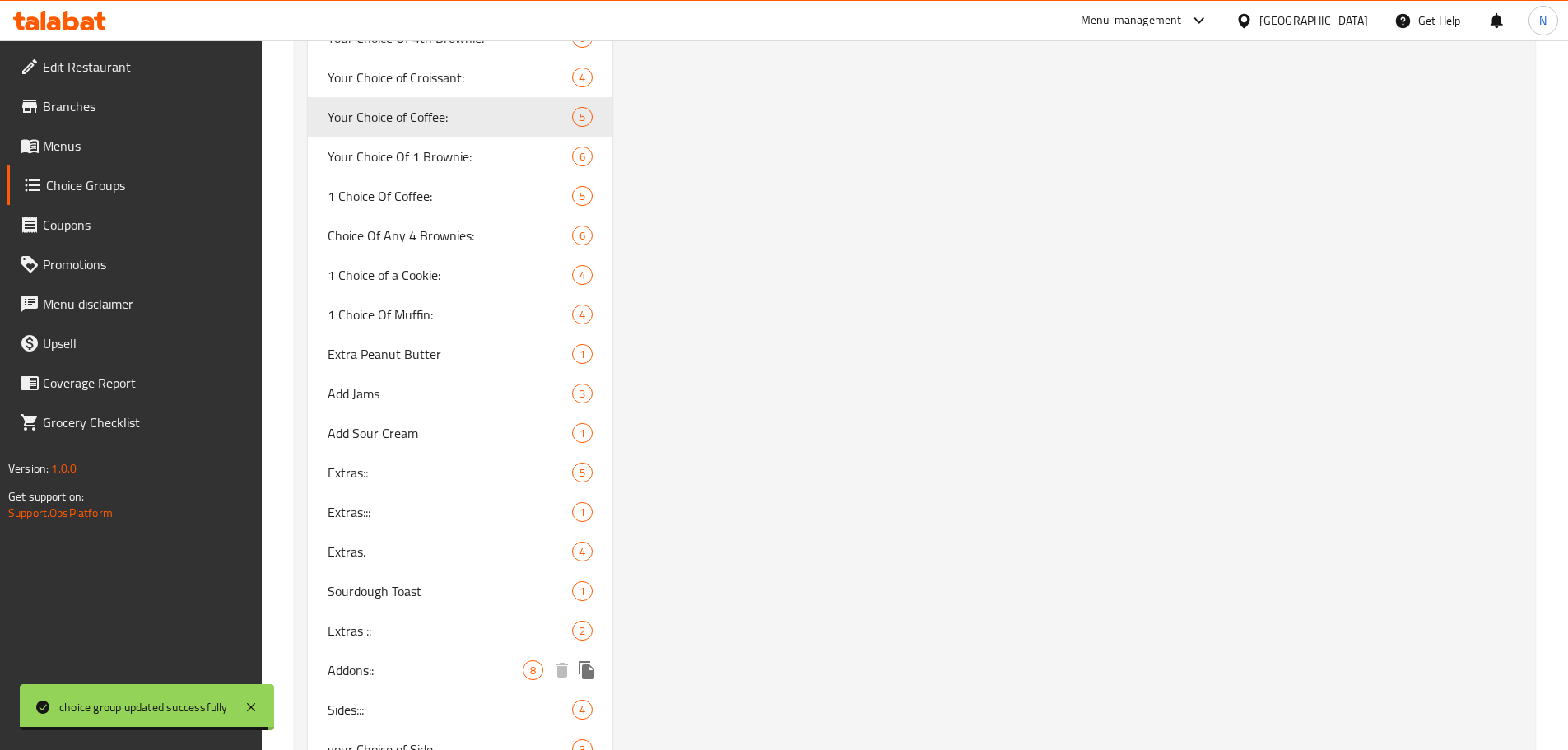
scroll to position [6257, 0]
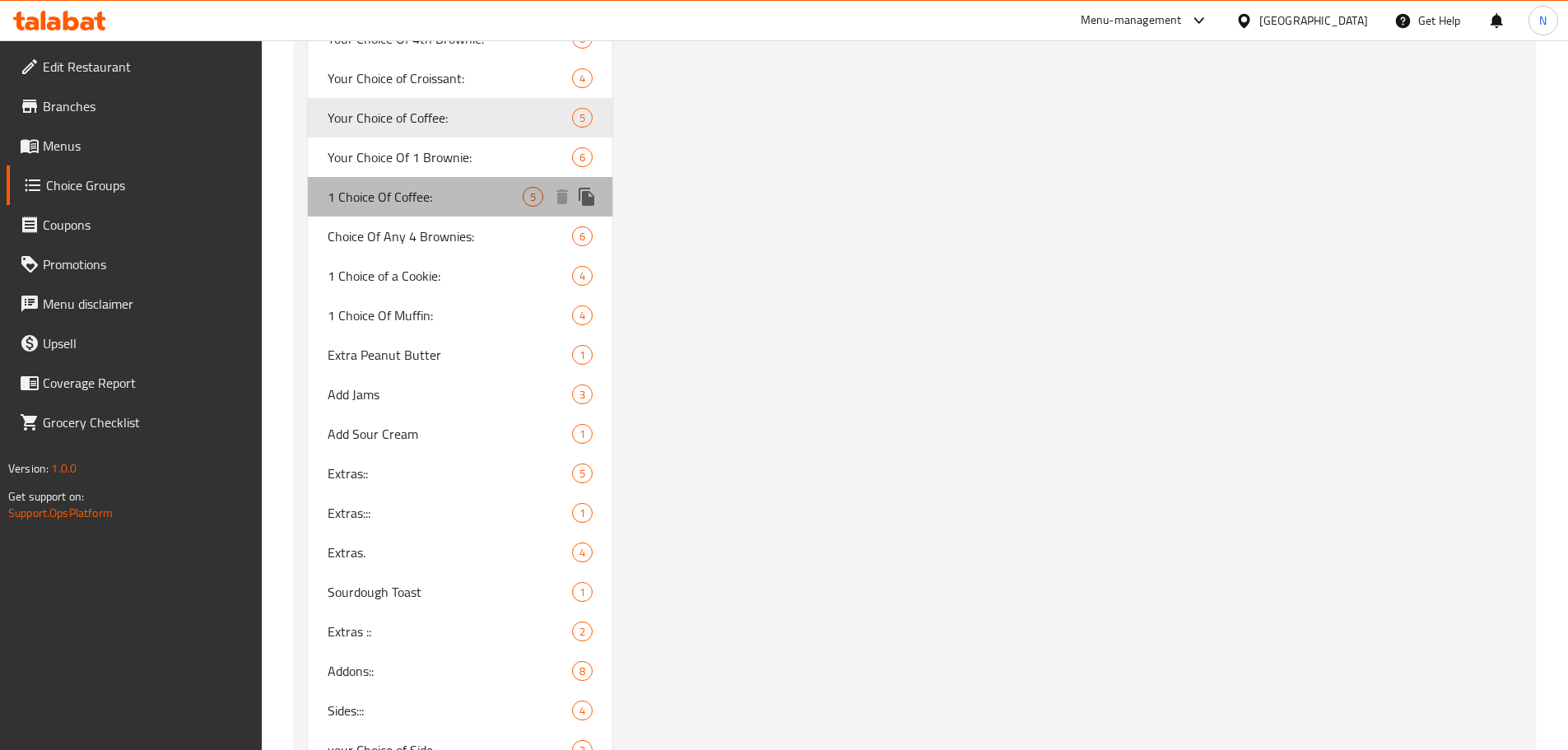
click at [411, 190] on span "1 Choice Of Coffee:" at bounding box center [425, 197] width 196 height 19
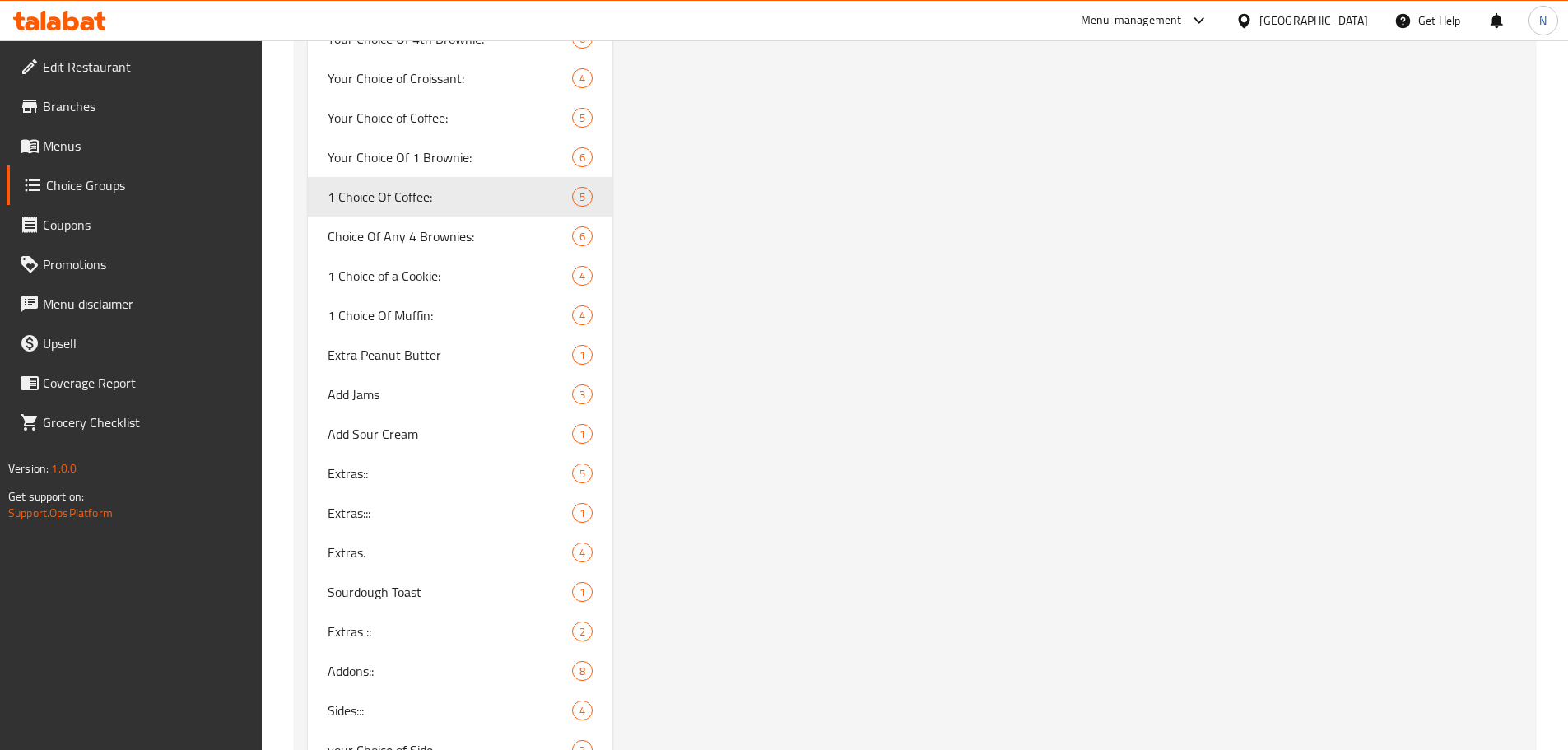
type input "1 Choice Of Coffee:"
type input "اختيار 1 من القهوة:"
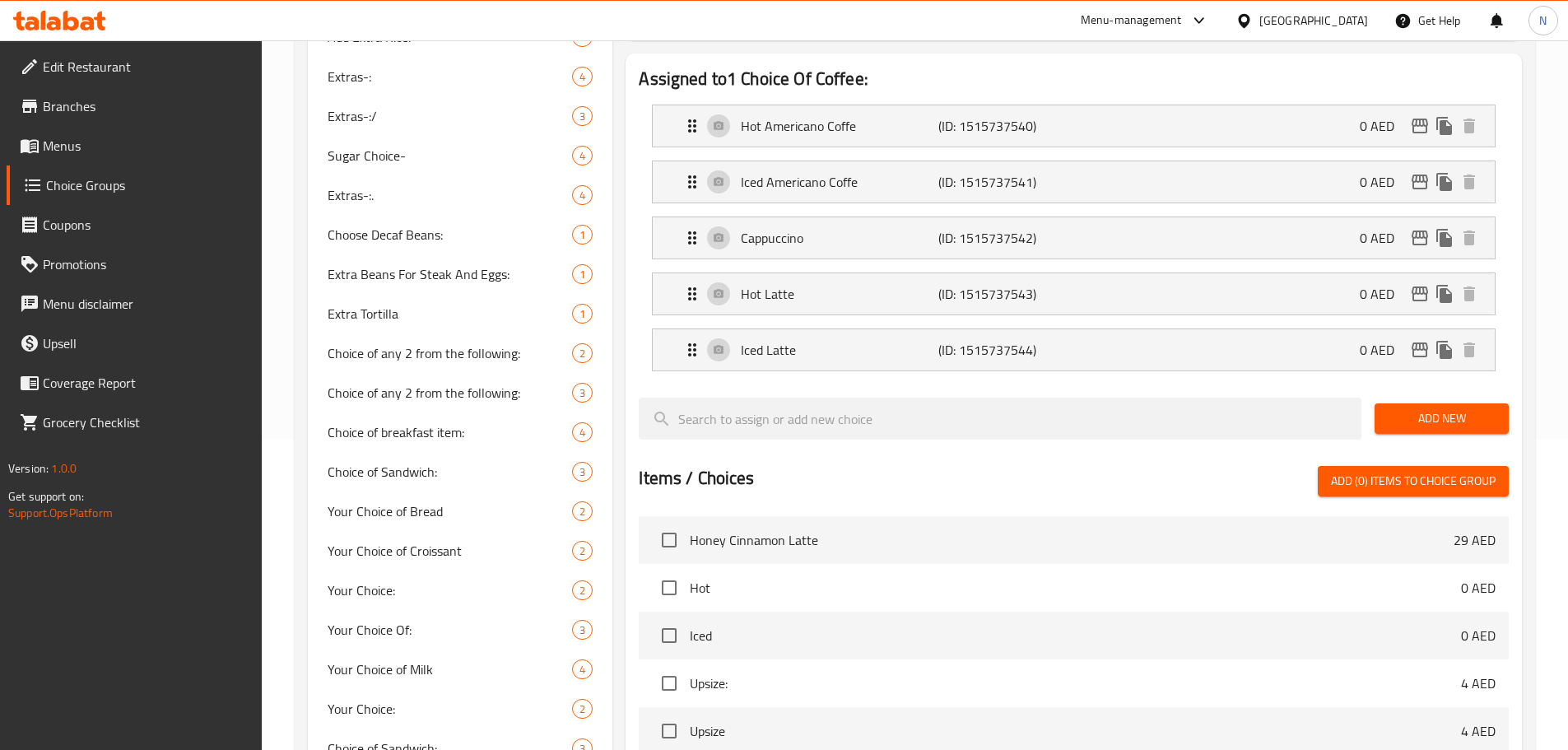
scroll to position [165, 0]
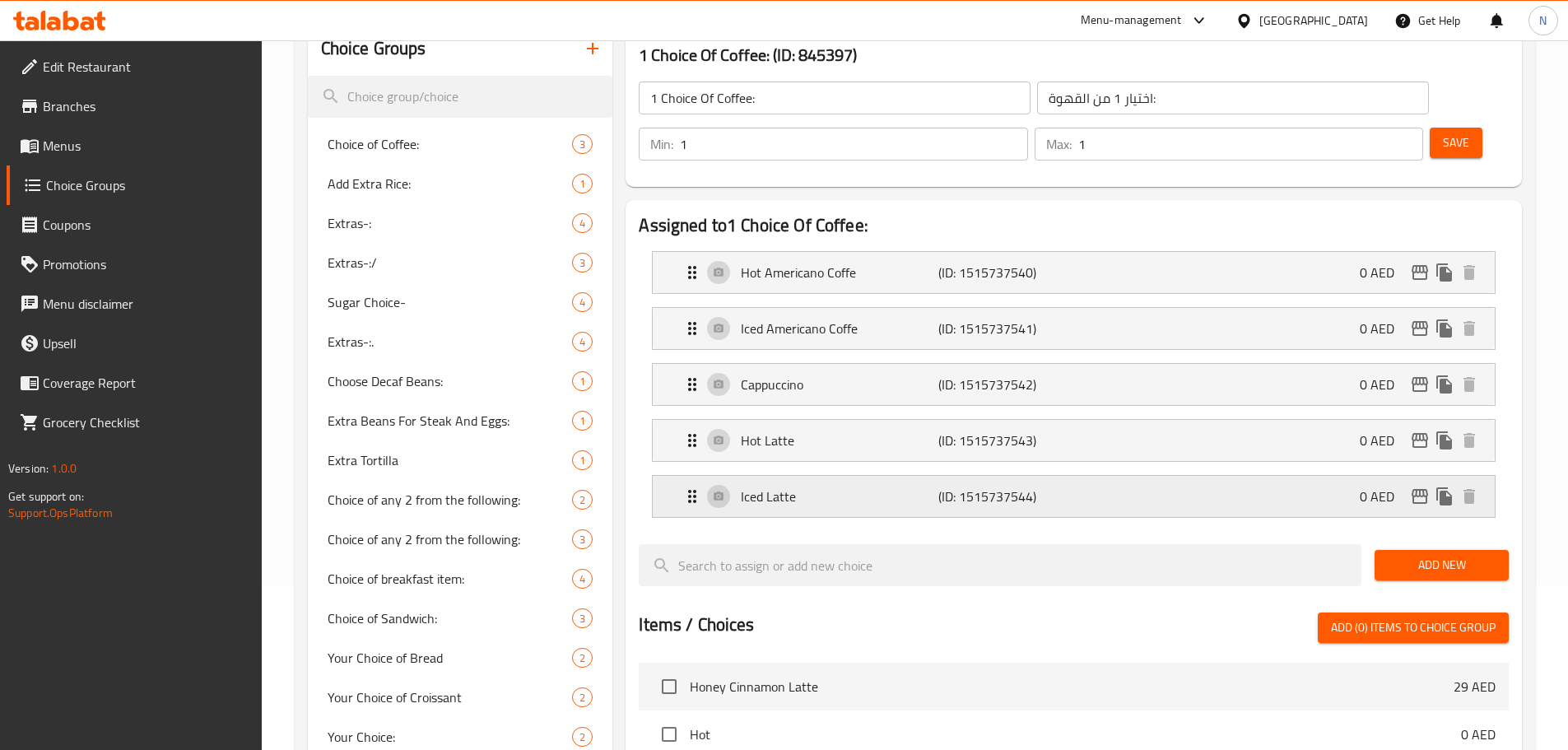
click at [857, 486] on p "Iced Latte" at bounding box center [839, 496] width 197 height 19
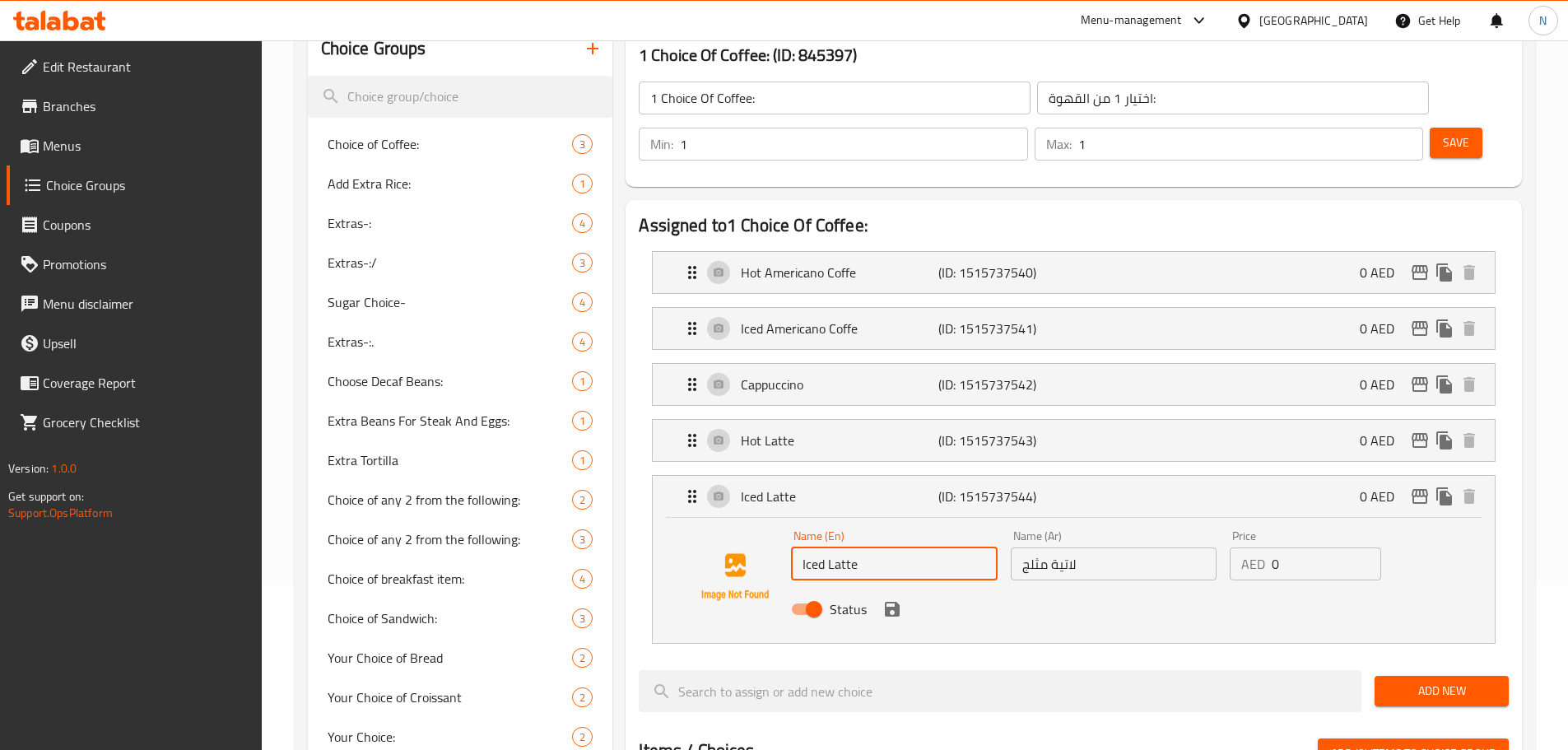
click at [820, 547] on input "Iced Latte" at bounding box center [894, 564] width 205 height 33
type input "Latte"
click at [1033, 547] on input "لاتية مثلج" at bounding box center [1113, 564] width 205 height 33
click at [1034, 547] on input "لاتية مثلج" at bounding box center [1113, 564] width 205 height 33
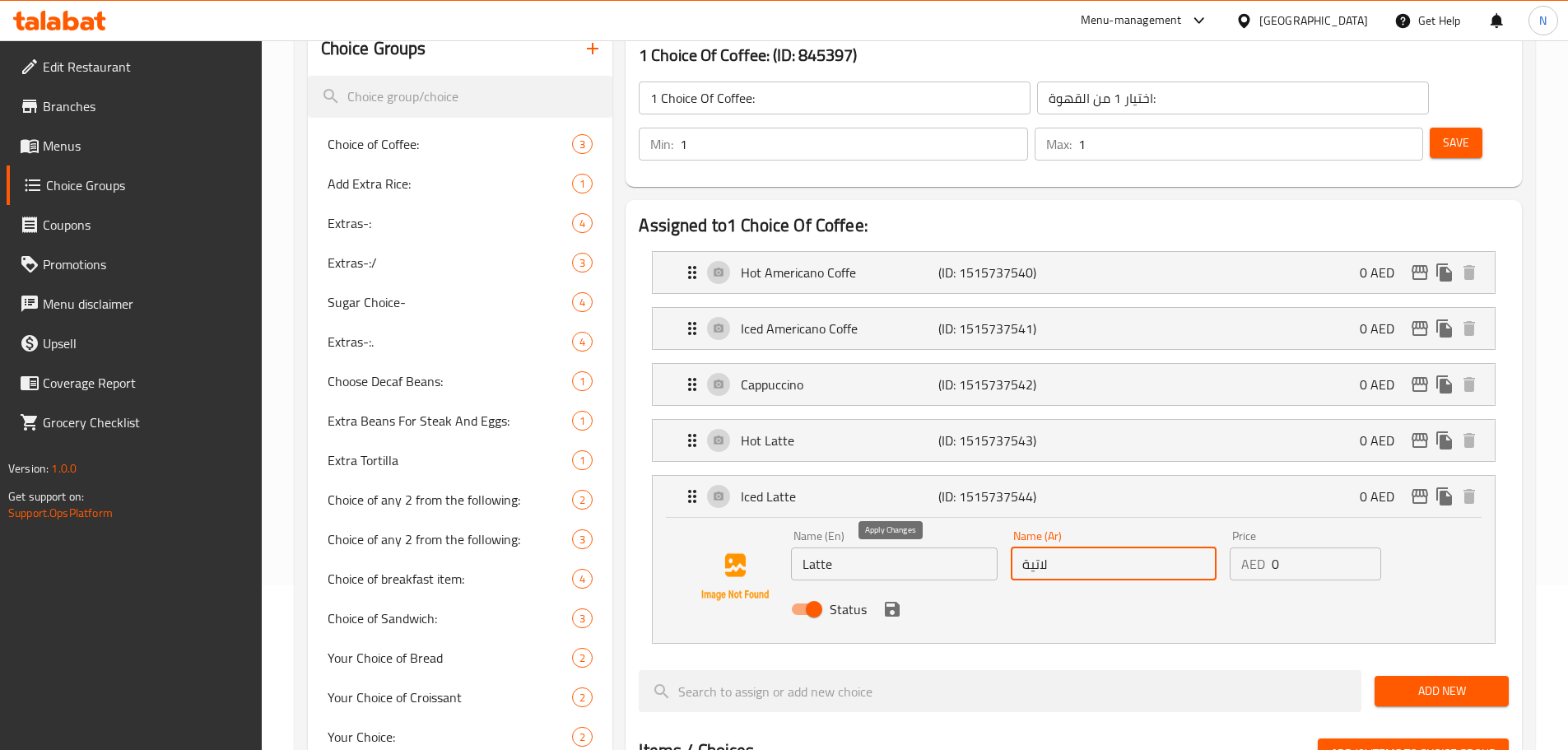
click at [895, 600] on icon "save" at bounding box center [893, 609] width 19 height 19
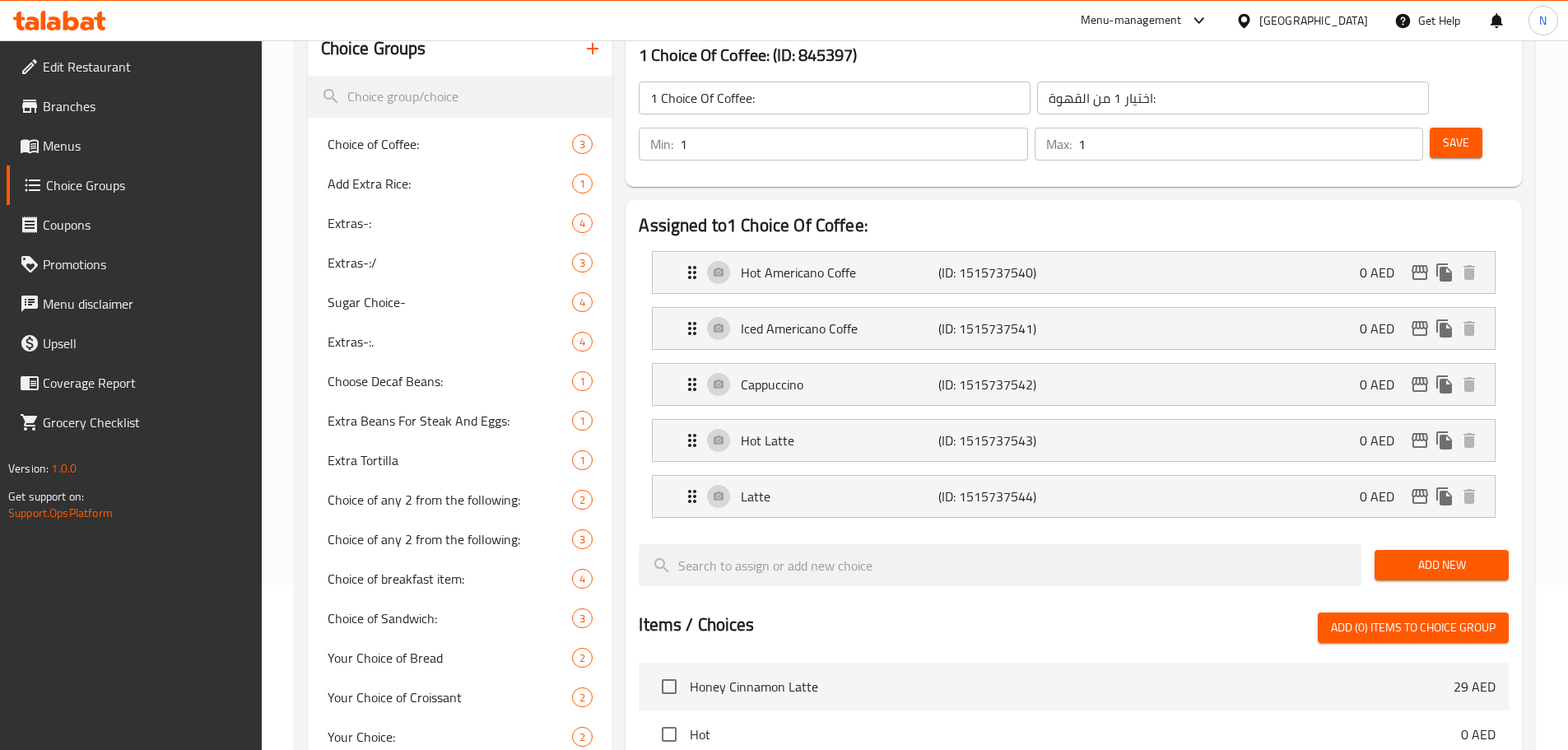
type input "لاتية"
click at [1431, 128] on button "Save" at bounding box center [1457, 142] width 52 height 30
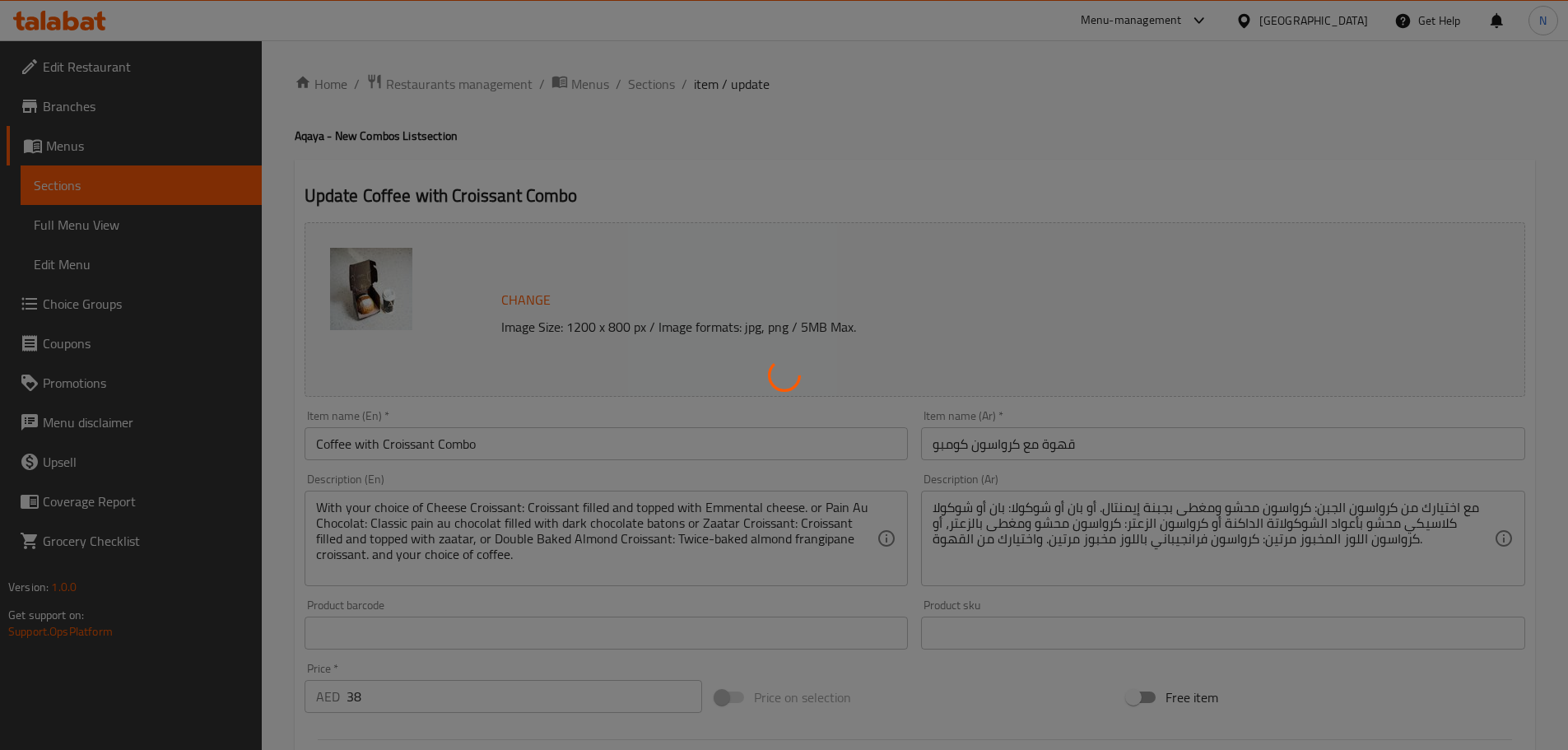
type input "اختيارك من الكرواسون:"
type input "1"
type input "اختيارك من القهوه:"
type input "1"
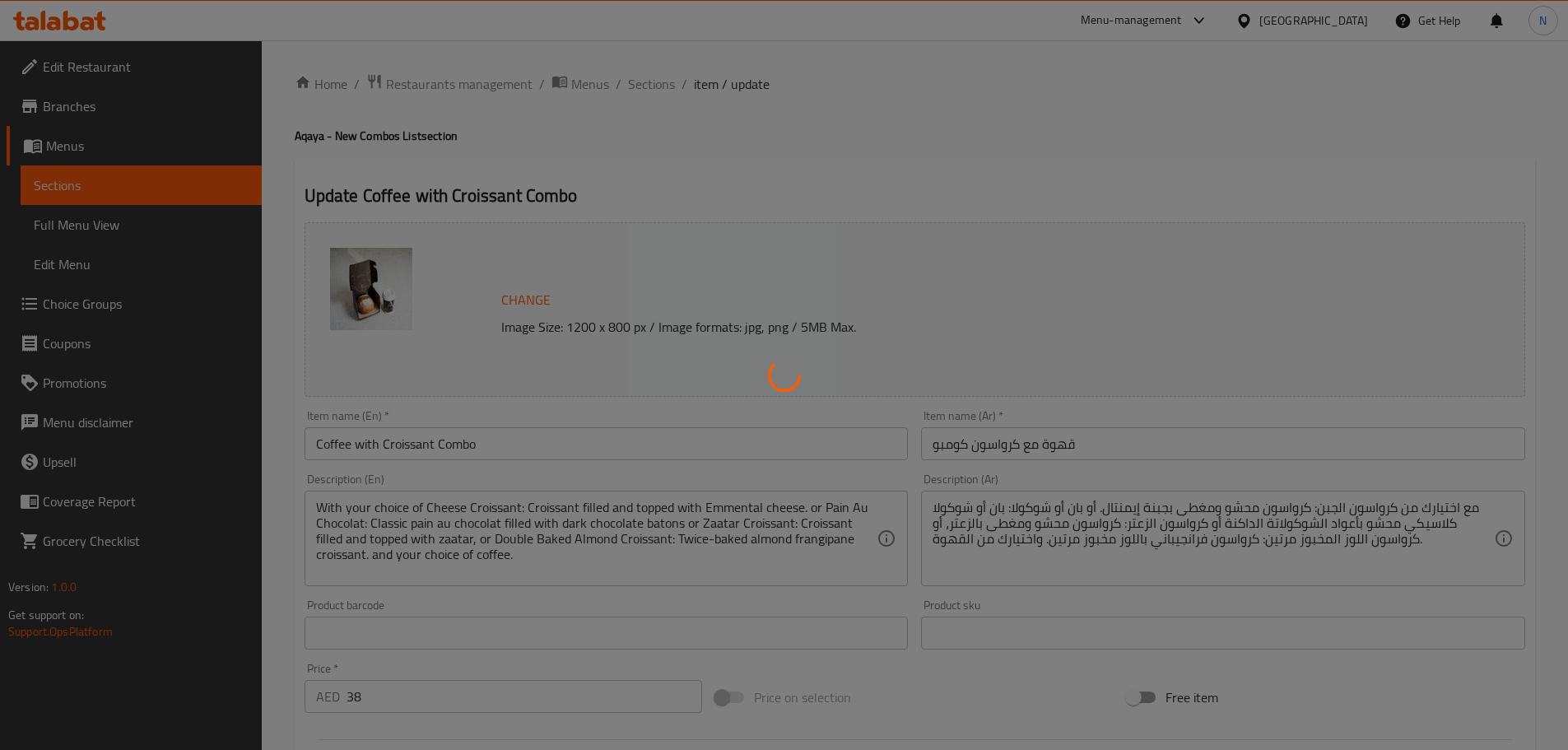
type input "1"
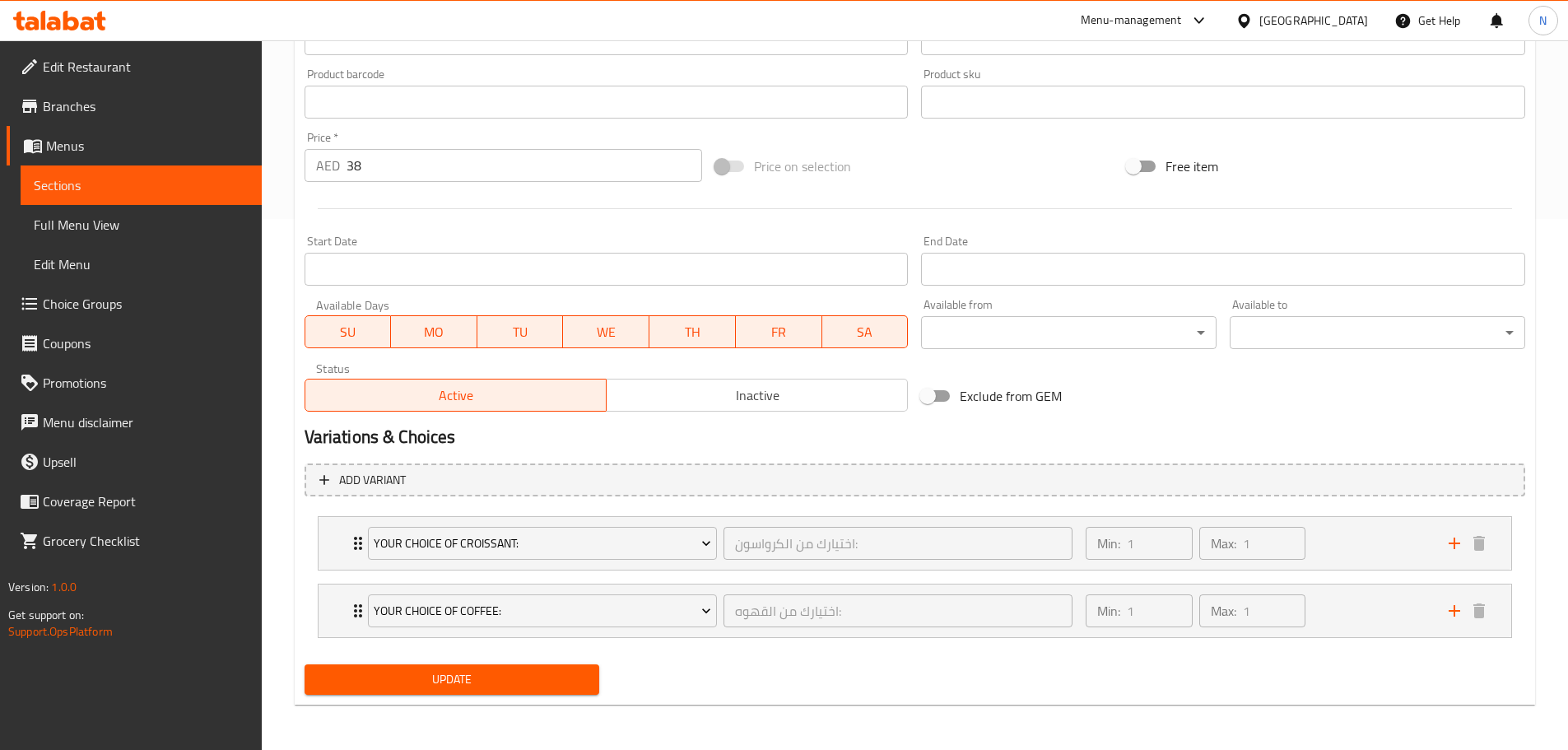
scroll to position [532, 0]
click at [1393, 610] on div "Min: 1 ​ Max: 1 ​" at bounding box center [1257, 609] width 362 height 52
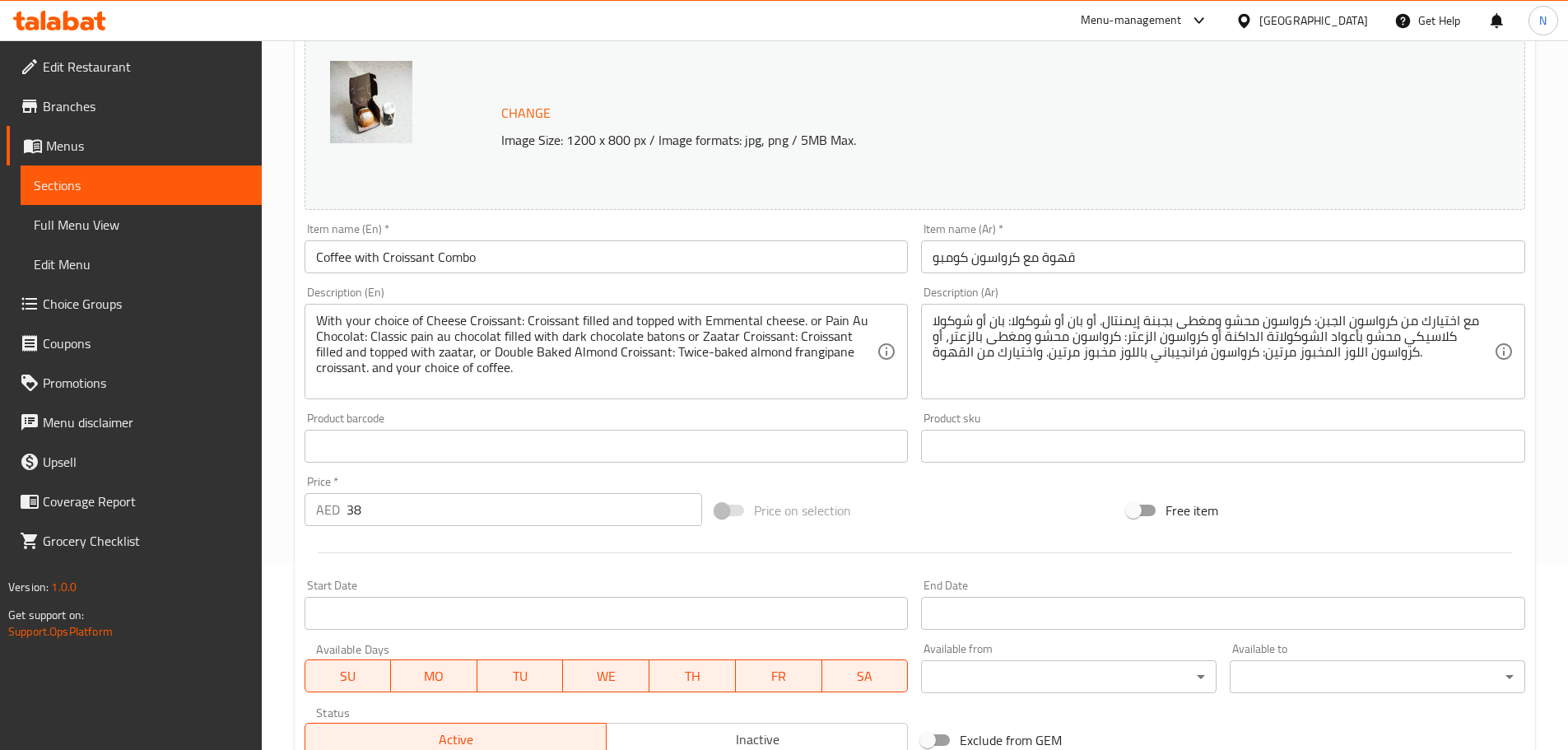
scroll to position [0, 0]
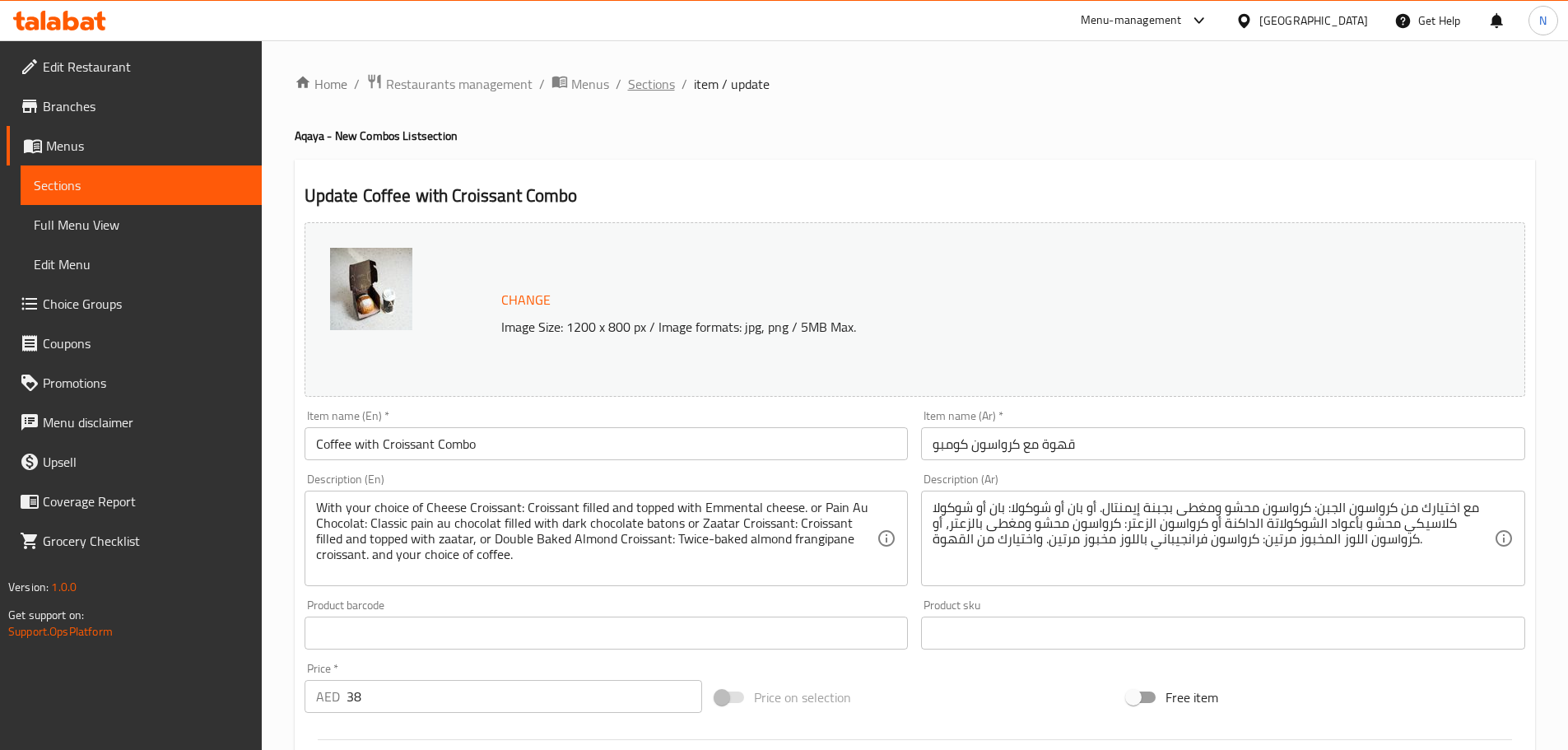
click at [664, 88] on span "Sections" at bounding box center [651, 83] width 47 height 19
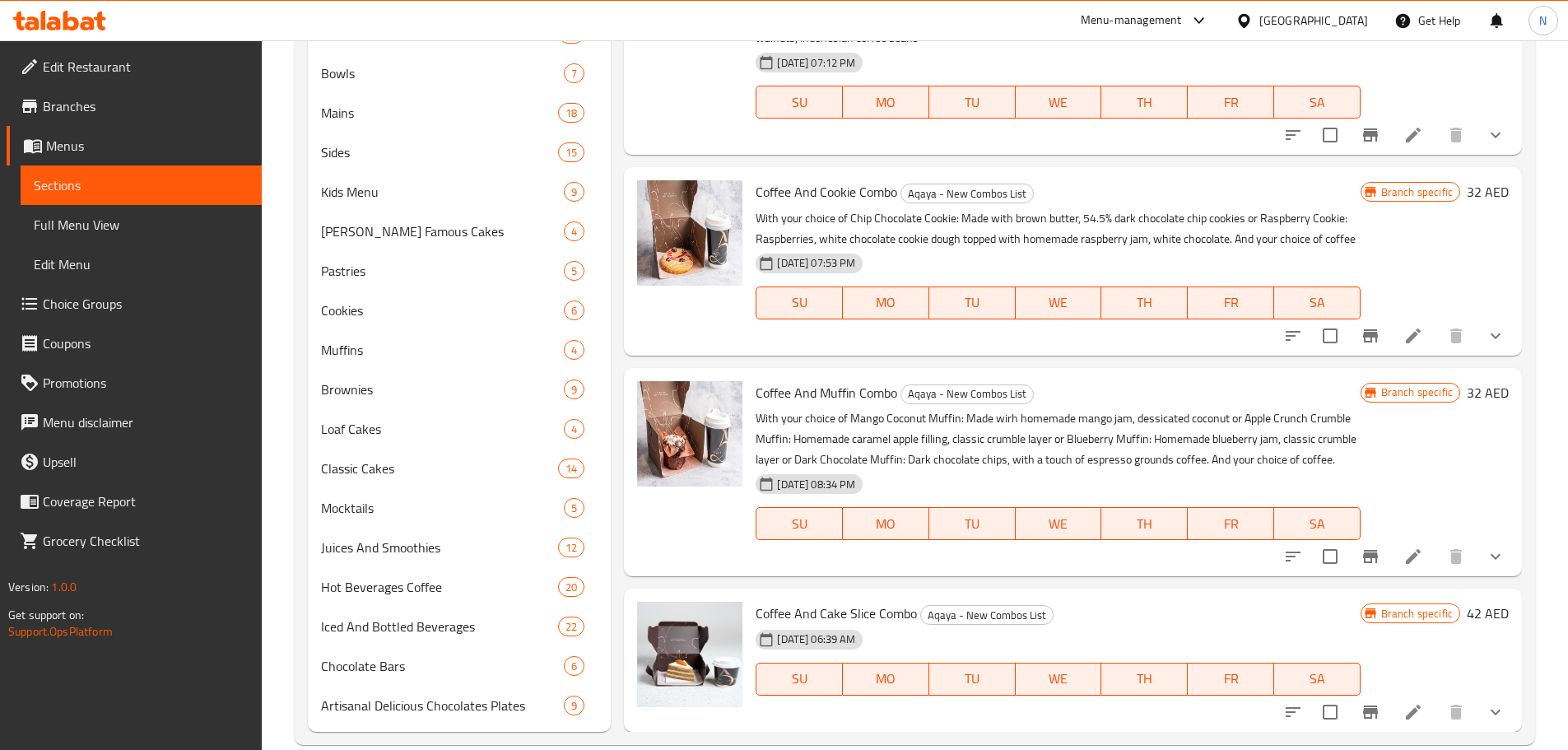
scroll to position [772, 0]
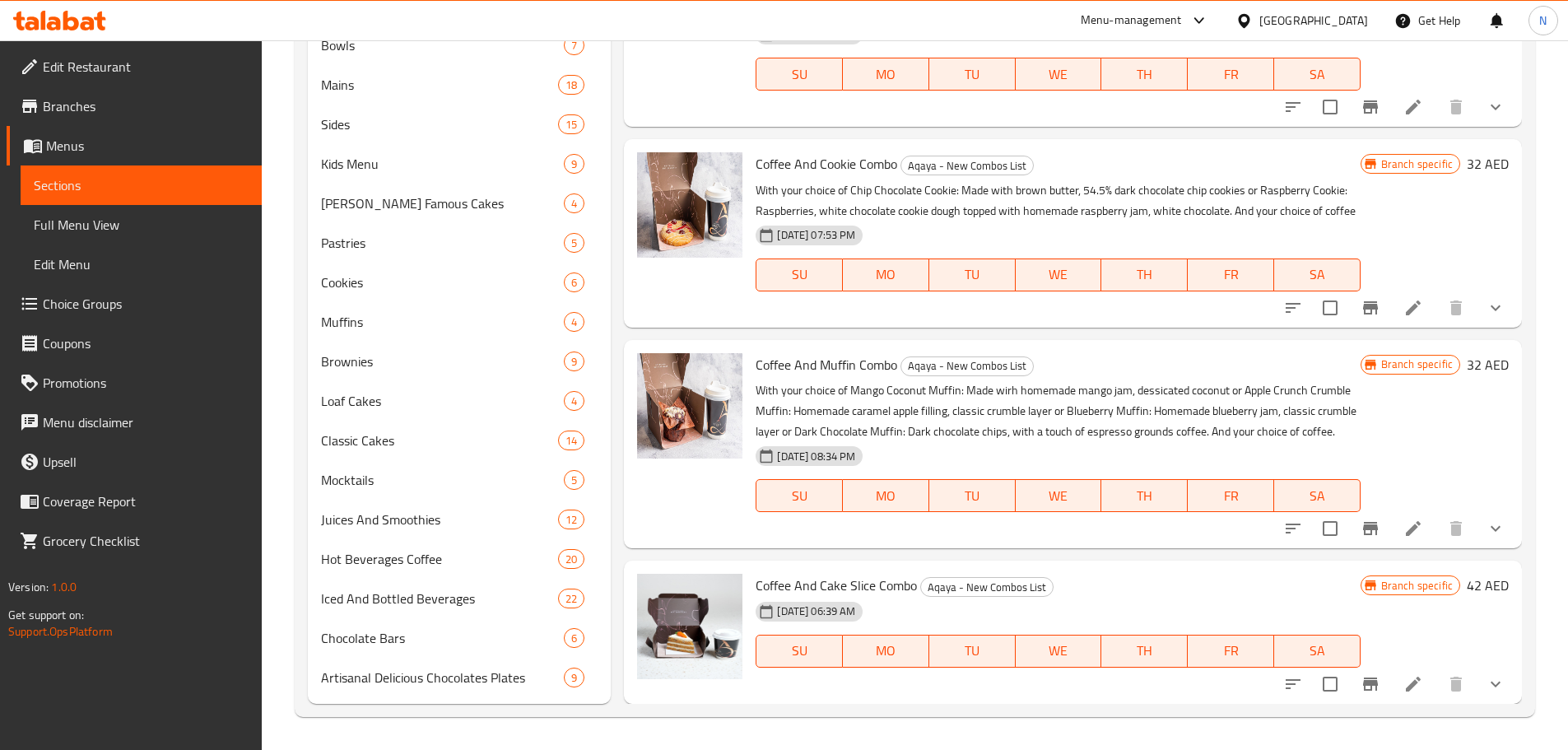
click at [1487, 682] on icon "show more" at bounding box center [1496, 684] width 19 height 19
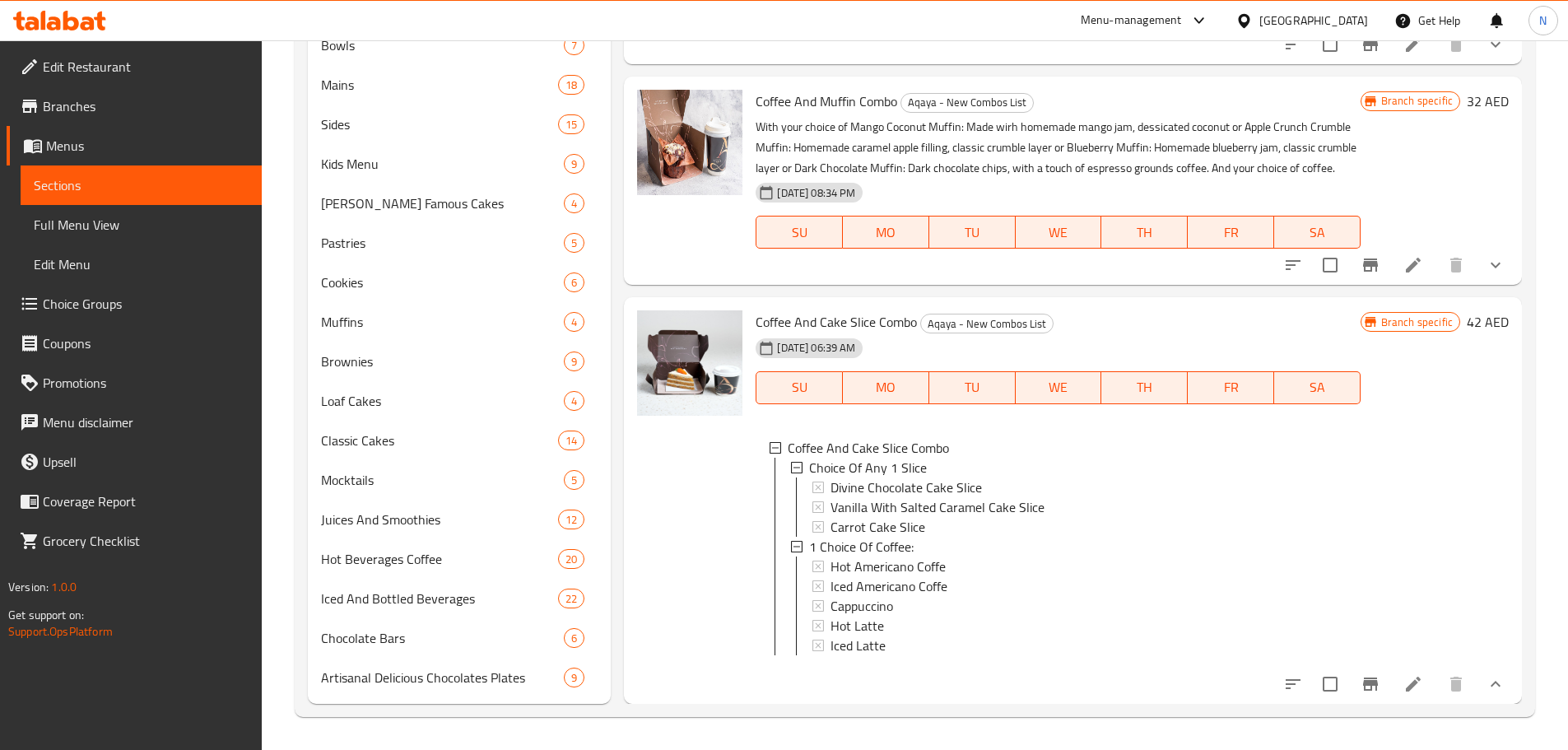
scroll to position [389, 0]
click at [1404, 681] on icon at bounding box center [1414, 684] width 19 height 19
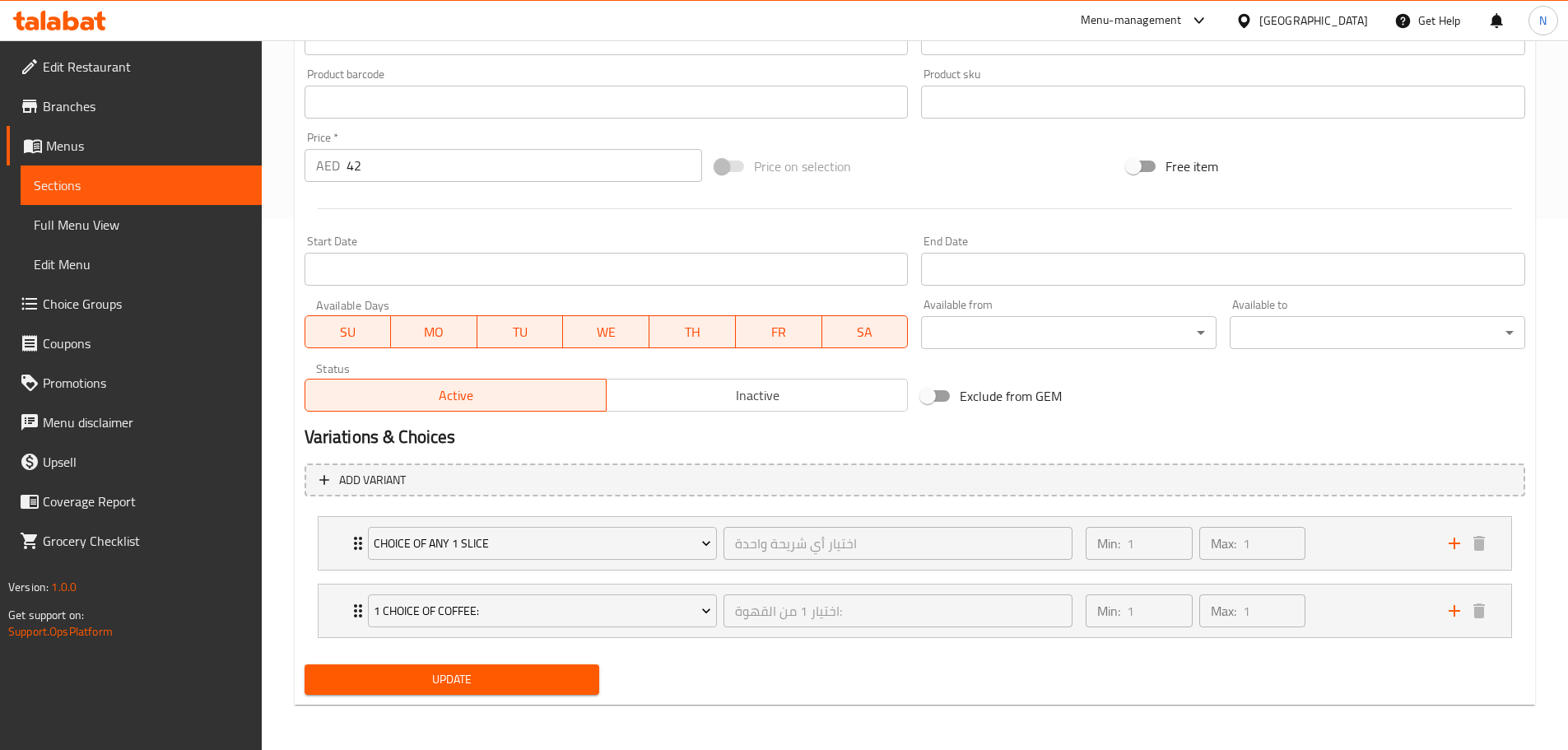
scroll to position [532, 0]
click at [1336, 603] on div "Min: 1 ​ Max: 1 ​" at bounding box center [1257, 609] width 362 height 52
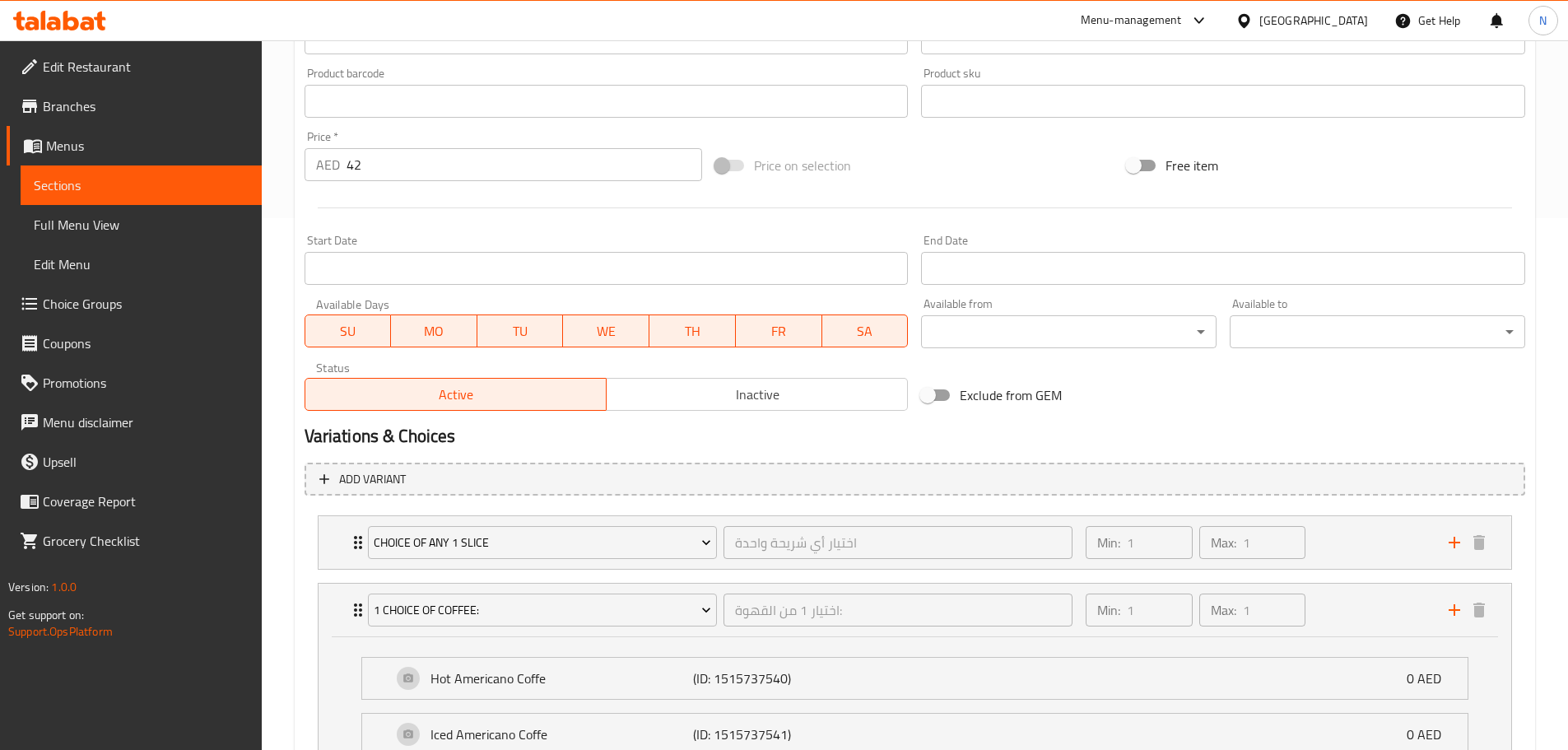
scroll to position [846, 0]
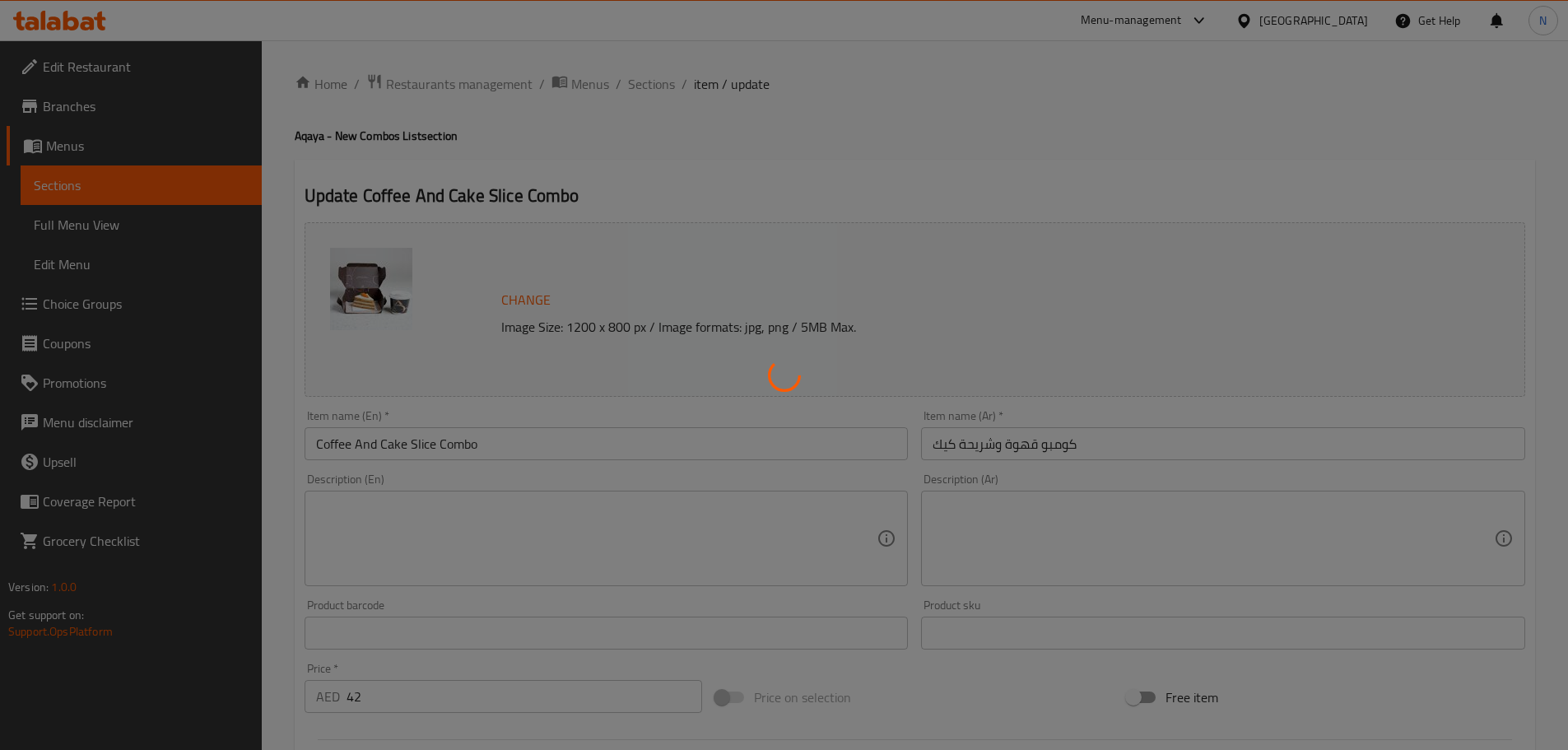
type input "اختيار أي شريحة واحدة"
type input "1"
type input "اختيار 1 من القهوة:"
type input "1"
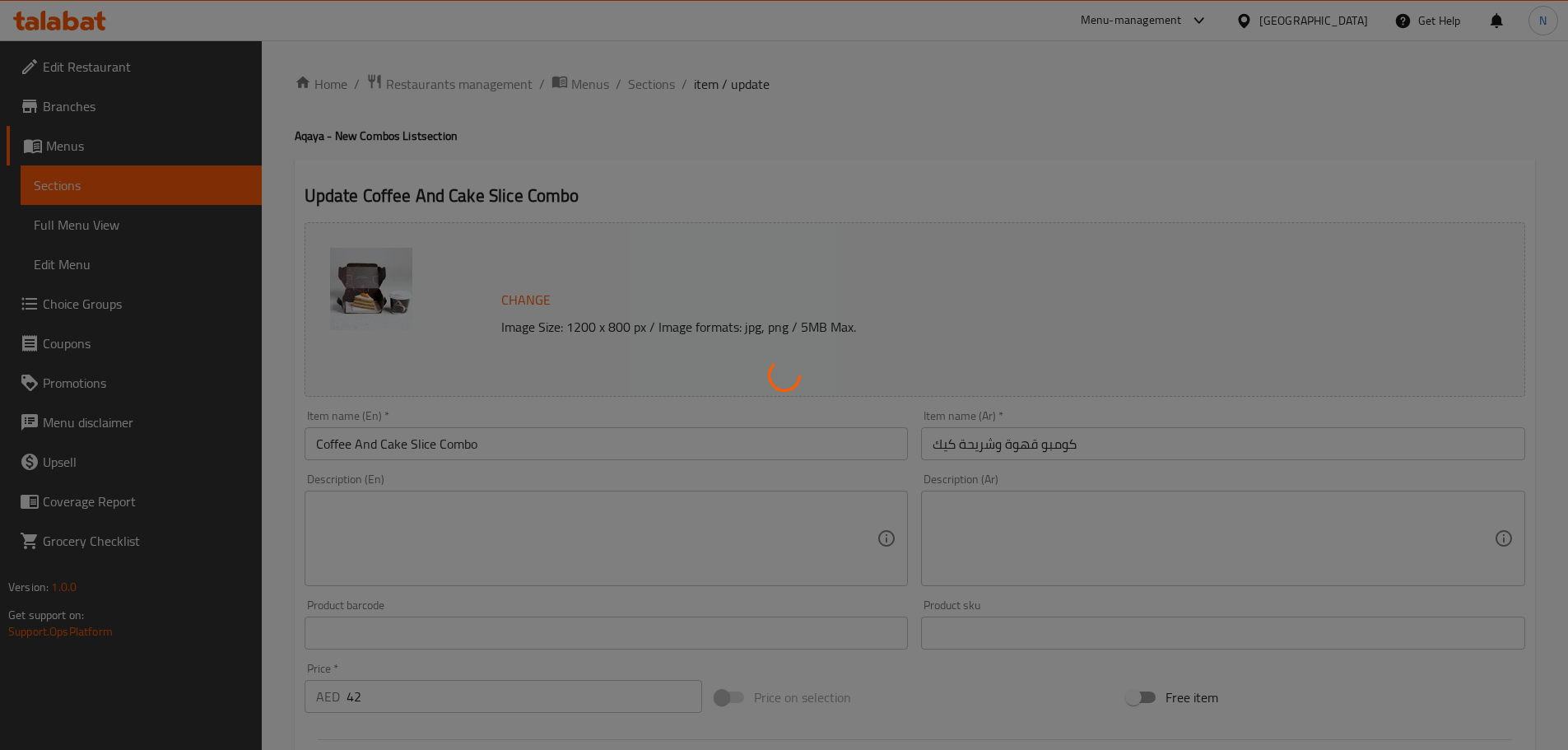
type input "1"
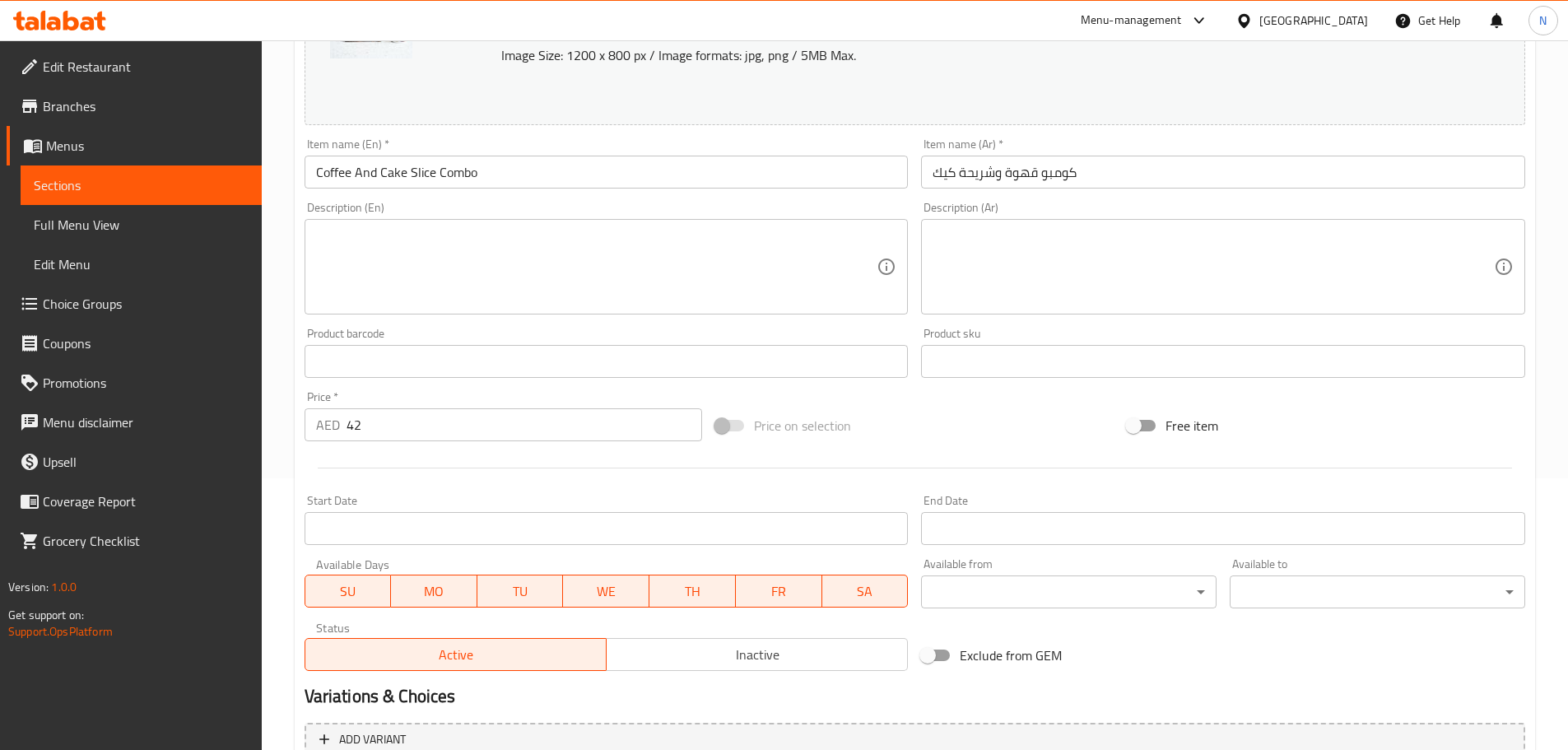
scroll to position [532, 0]
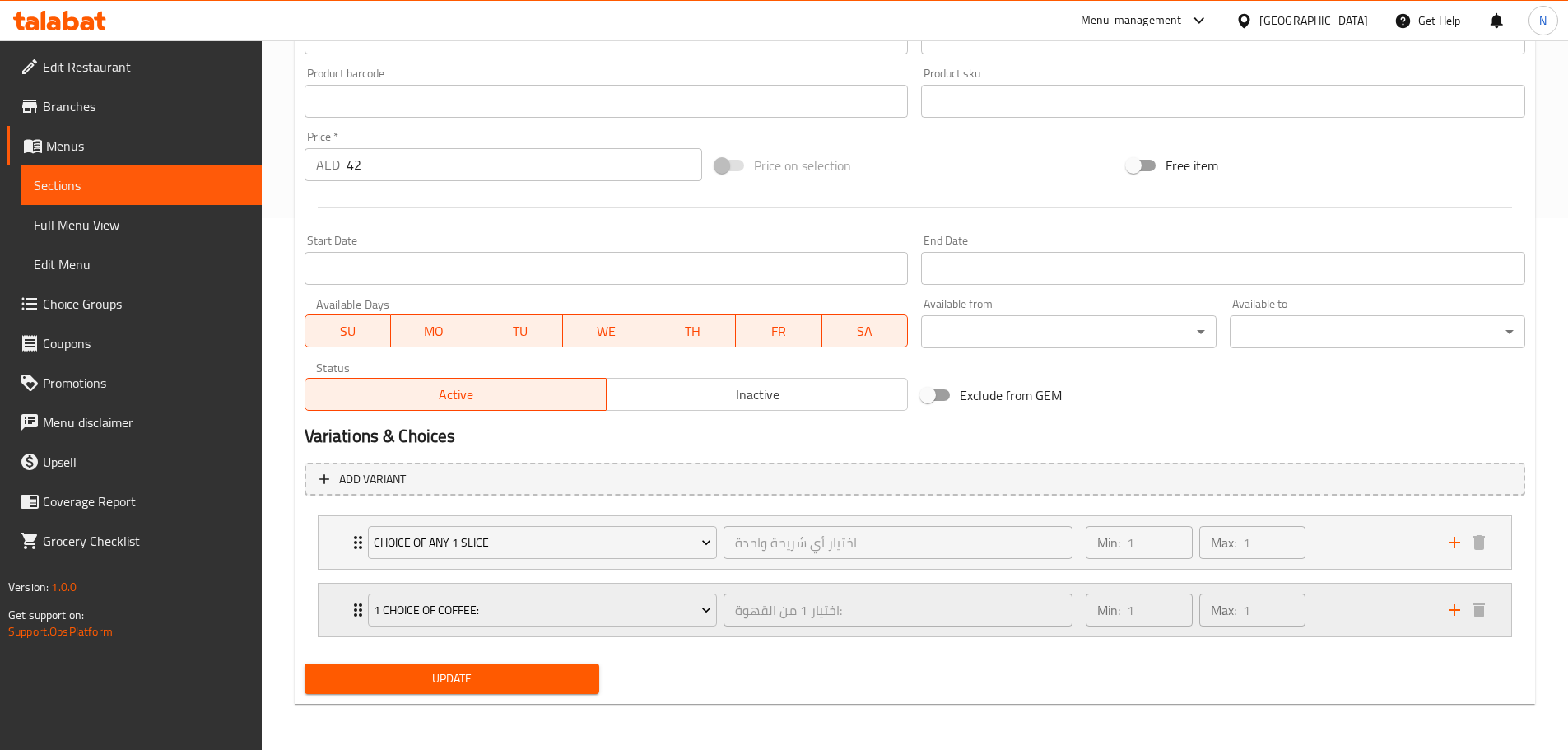
click at [1342, 605] on div "Min: 1 ​ Max: 1 ​" at bounding box center [1257, 609] width 362 height 52
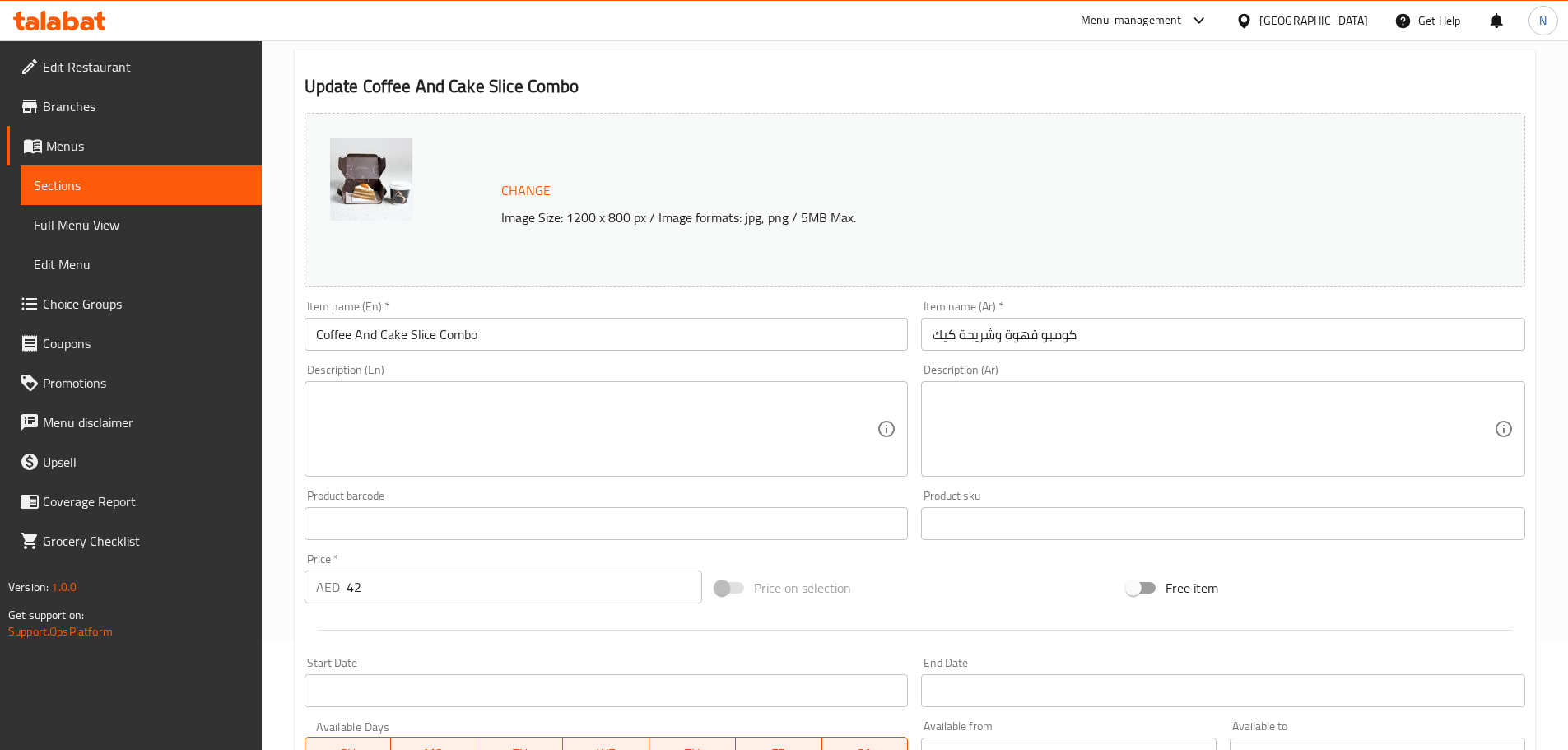
scroll to position [0, 0]
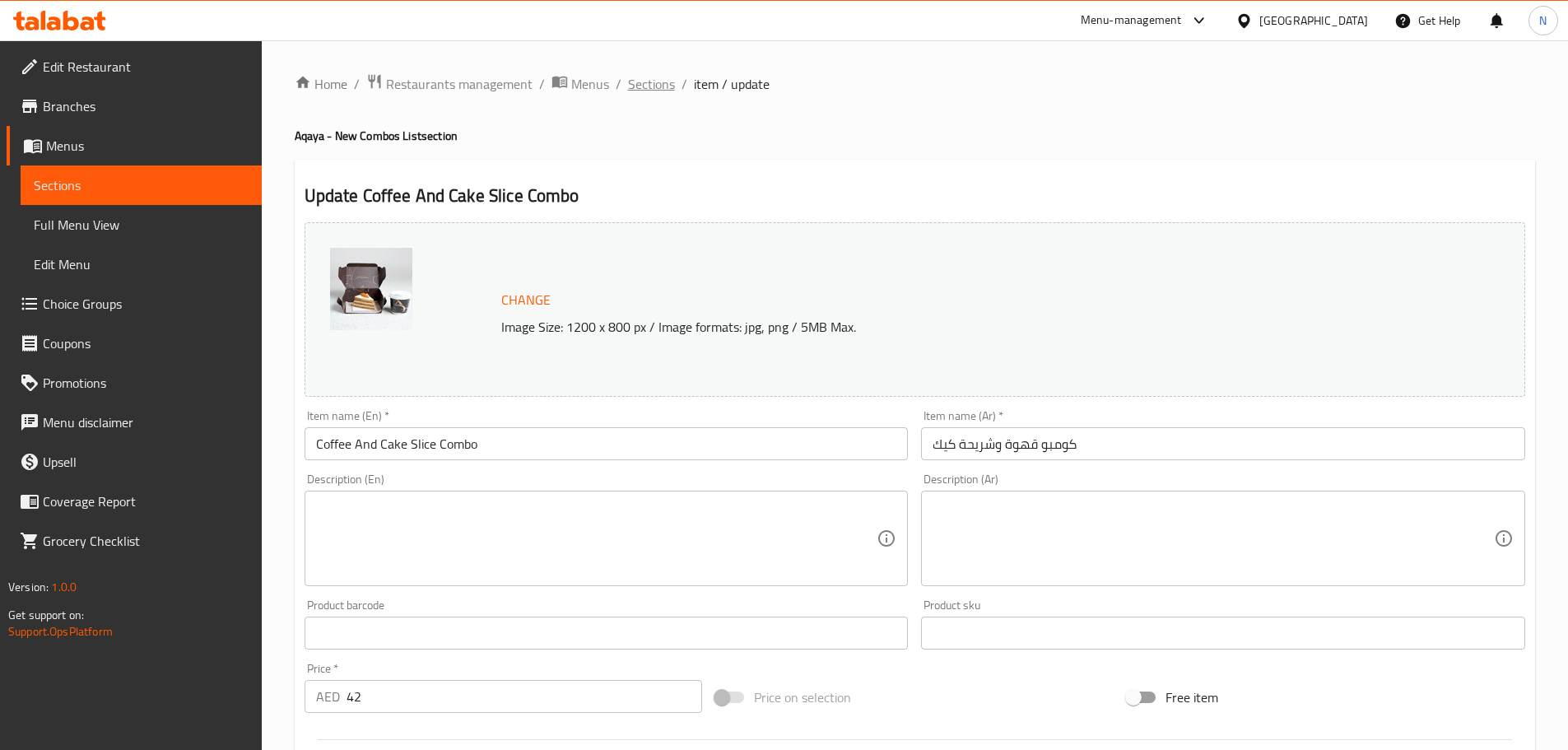
click at [649, 76] on span "Sections" at bounding box center [651, 83] width 47 height 19
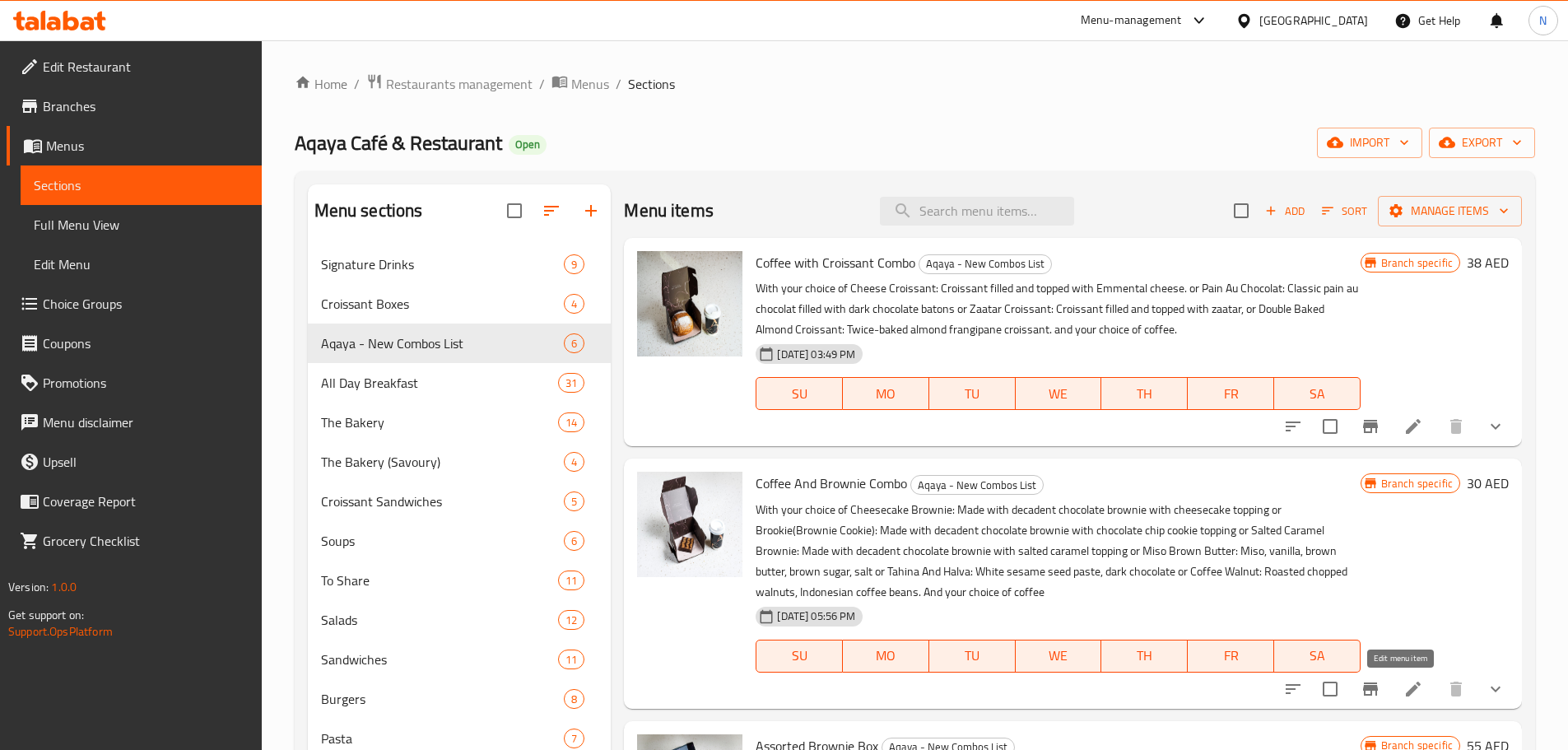
click at [1406, 689] on icon at bounding box center [1413, 688] width 15 height 15
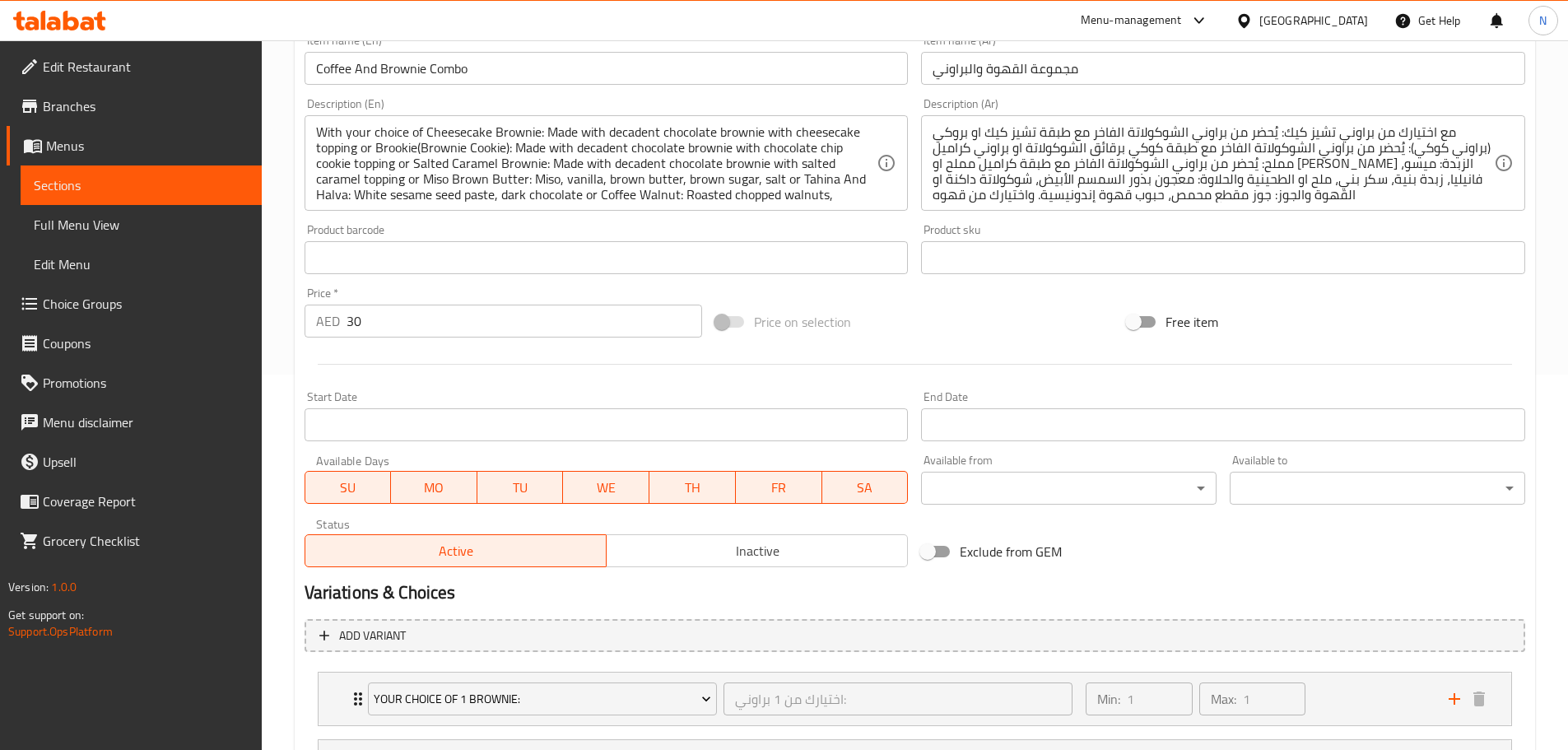
scroll to position [532, 0]
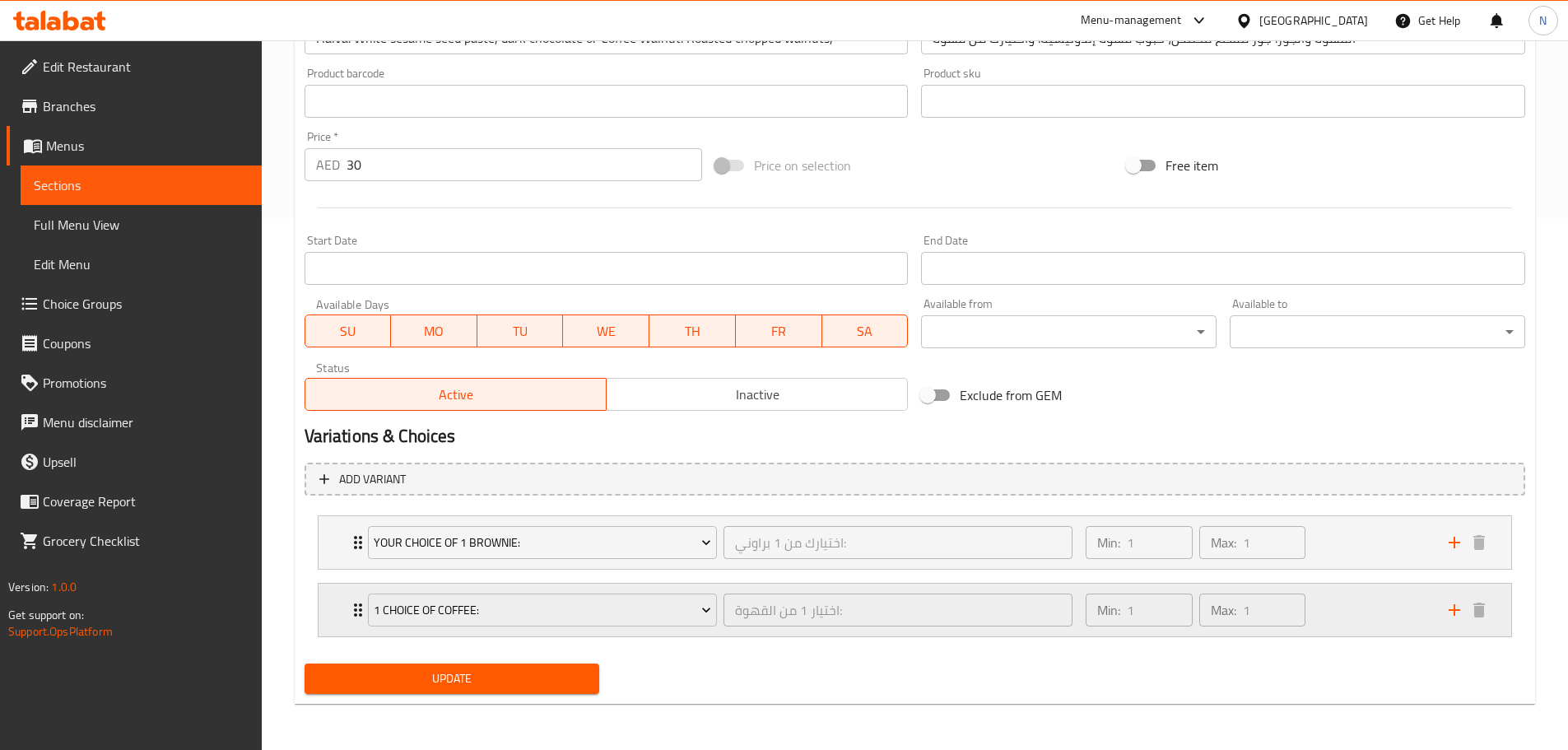
click at [1353, 590] on div "Min: 1 ​ Max: 1 ​" at bounding box center [1257, 609] width 362 height 52
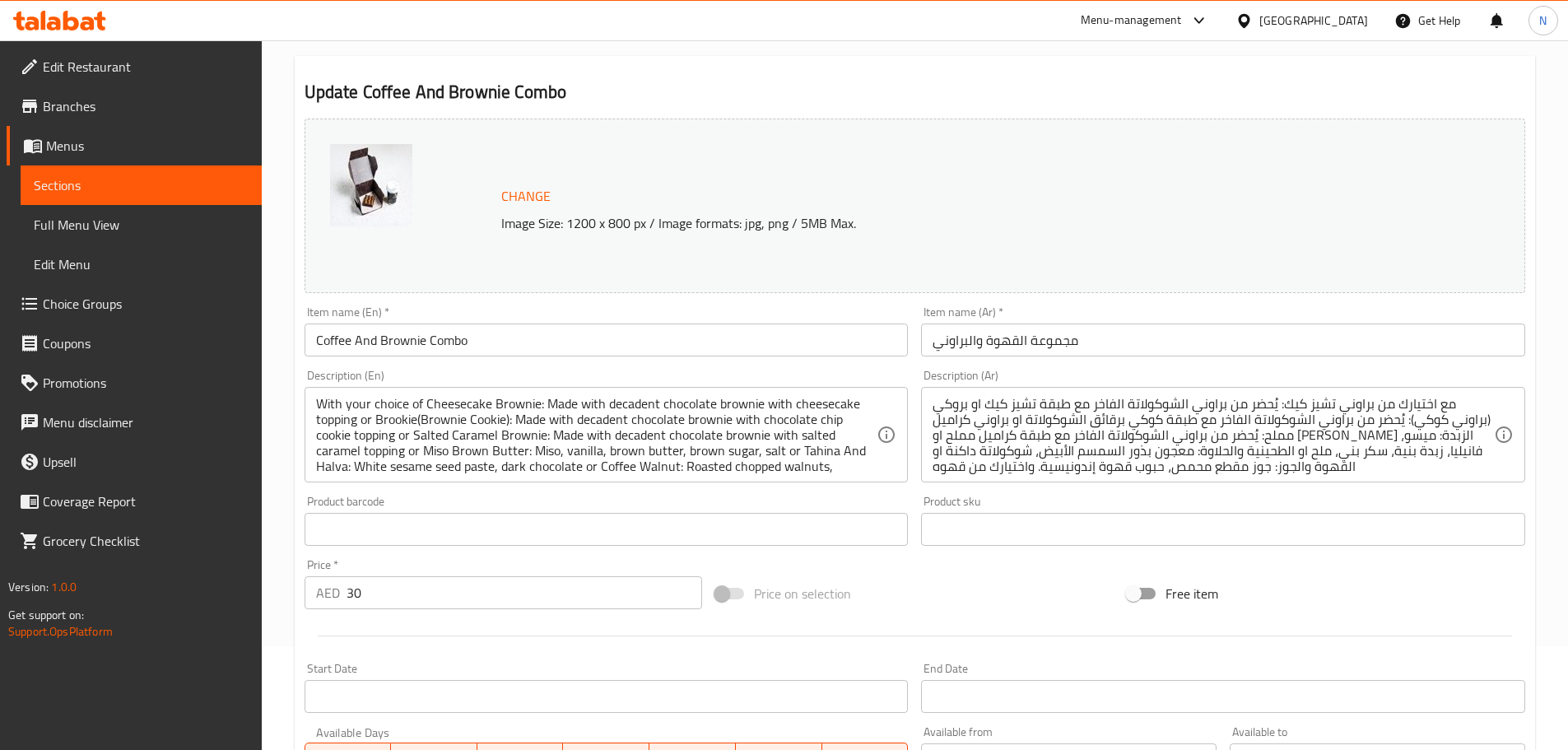
scroll to position [0, 0]
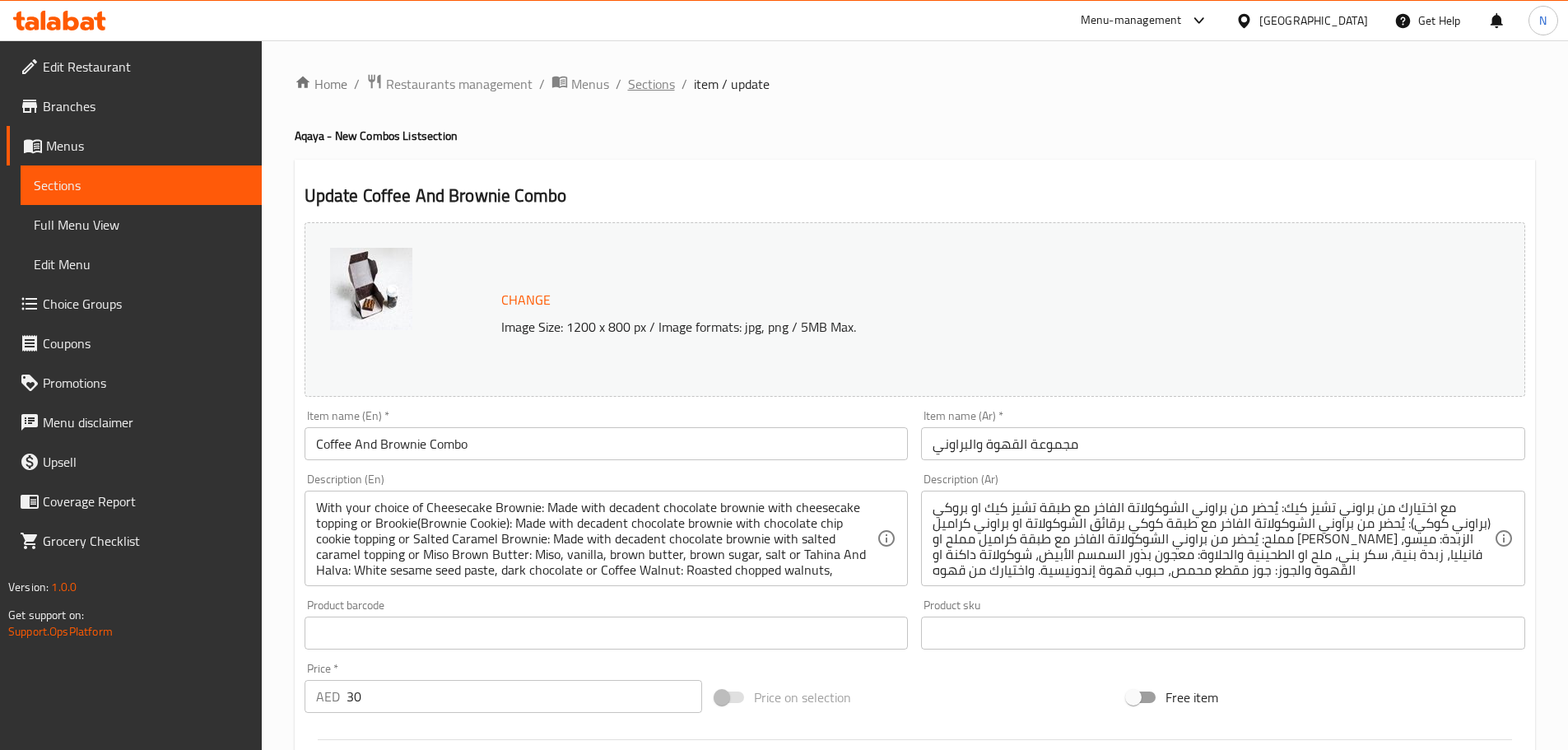
click at [660, 83] on span "Sections" at bounding box center [651, 83] width 47 height 19
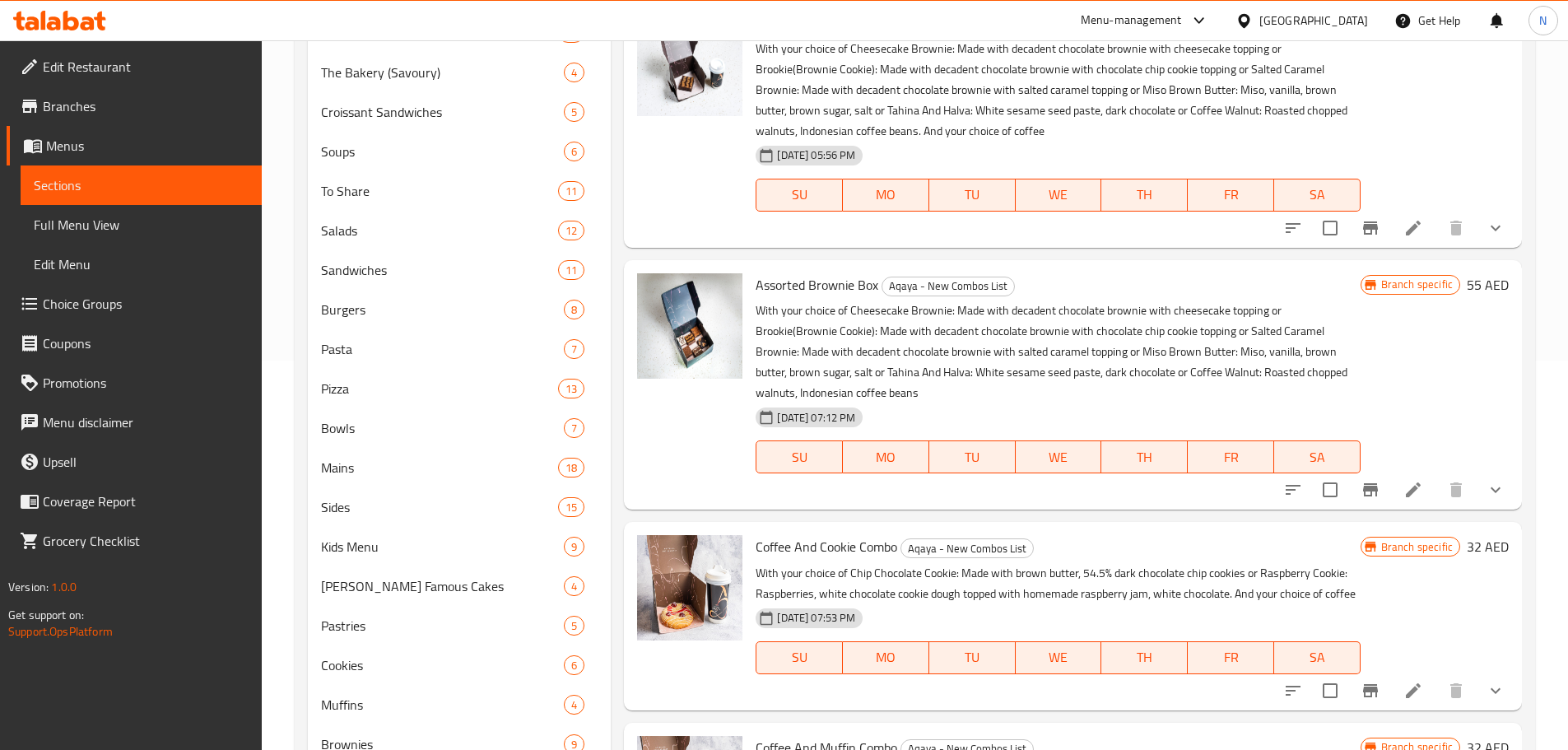
scroll to position [412, 0]
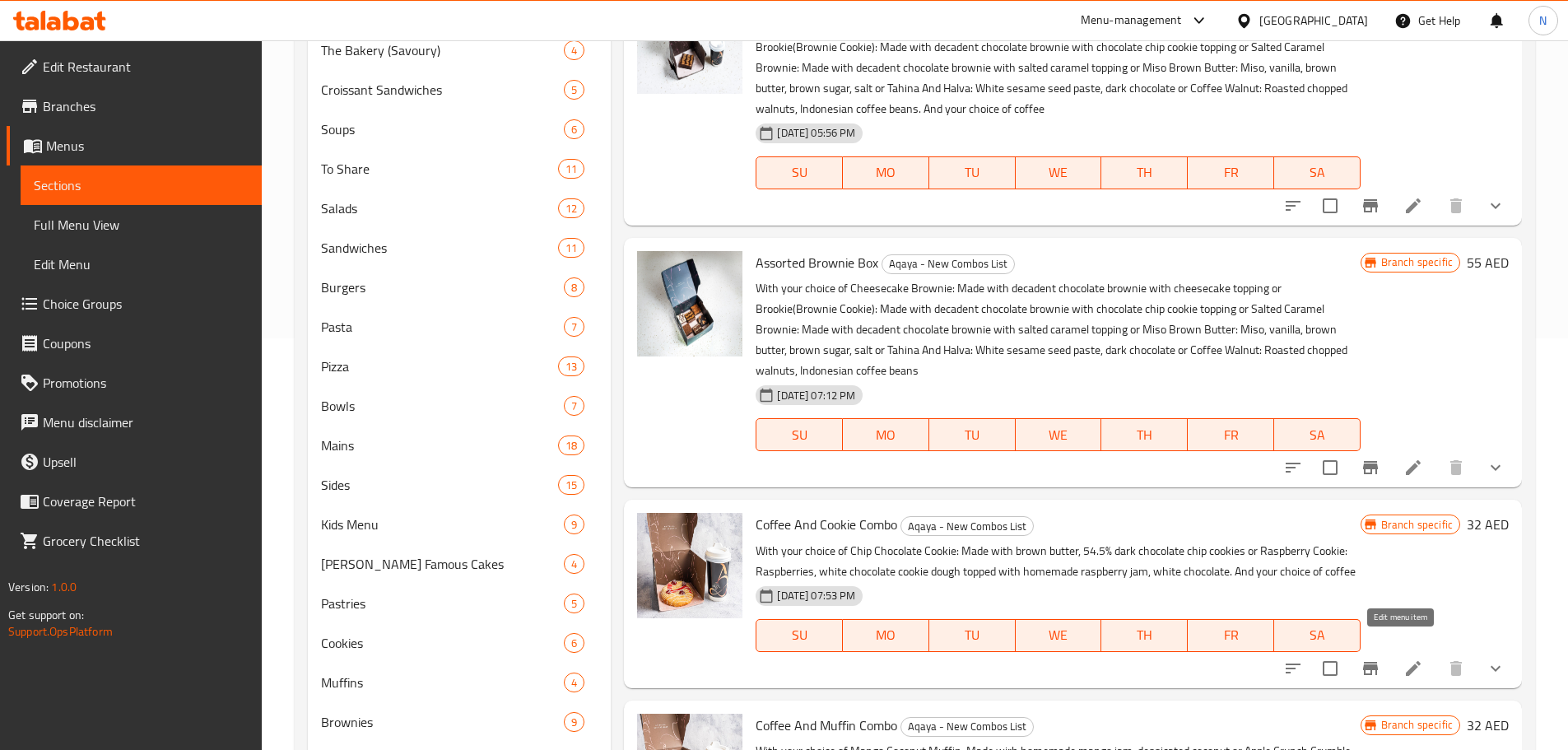
click at [1406, 659] on icon at bounding box center [1414, 669] width 19 height 19
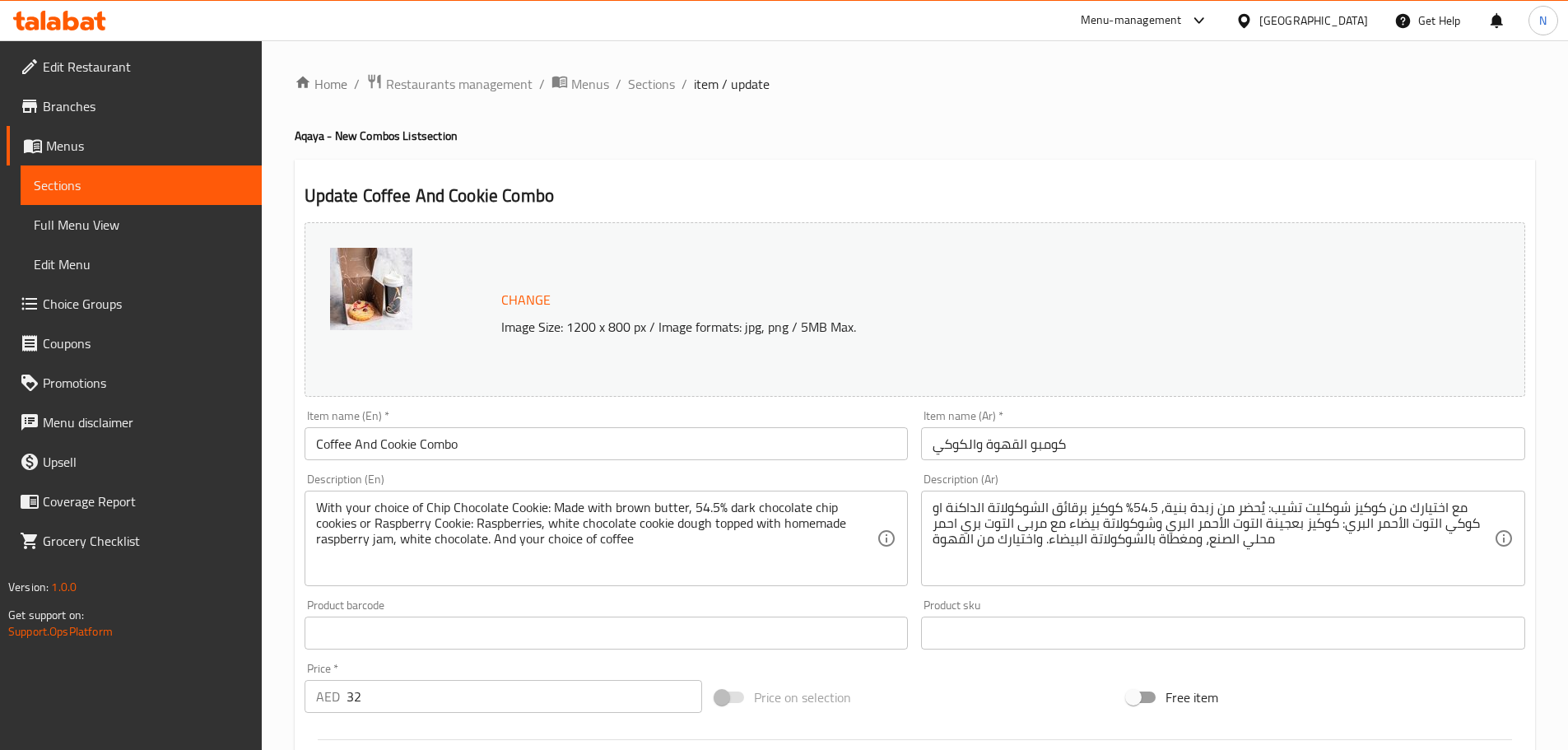
scroll to position [532, 0]
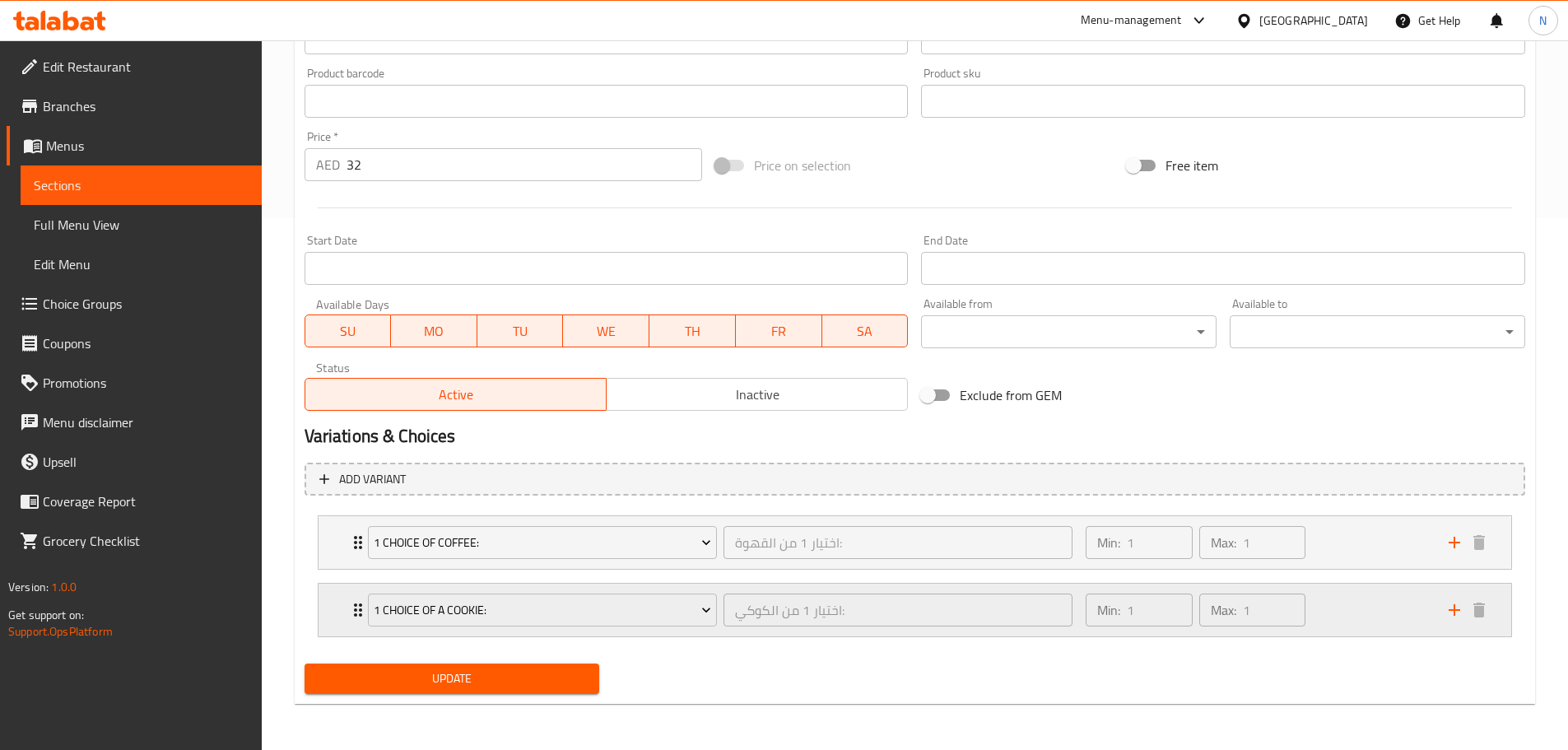
click at [1328, 610] on div "Min: 1 ​ Max: 1 ​" at bounding box center [1257, 609] width 362 height 52
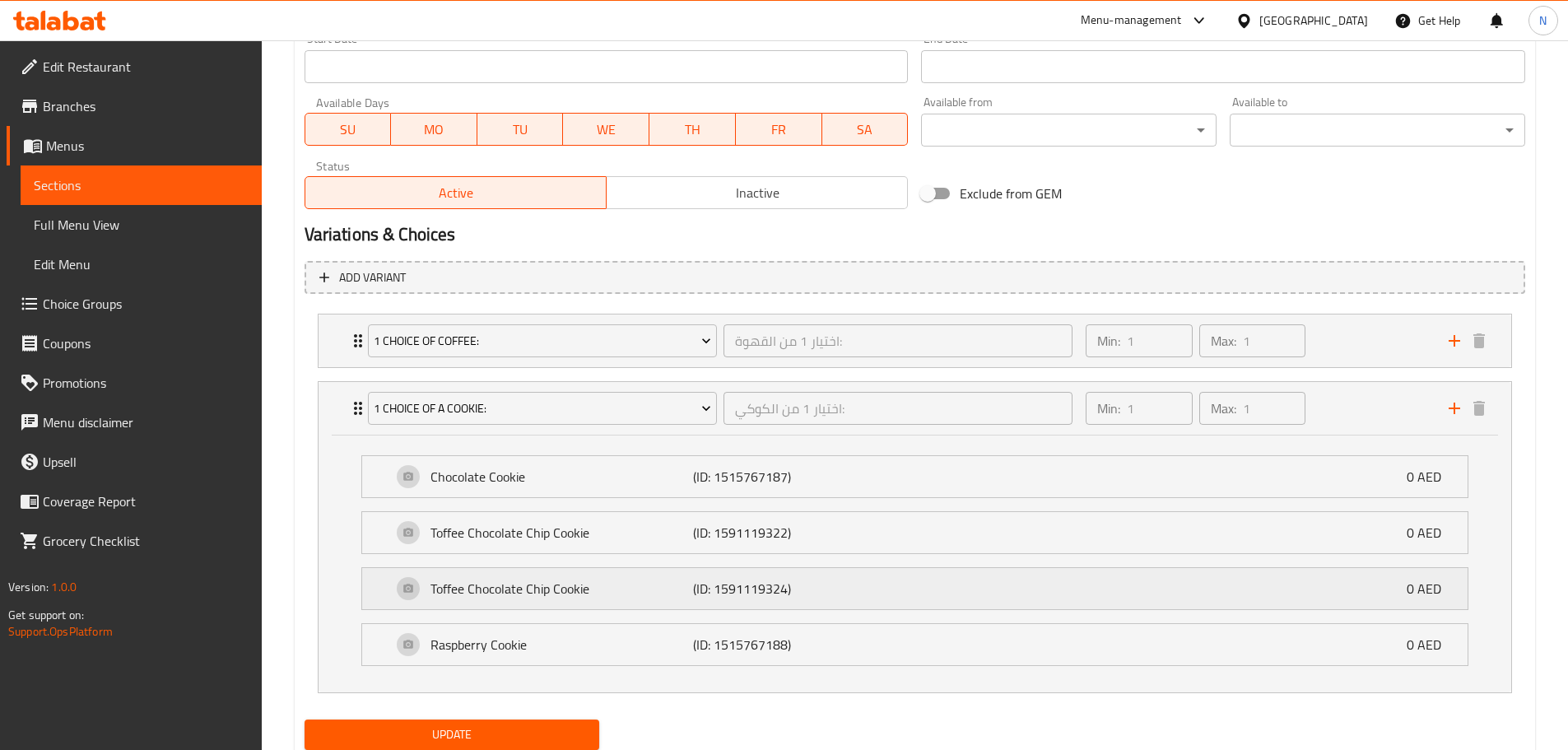
scroll to position [786, 0]
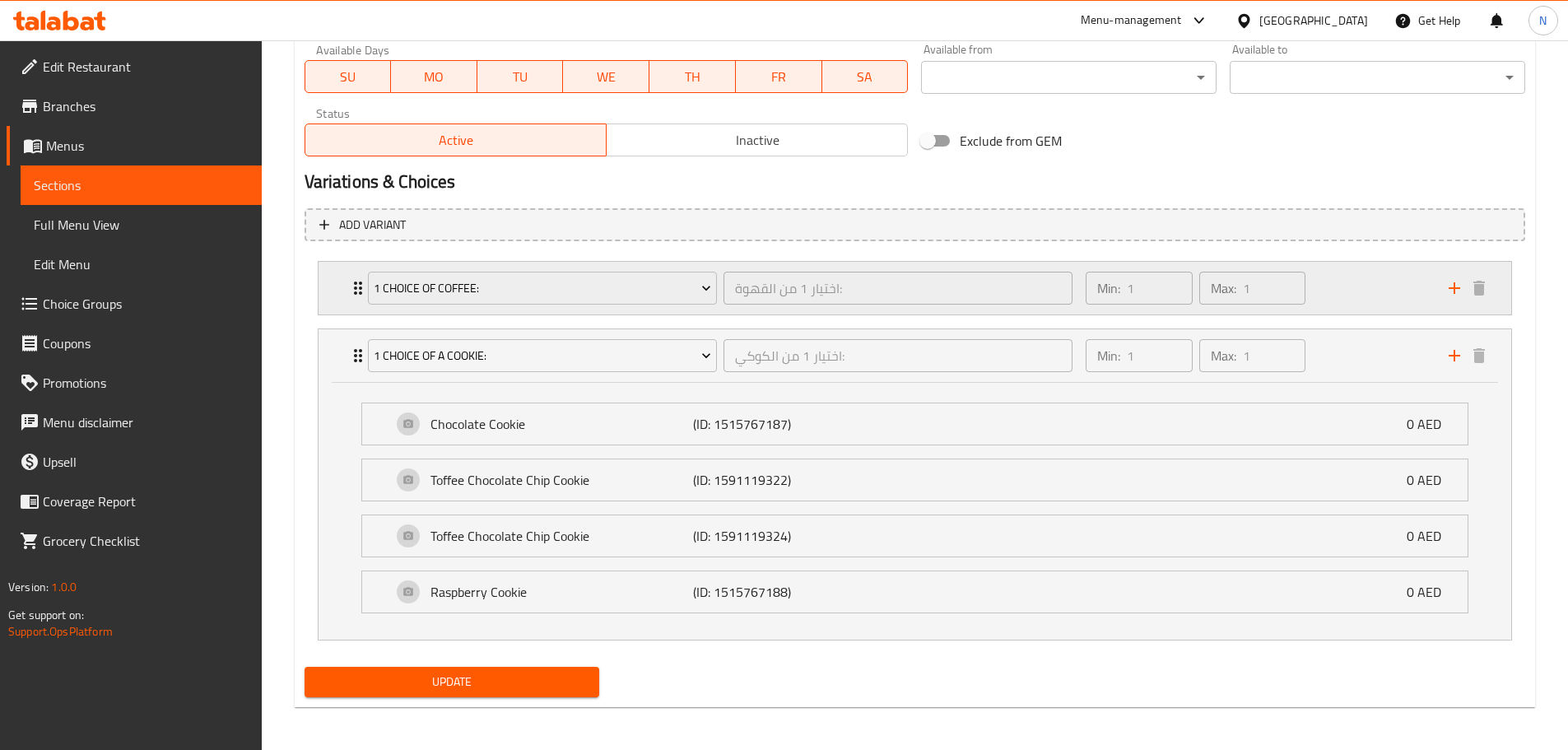
click at [1355, 275] on div "Min: 1 ​ Max: 1 ​" at bounding box center [1257, 288] width 362 height 52
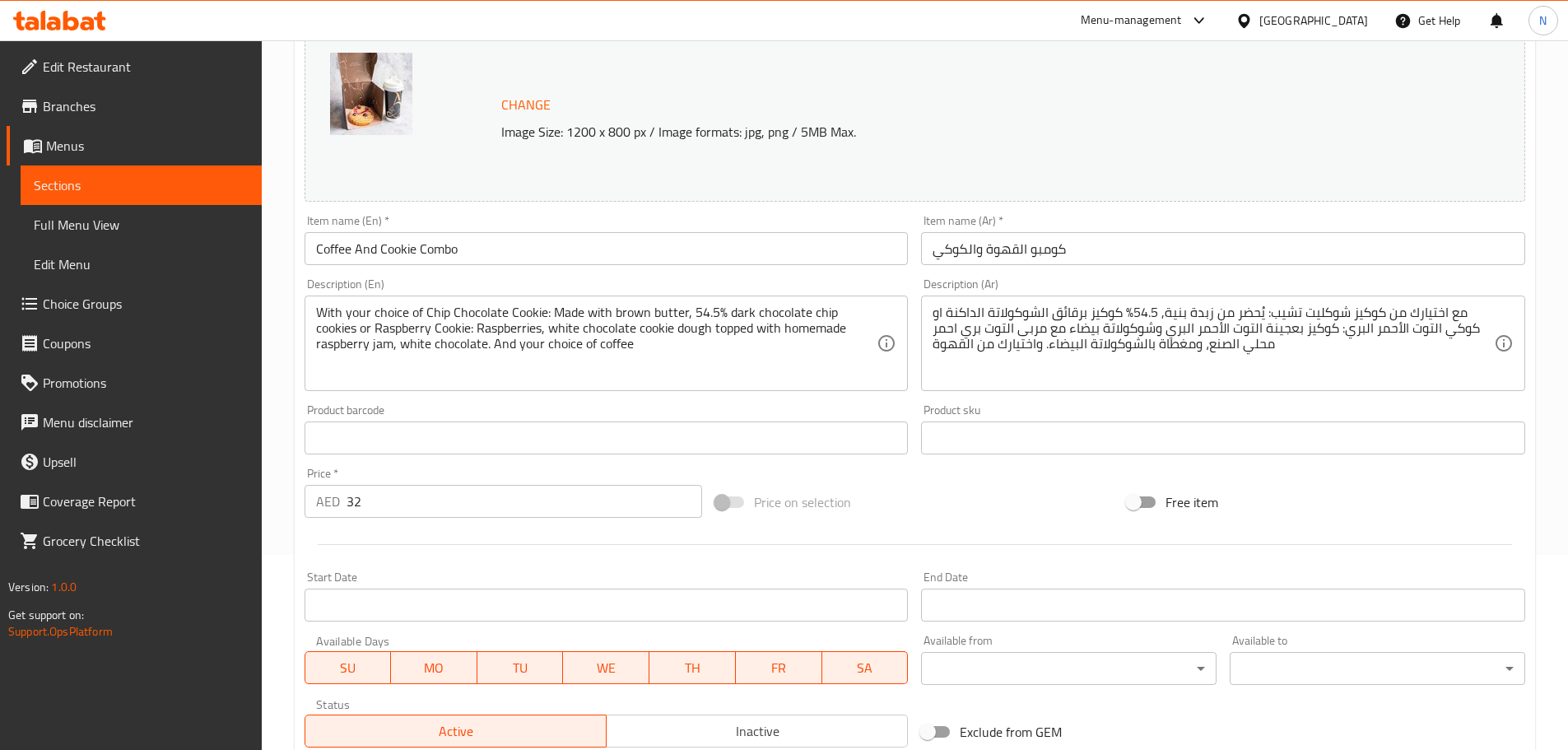
scroll to position [0, 0]
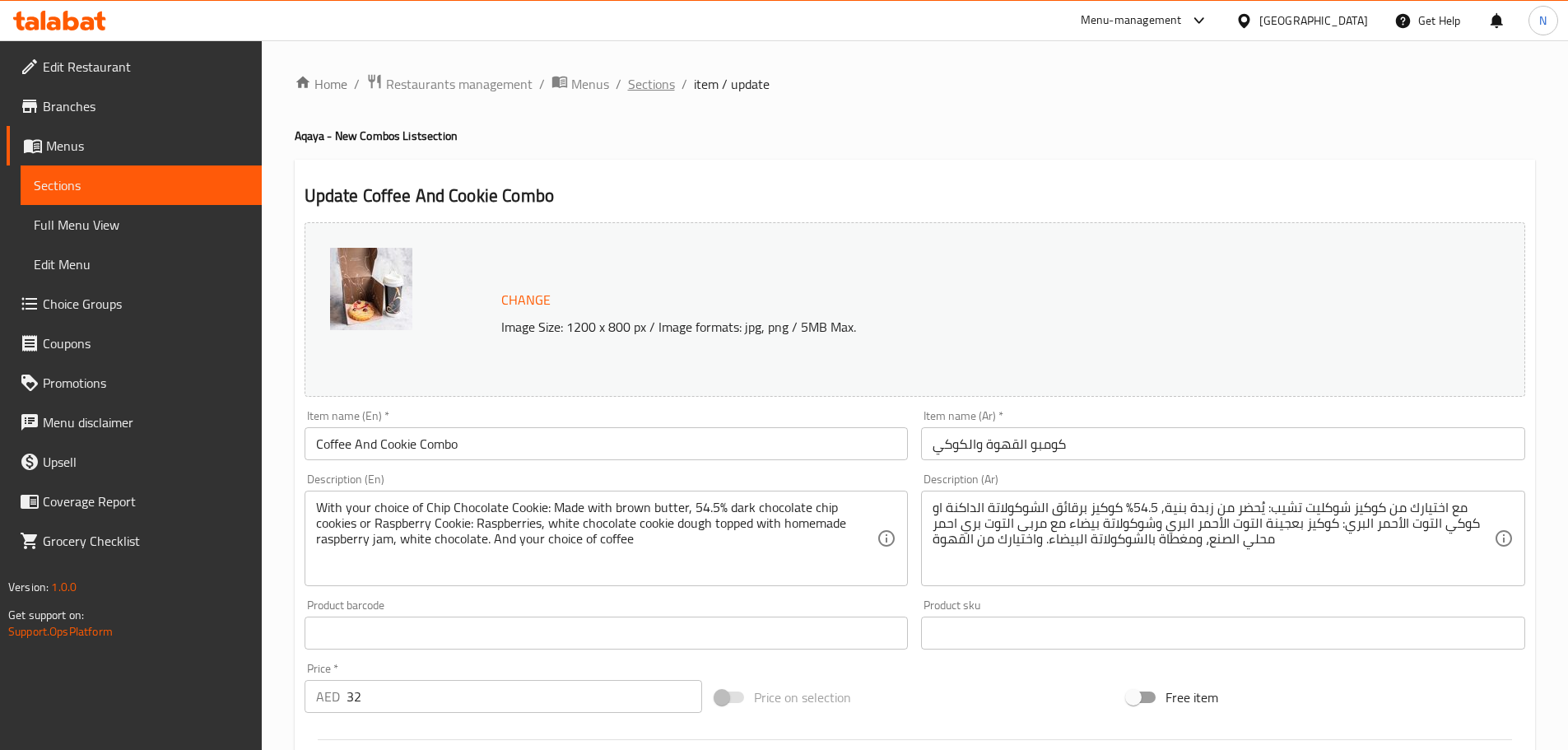
click at [657, 84] on span "Sections" at bounding box center [651, 83] width 47 height 19
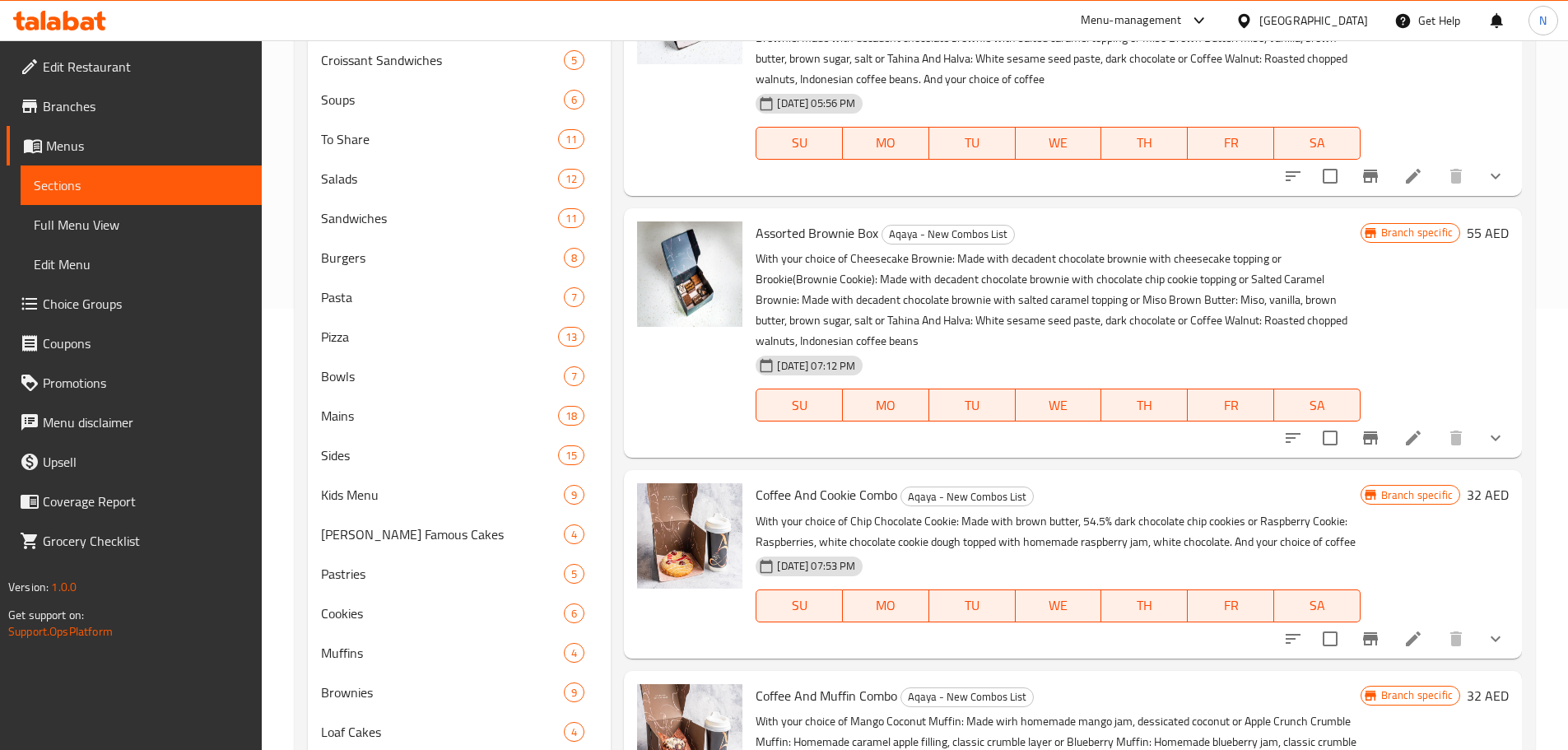
scroll to position [494, 0]
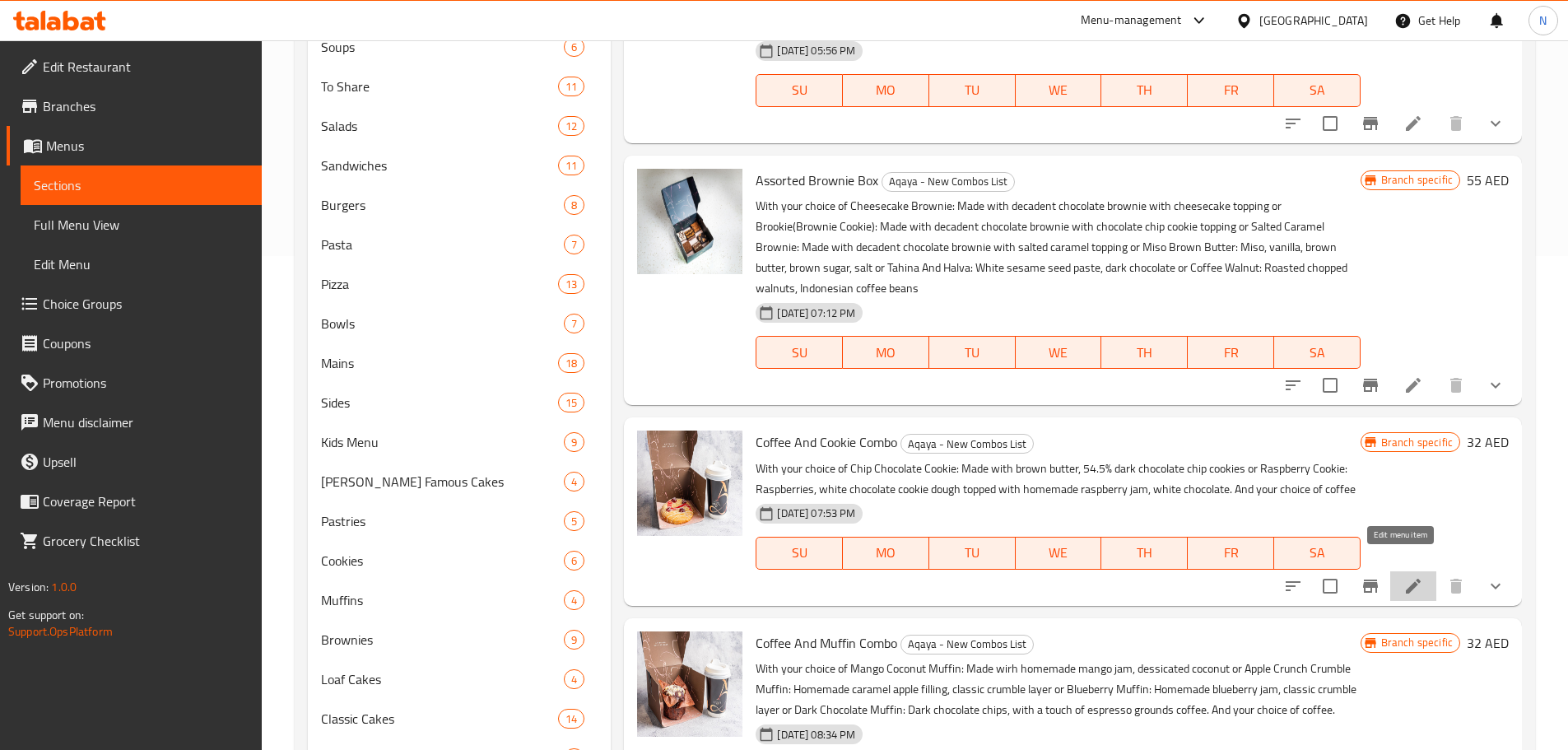
click at [1410, 577] on icon at bounding box center [1414, 586] width 19 height 19
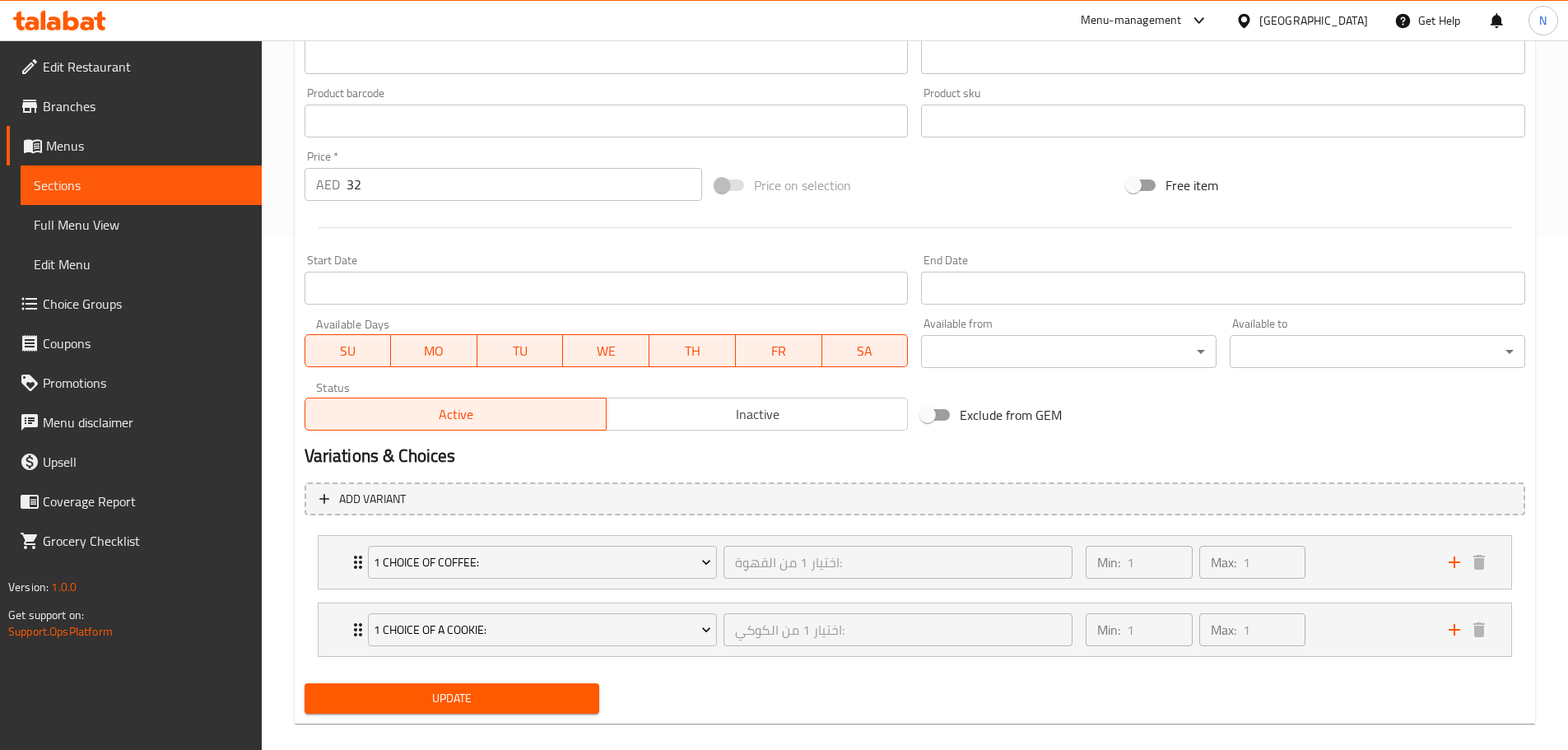
scroll to position [532, 0]
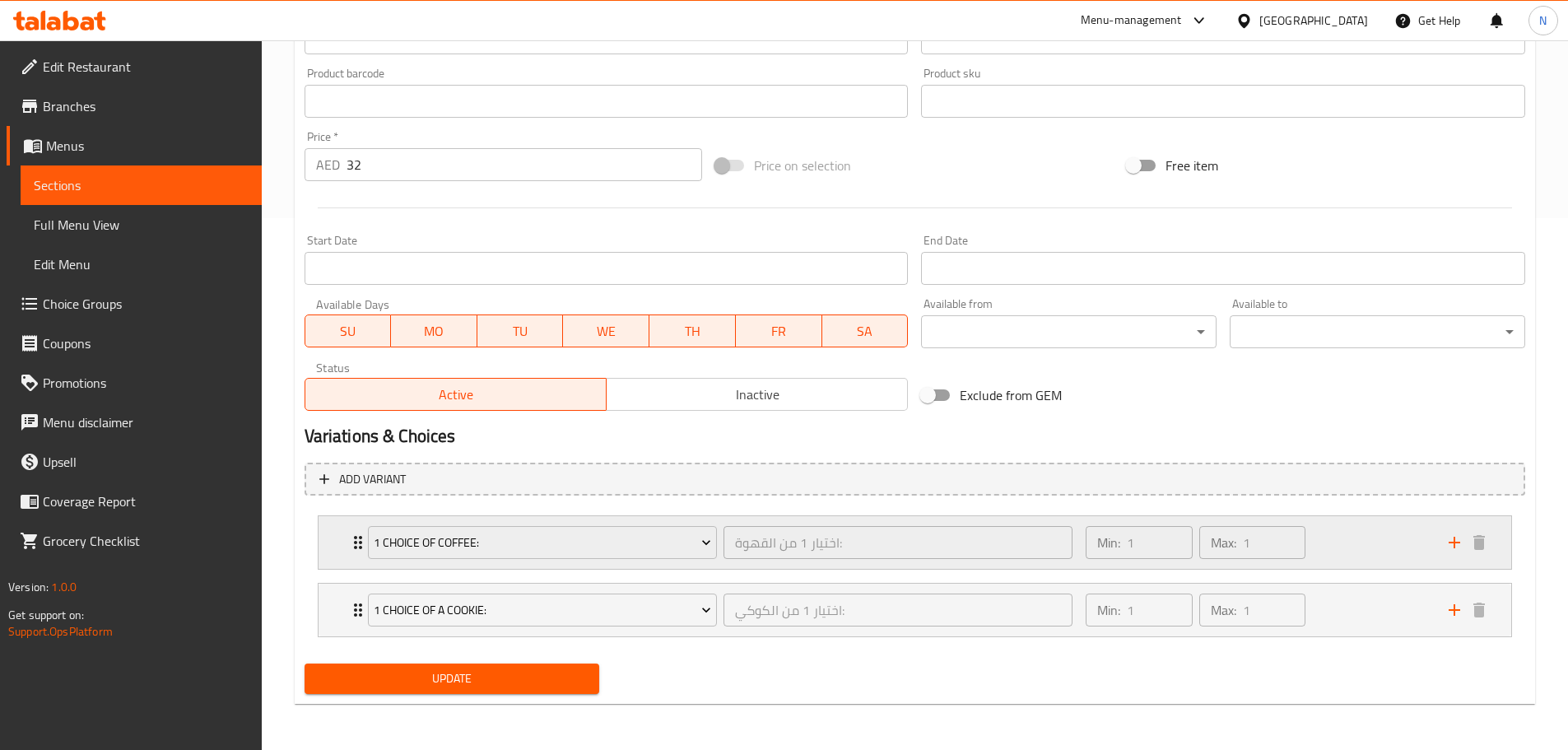
click at [1388, 553] on div "Min: 1 ​ Max: 1 ​" at bounding box center [1257, 543] width 362 height 52
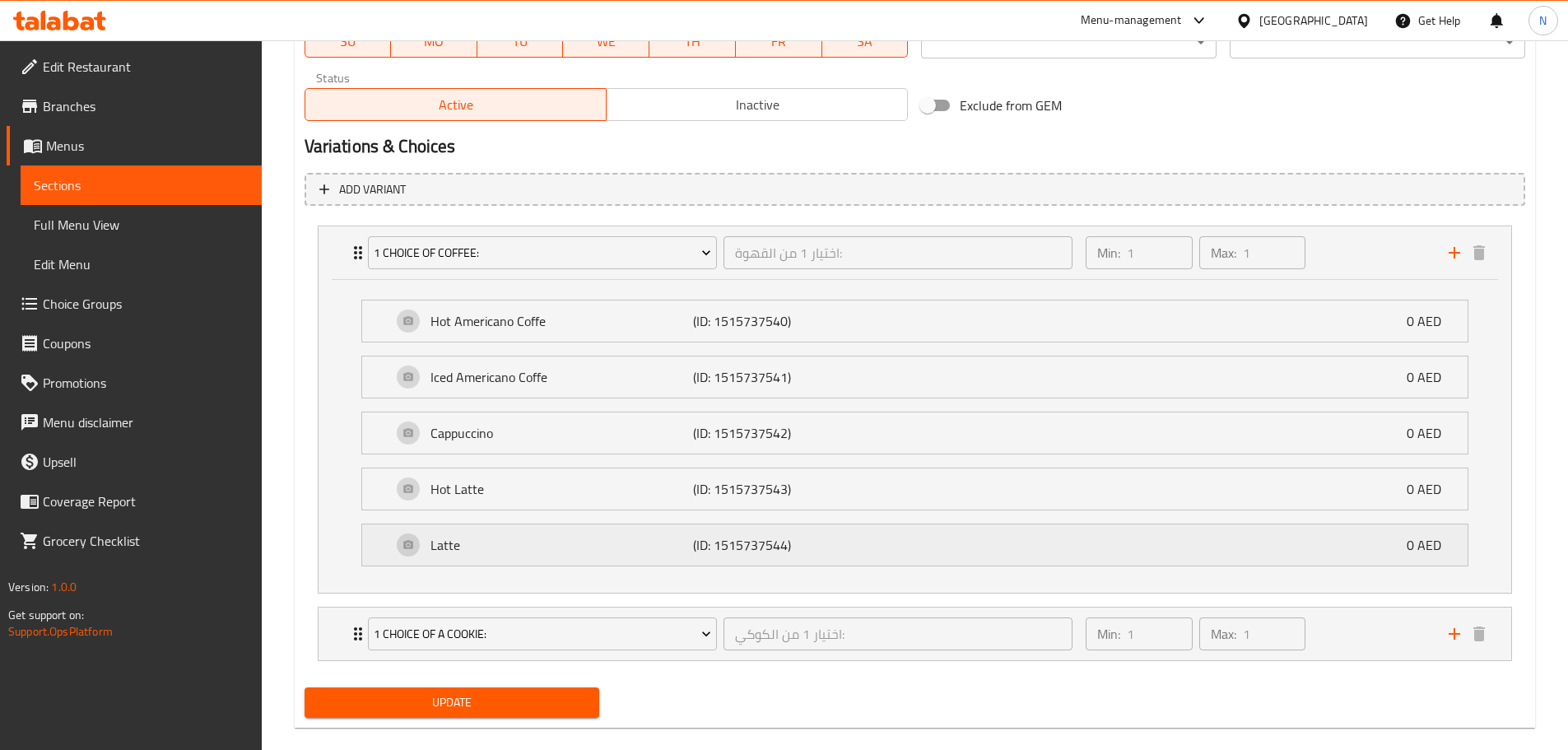
scroll to position [846, 0]
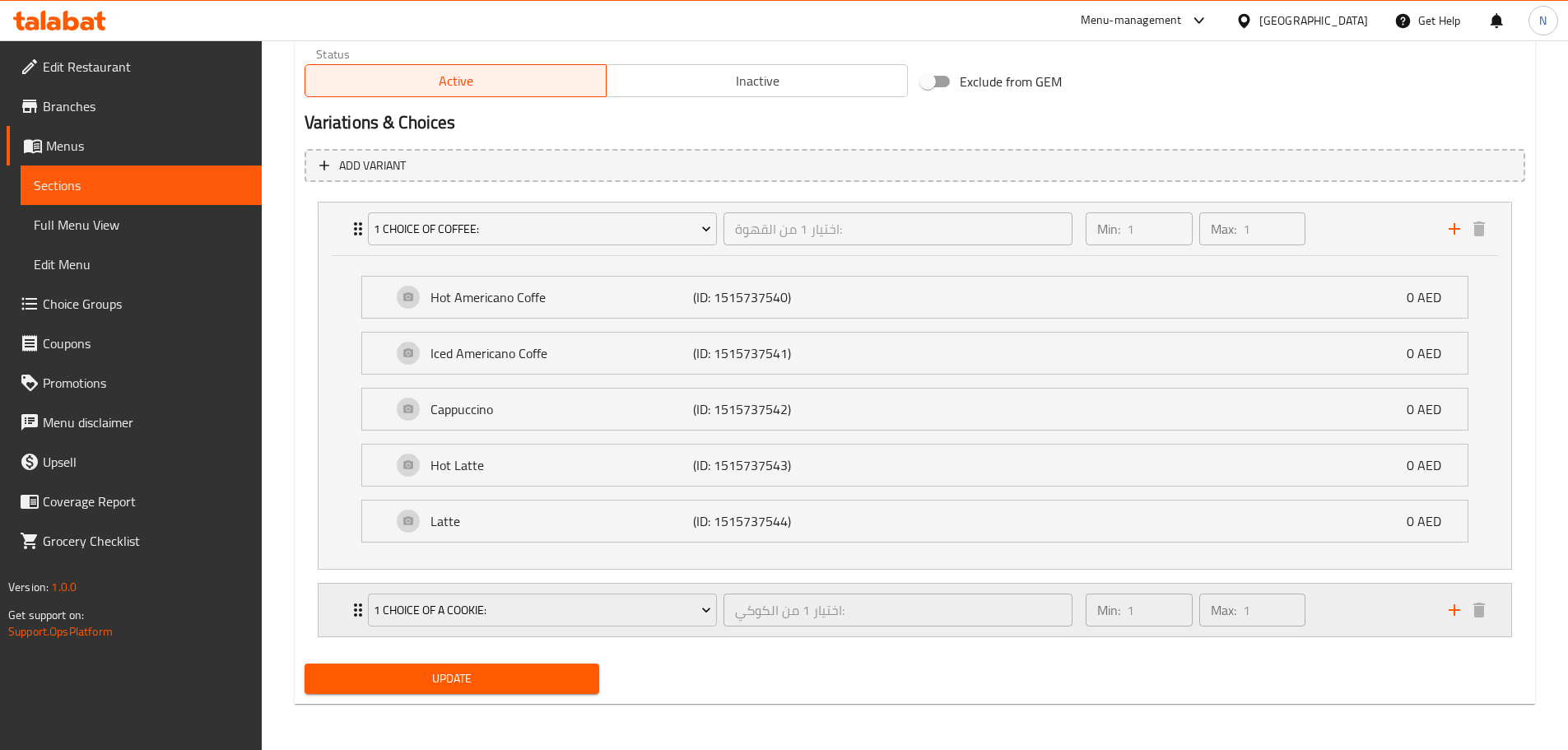
click at [1349, 609] on div "Min: 1 ​ Max: 1 ​" at bounding box center [1257, 609] width 362 height 52
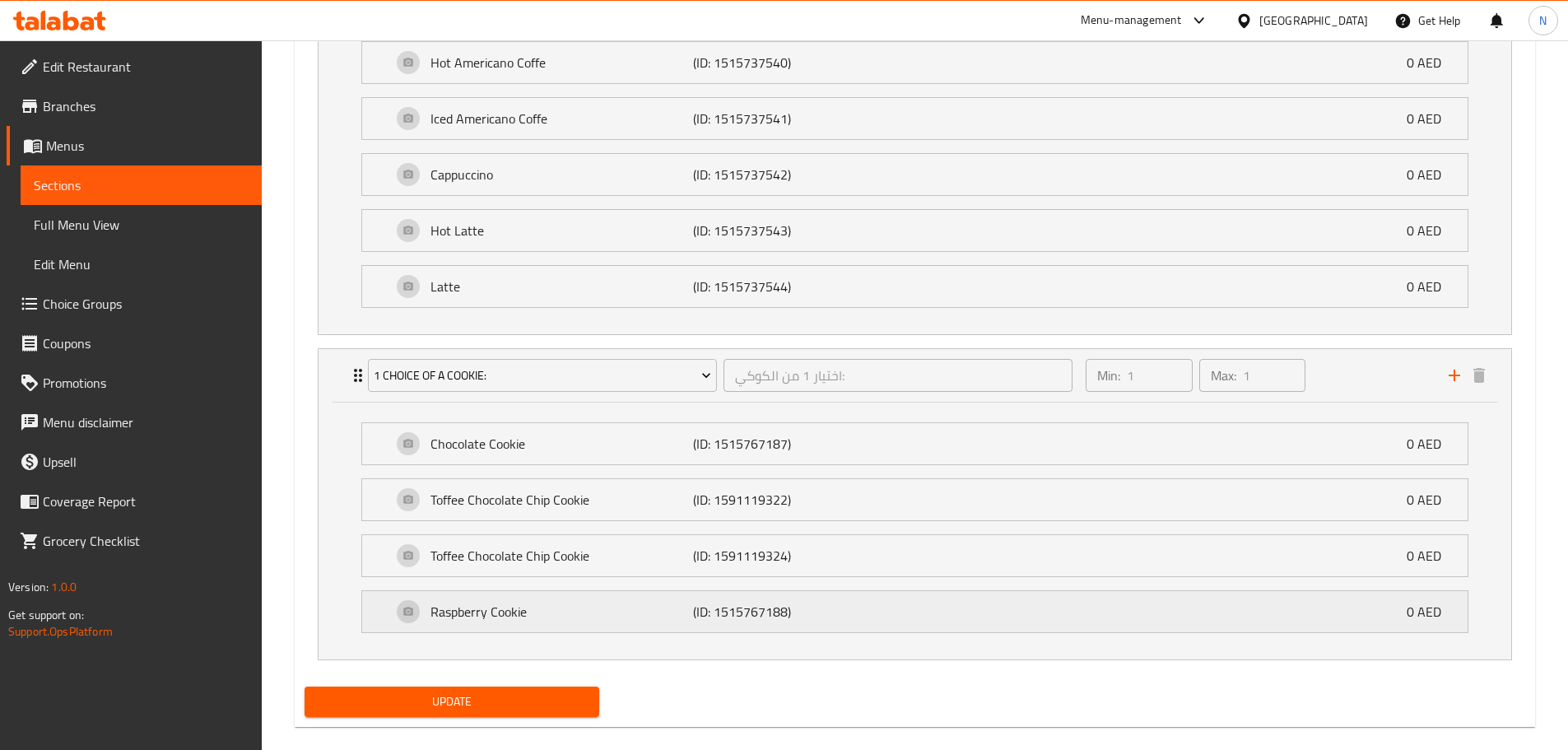
scroll to position [1103, 0]
